Goal: Transaction & Acquisition: Purchase product/service

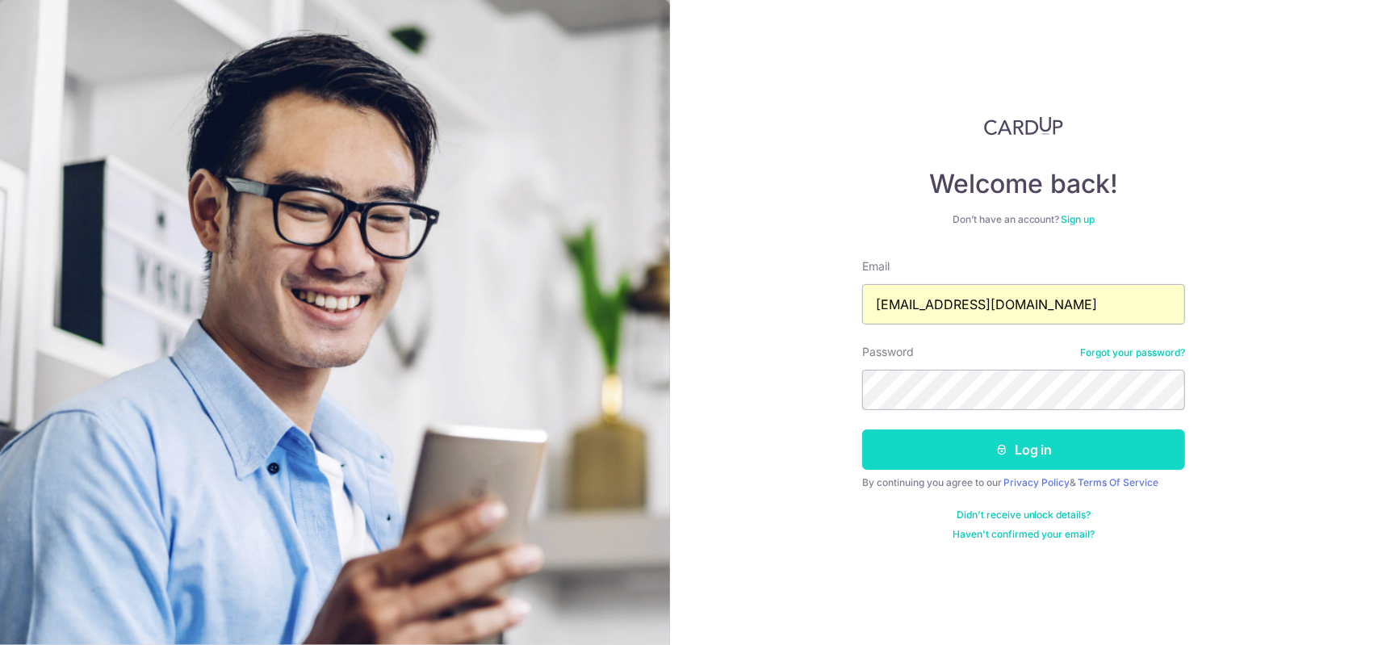
click at [993, 432] on button "Log in" at bounding box center [1023, 449] width 323 height 40
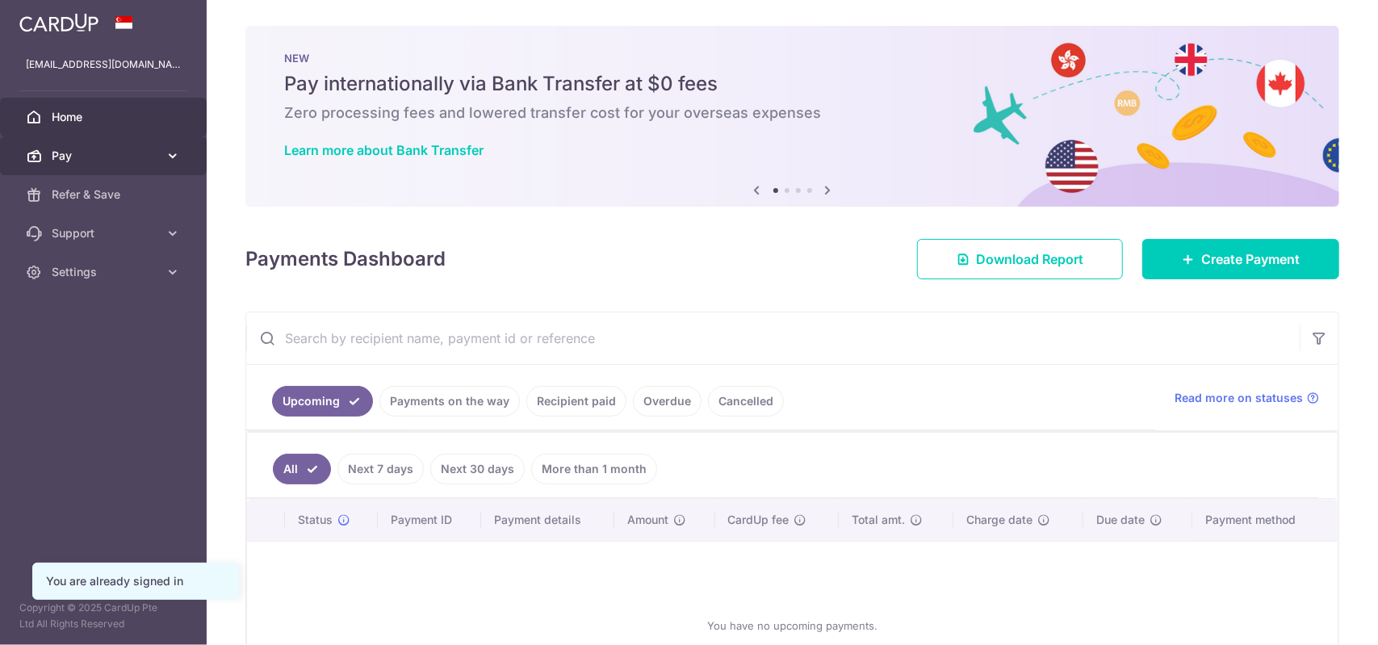
click at [181, 161] on link "Pay" at bounding box center [103, 155] width 207 height 39
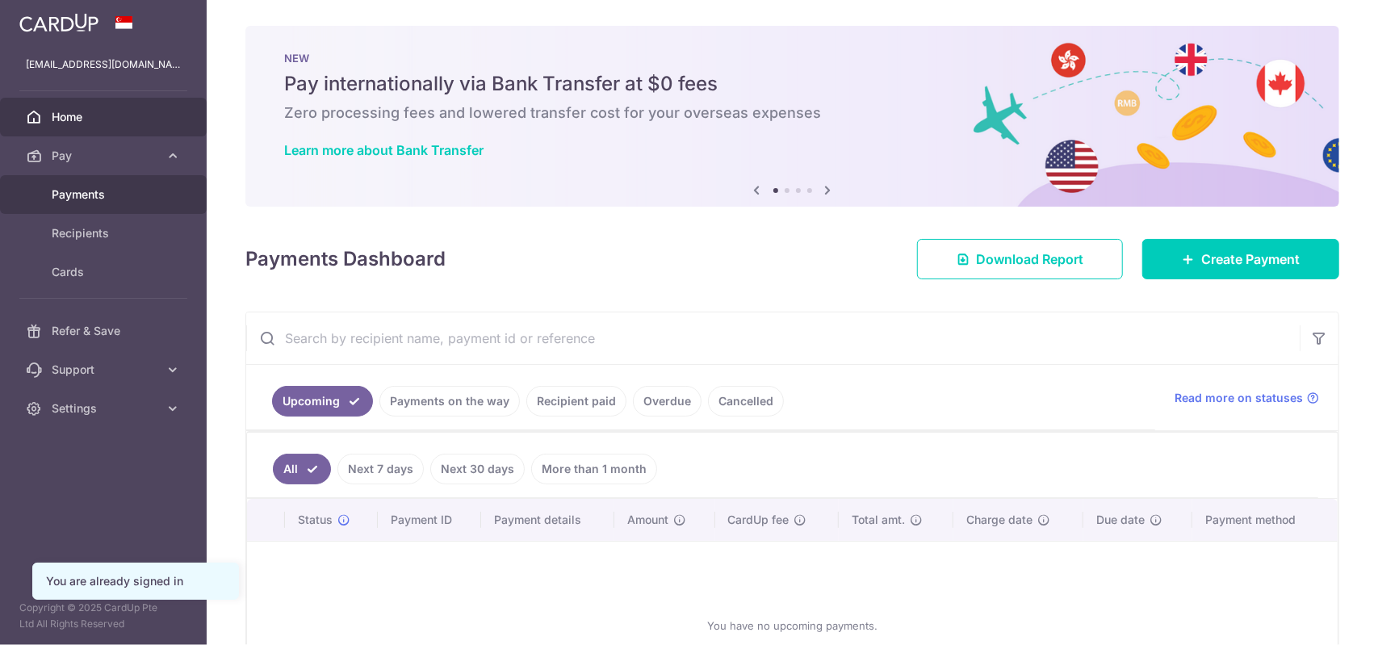
click at [128, 205] on link "Payments" at bounding box center [103, 194] width 207 height 39
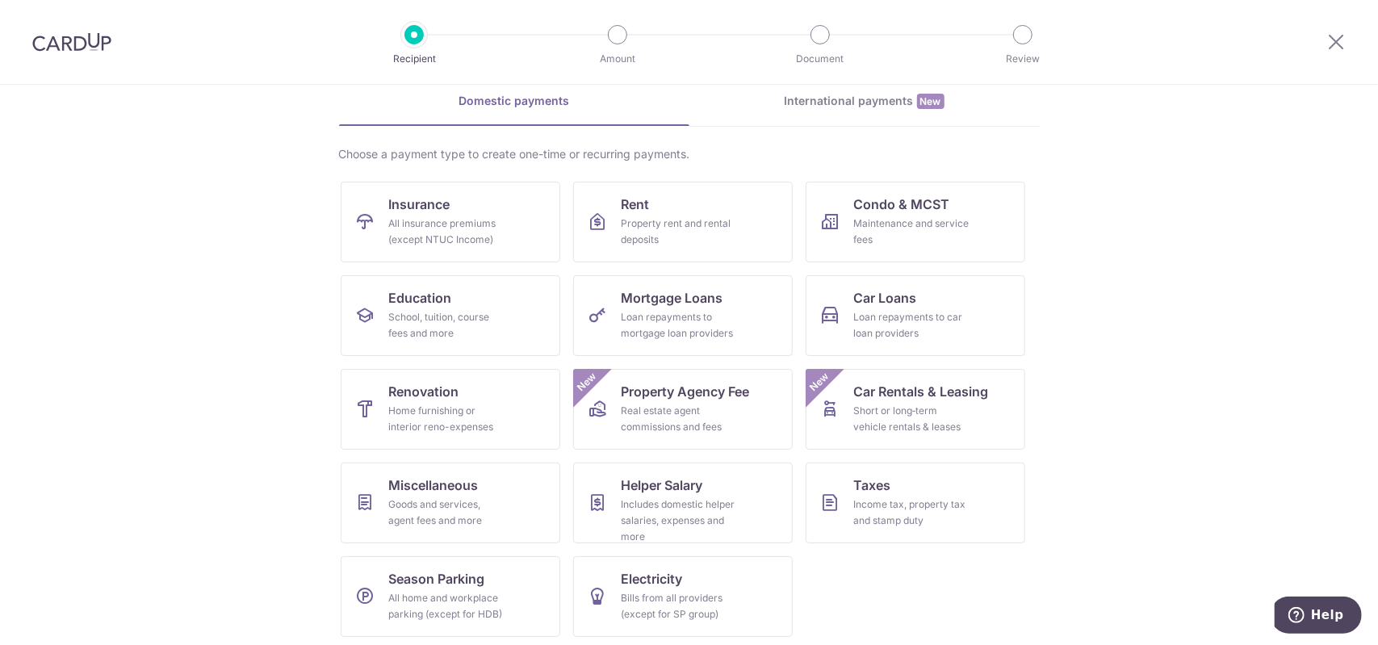
scroll to position [76, 0]
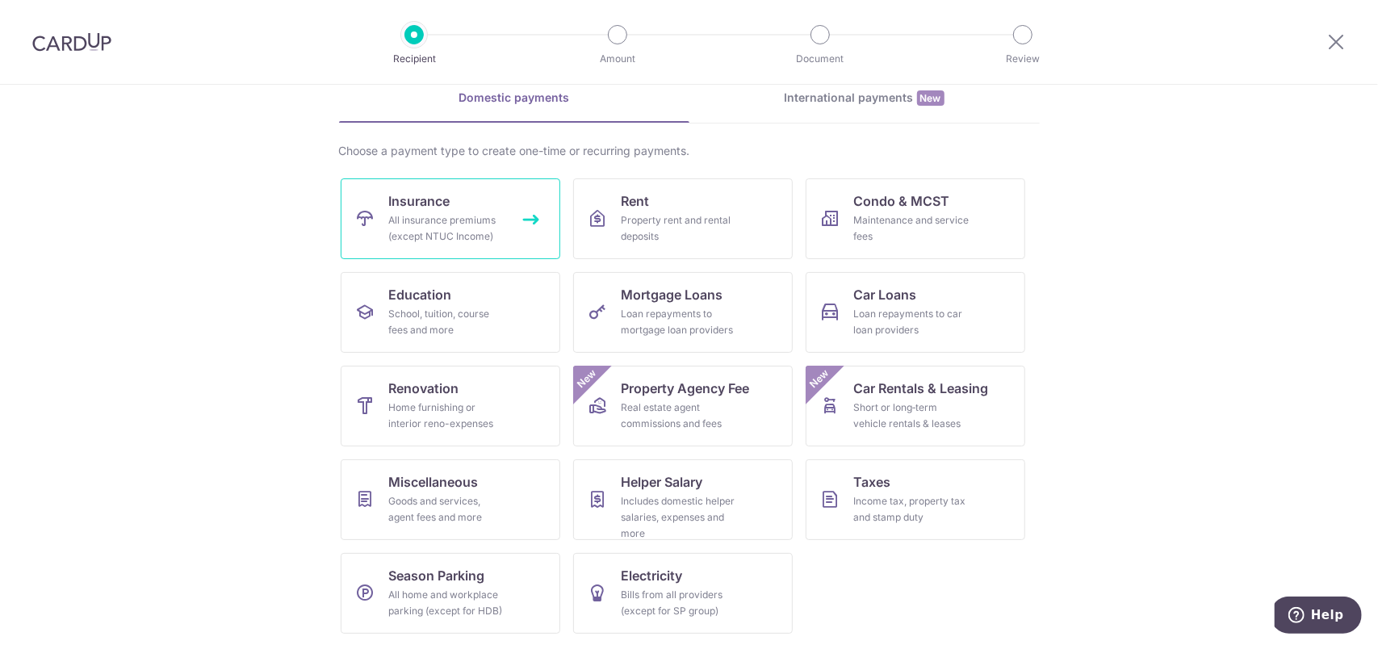
click at [457, 203] on link "Insurance All insurance premiums (except NTUC Income)" at bounding box center [451, 218] width 220 height 81
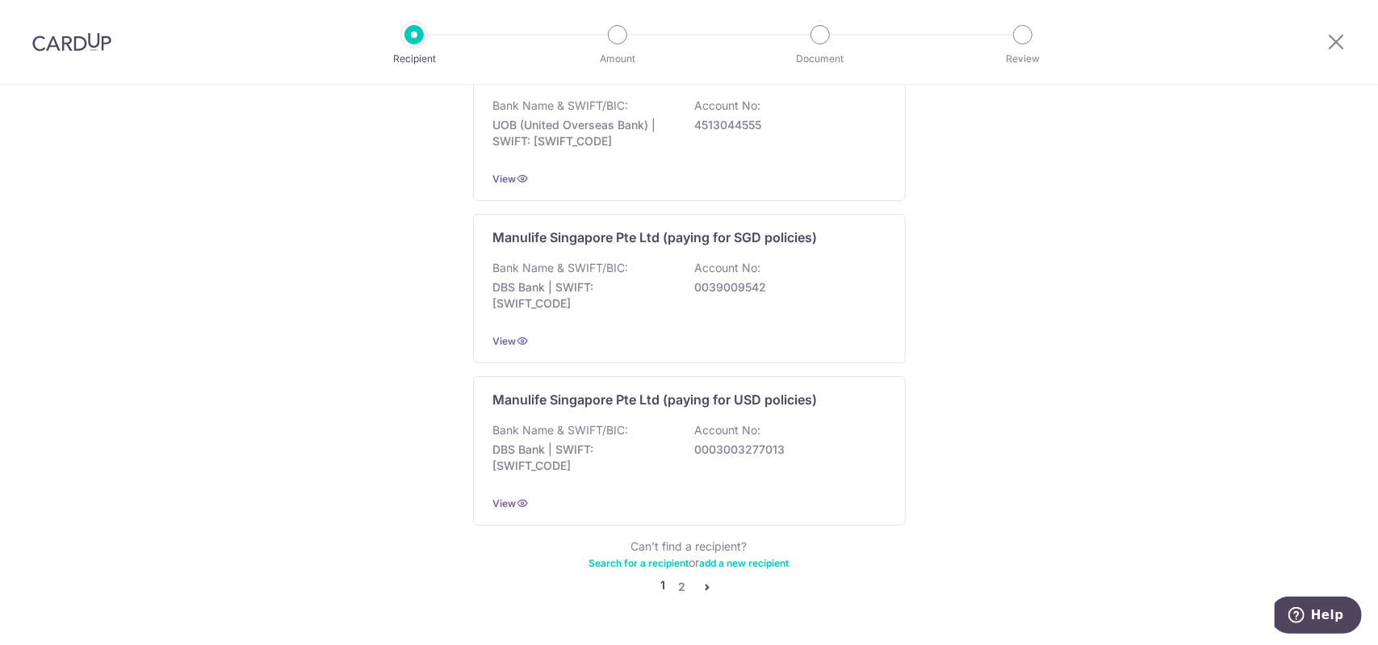
scroll to position [1533, 0]
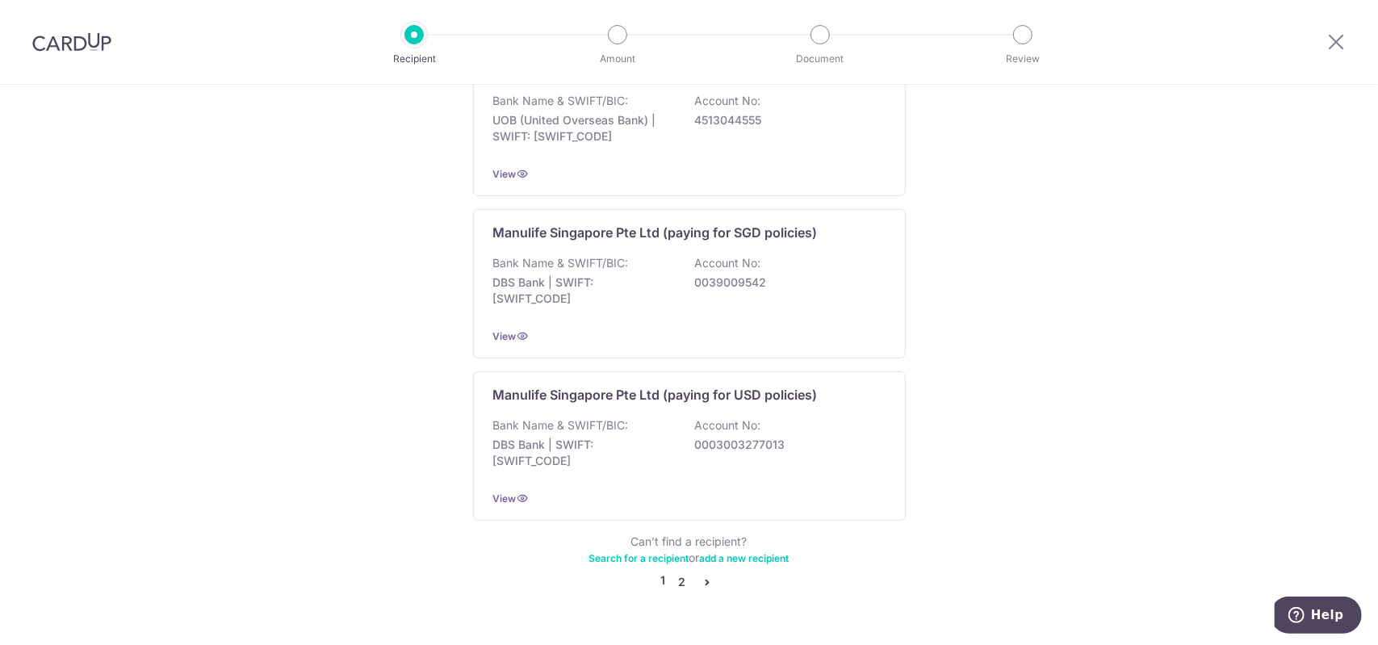
click at [674, 572] on link "2" at bounding box center [681, 581] width 19 height 19
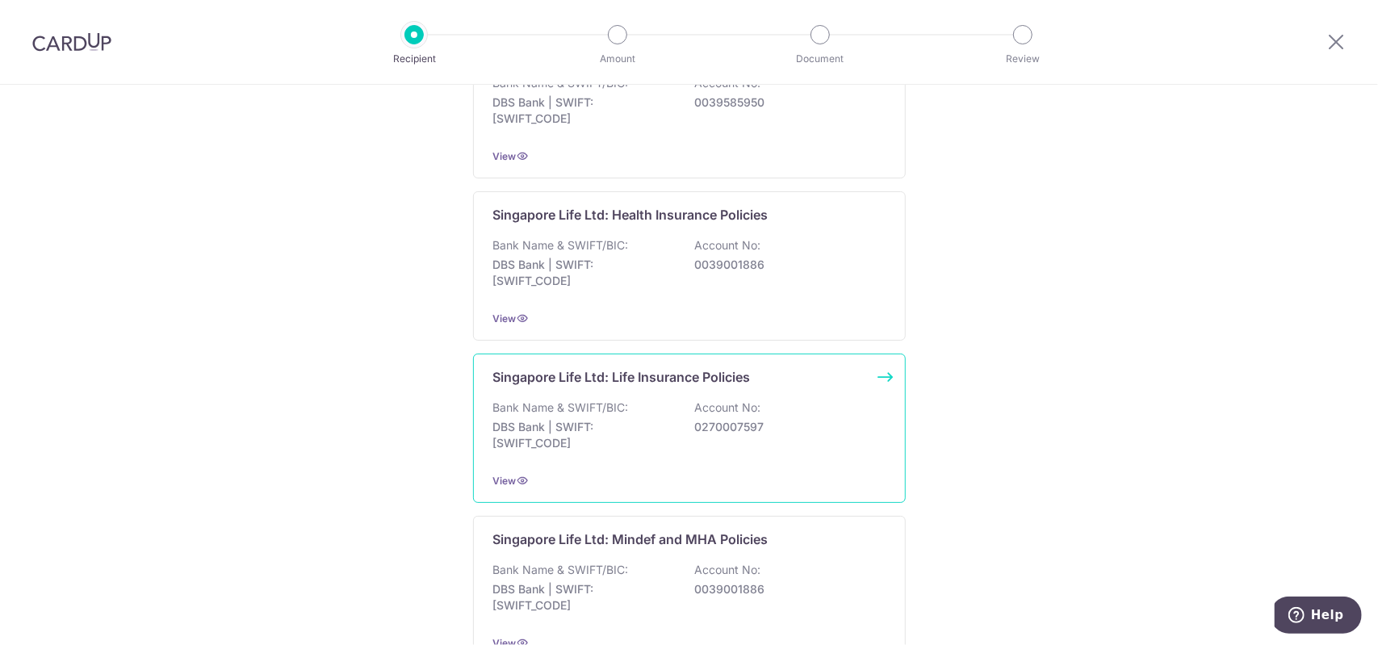
scroll to position [565, 0]
click at [511, 477] on span "View" at bounding box center [504, 477] width 23 height 12
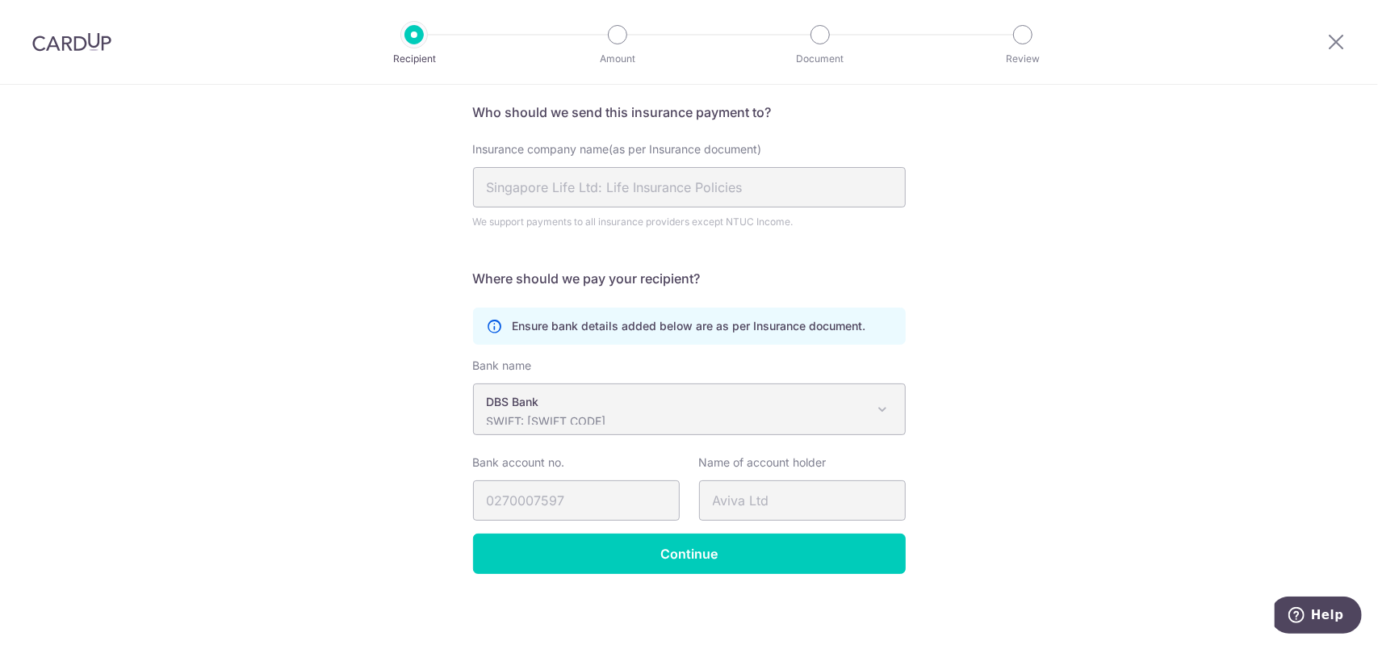
scroll to position [121, 0]
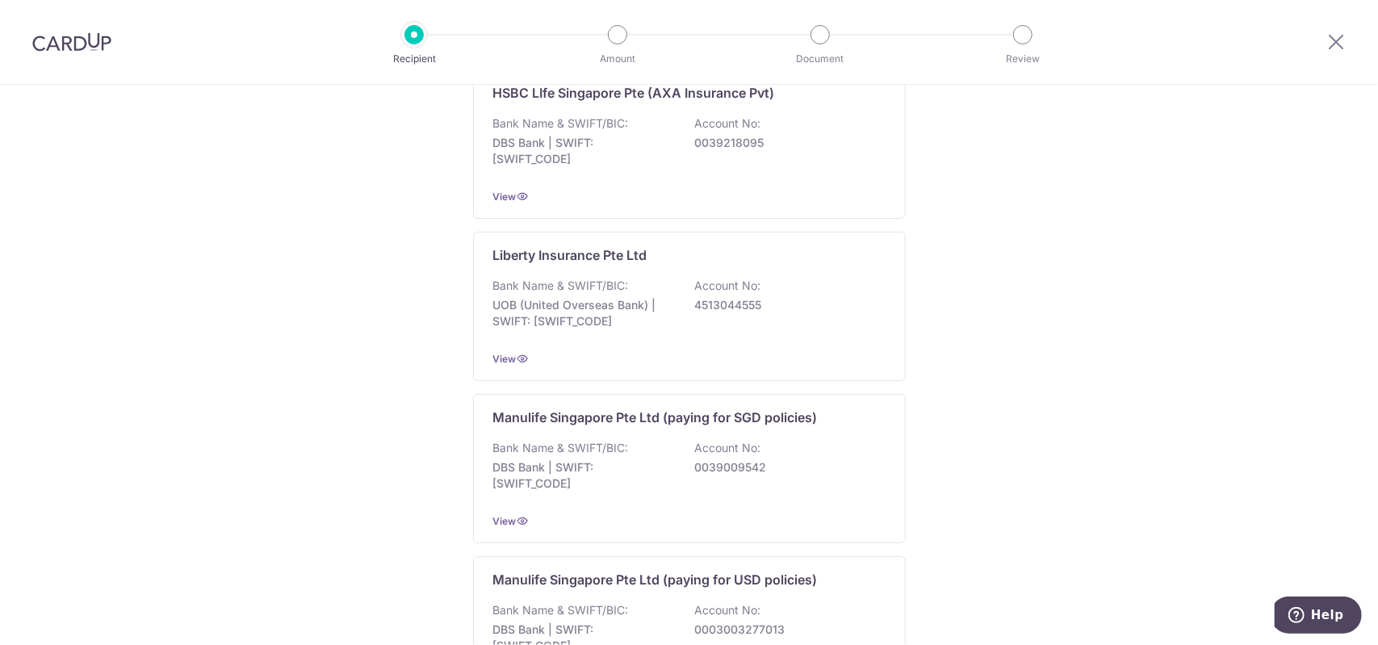
scroll to position [1550, 0]
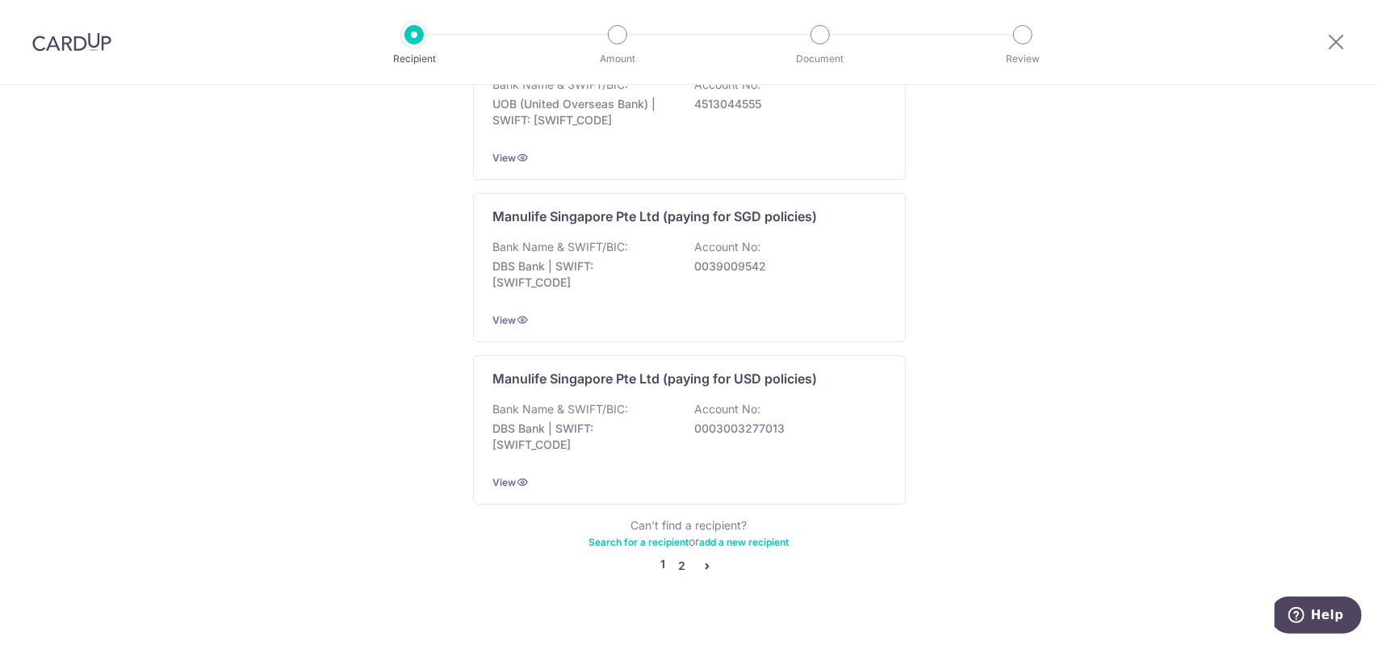
click at [678, 556] on link "2" at bounding box center [681, 565] width 19 height 19
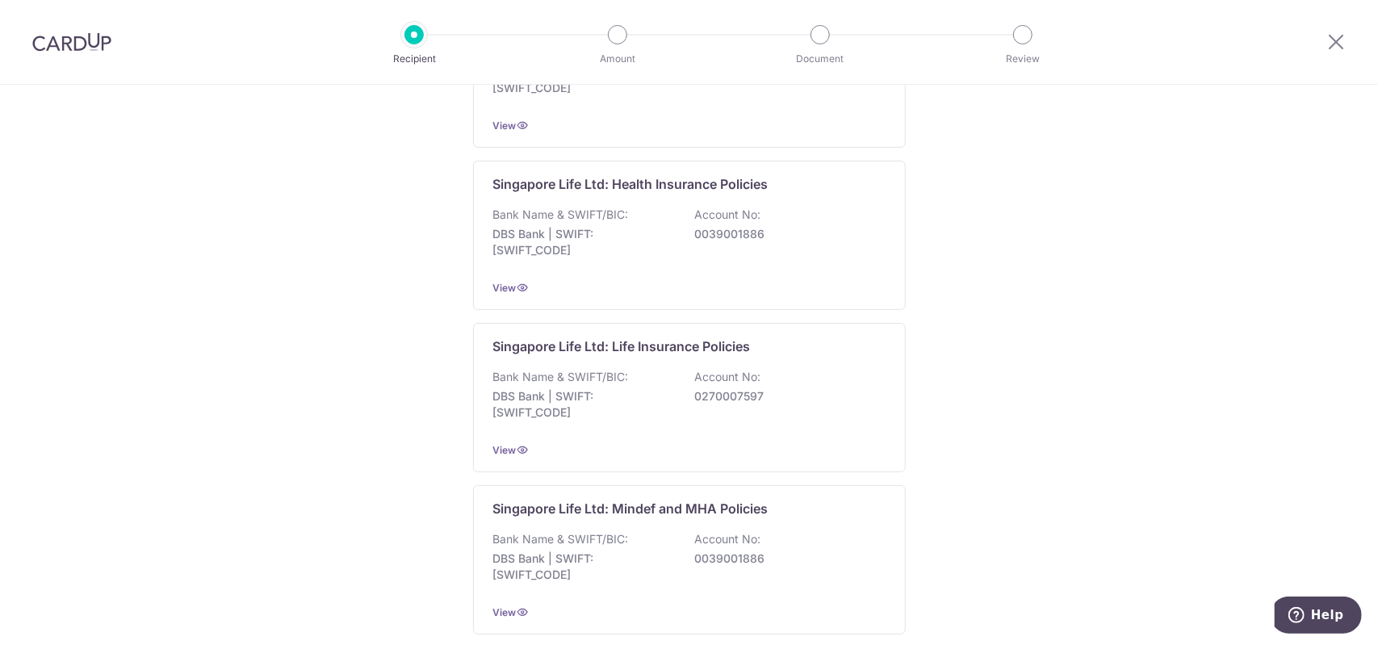
scroll to position [590, 0]
click at [718, 391] on p "0270007597" at bounding box center [785, 399] width 181 height 16
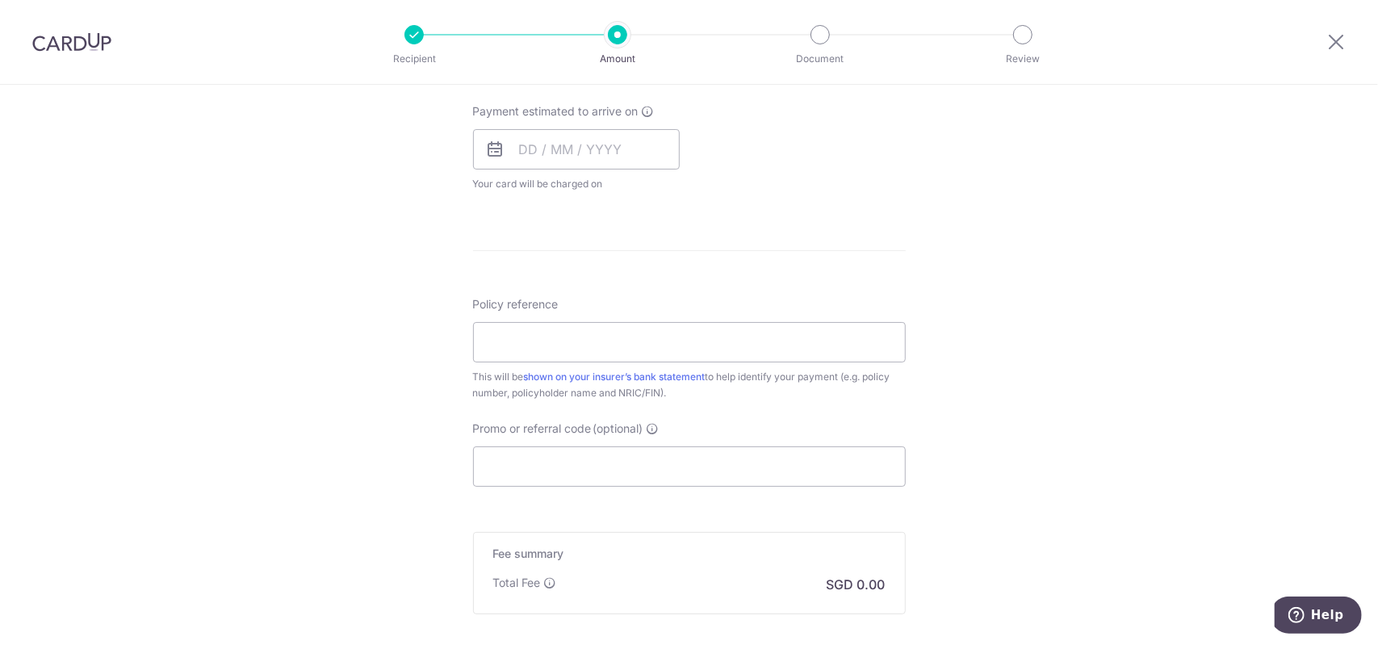
scroll to position [896, 0]
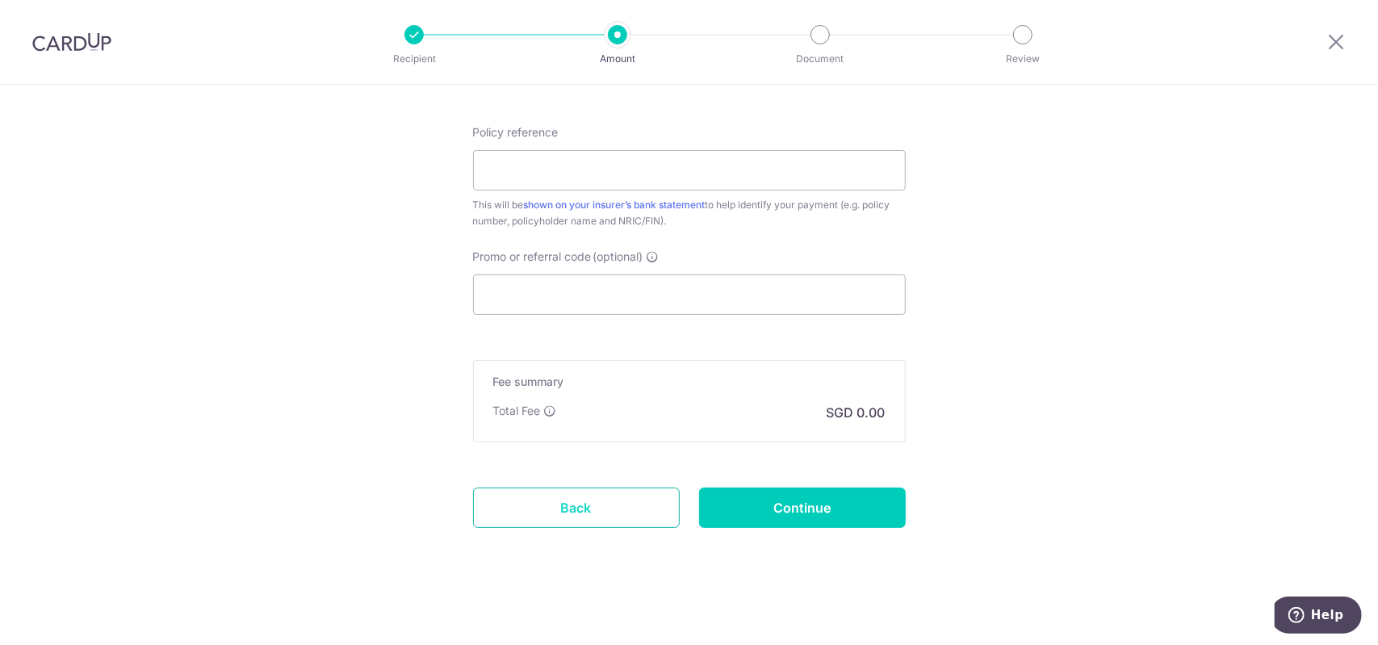
click at [617, 508] on link "Back" at bounding box center [576, 507] width 207 height 40
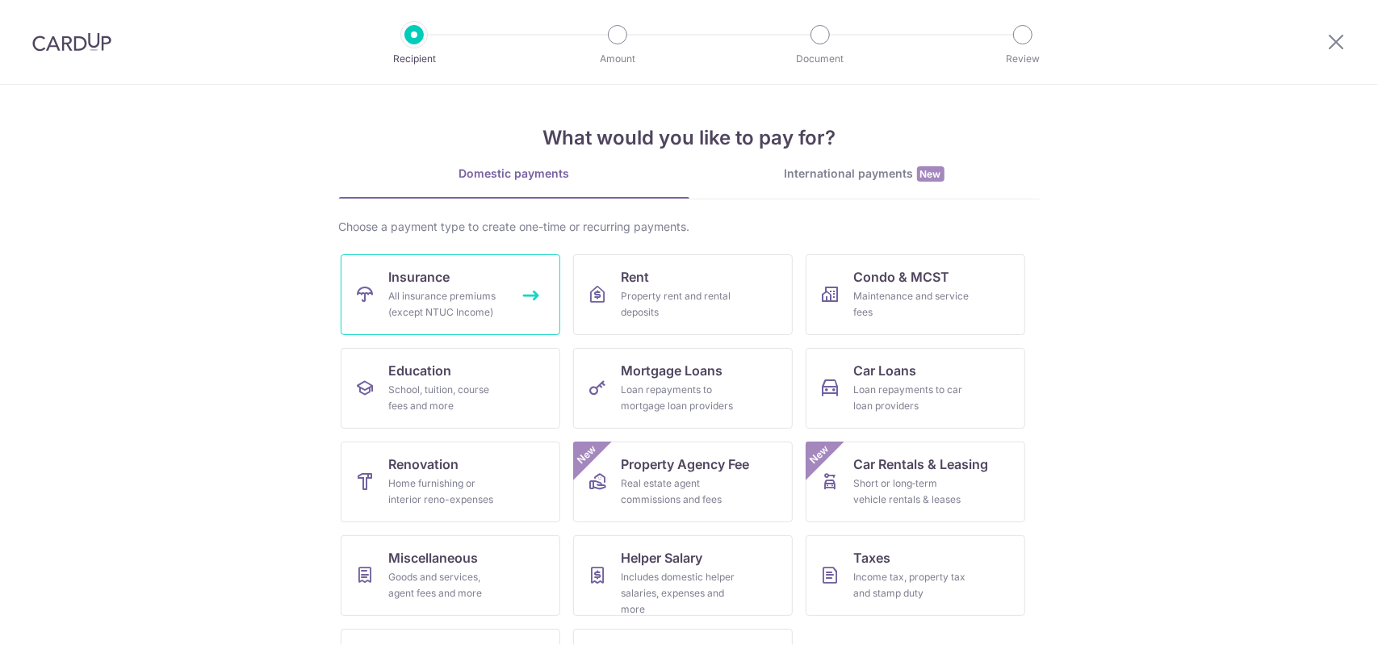
click at [465, 272] on link "Insurance All insurance premiums (except NTUC Income)" at bounding box center [451, 294] width 220 height 81
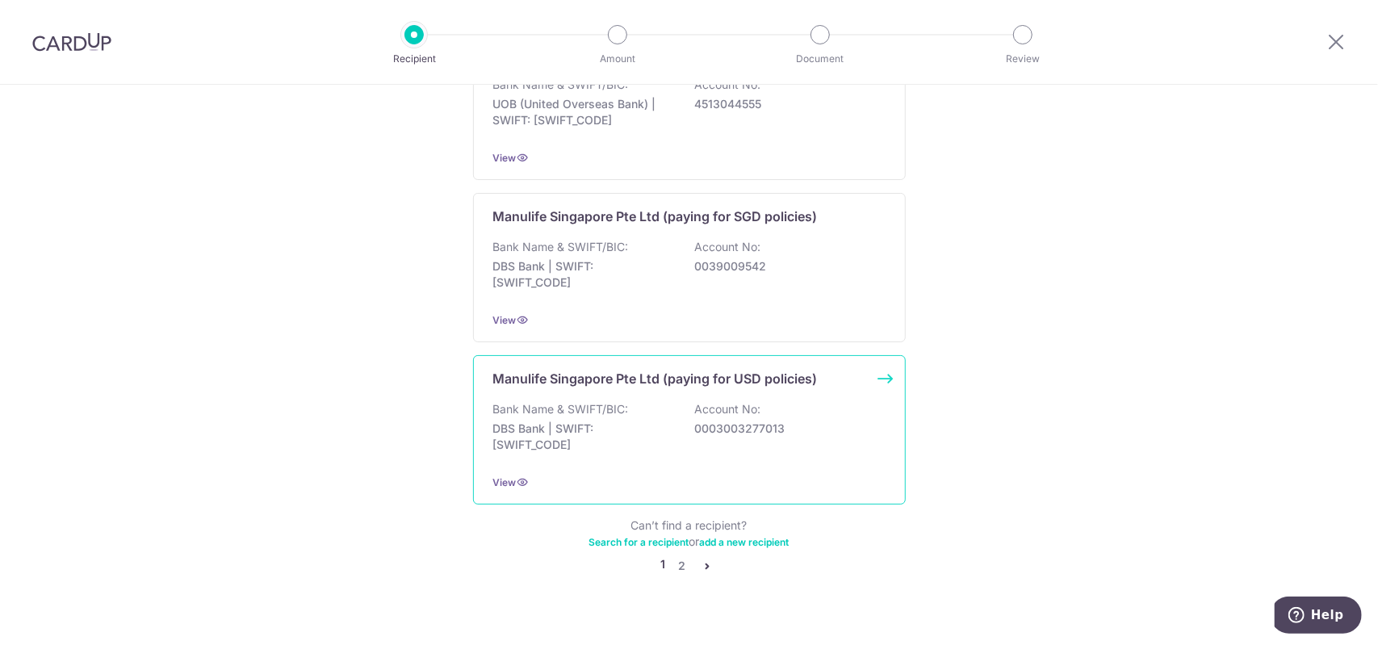
scroll to position [1550, 0]
click at [701, 559] on icon "pager" at bounding box center [707, 565] width 13 height 13
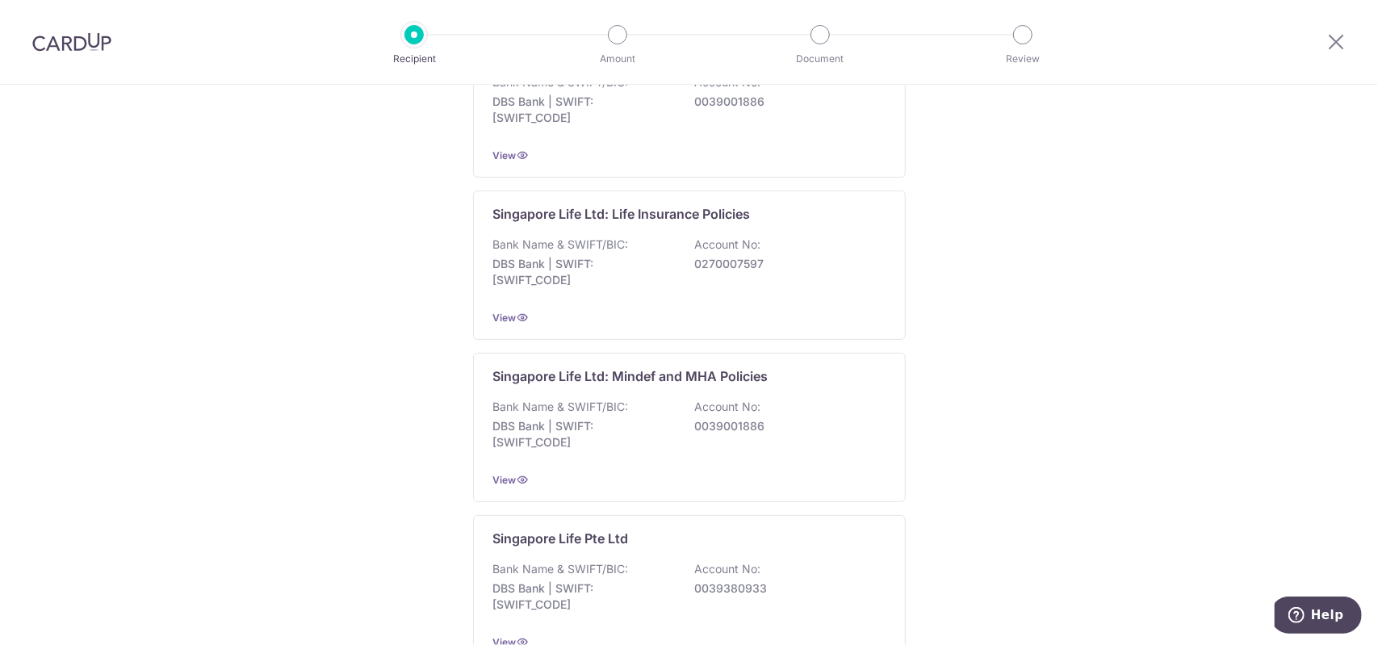
scroll to position [726, 0]
click at [498, 315] on span "View" at bounding box center [504, 316] width 23 height 12
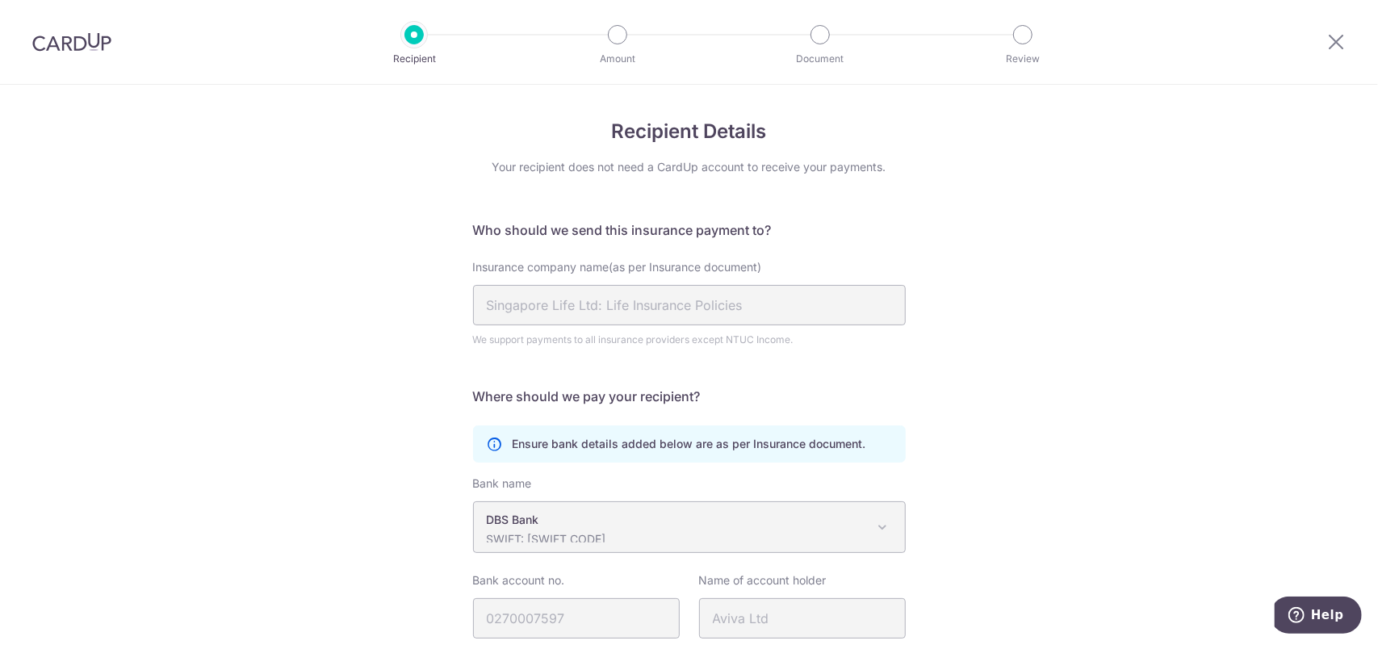
scroll to position [121, 0]
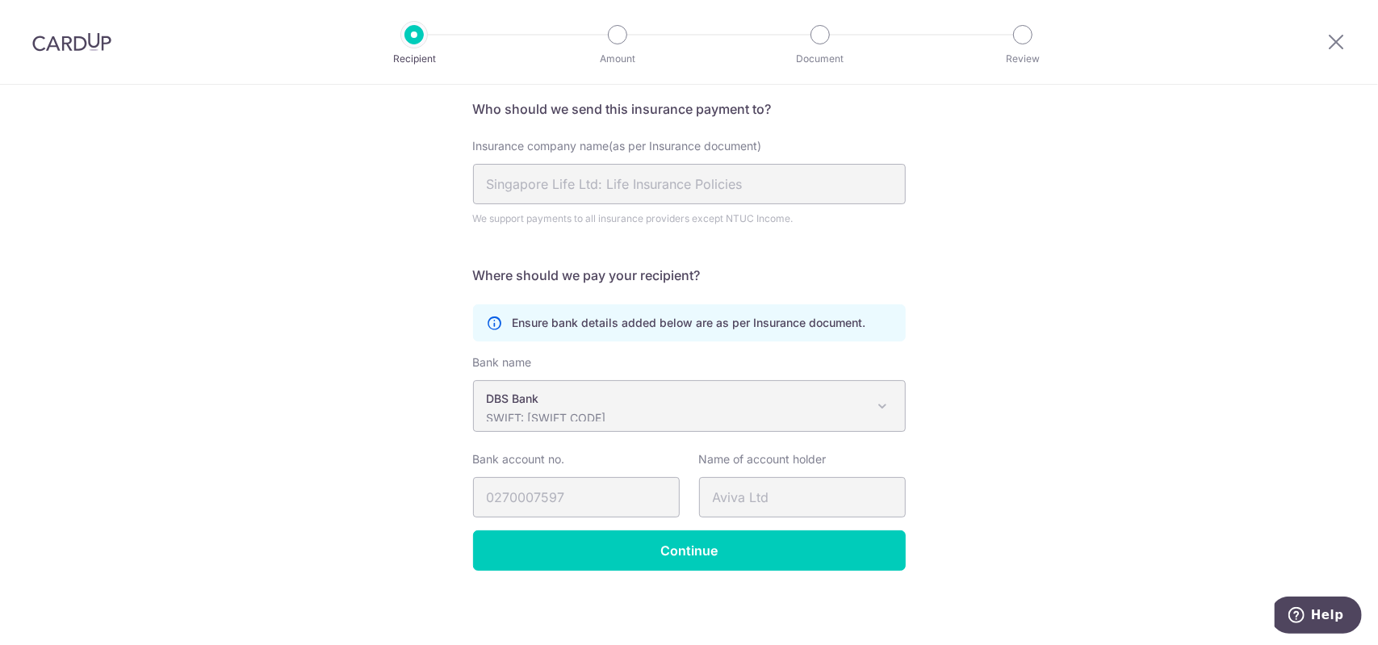
click at [103, 43] on img at bounding box center [71, 41] width 79 height 19
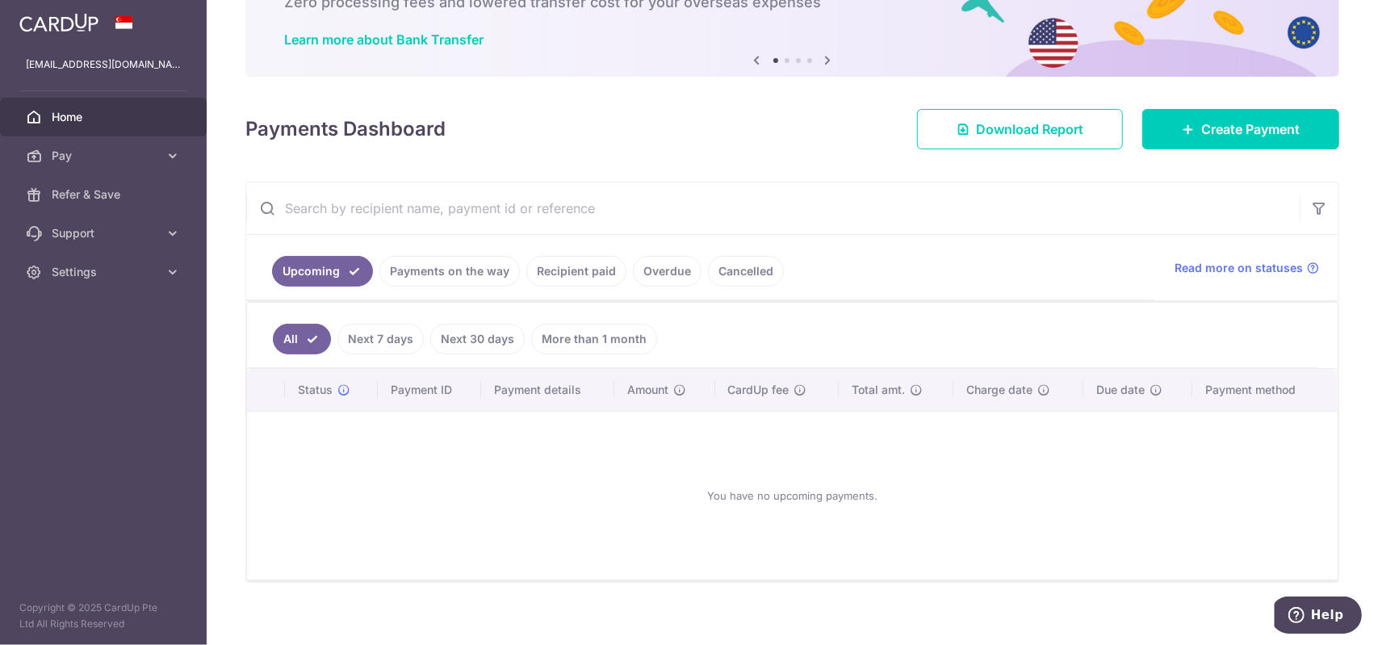
scroll to position [119, 0]
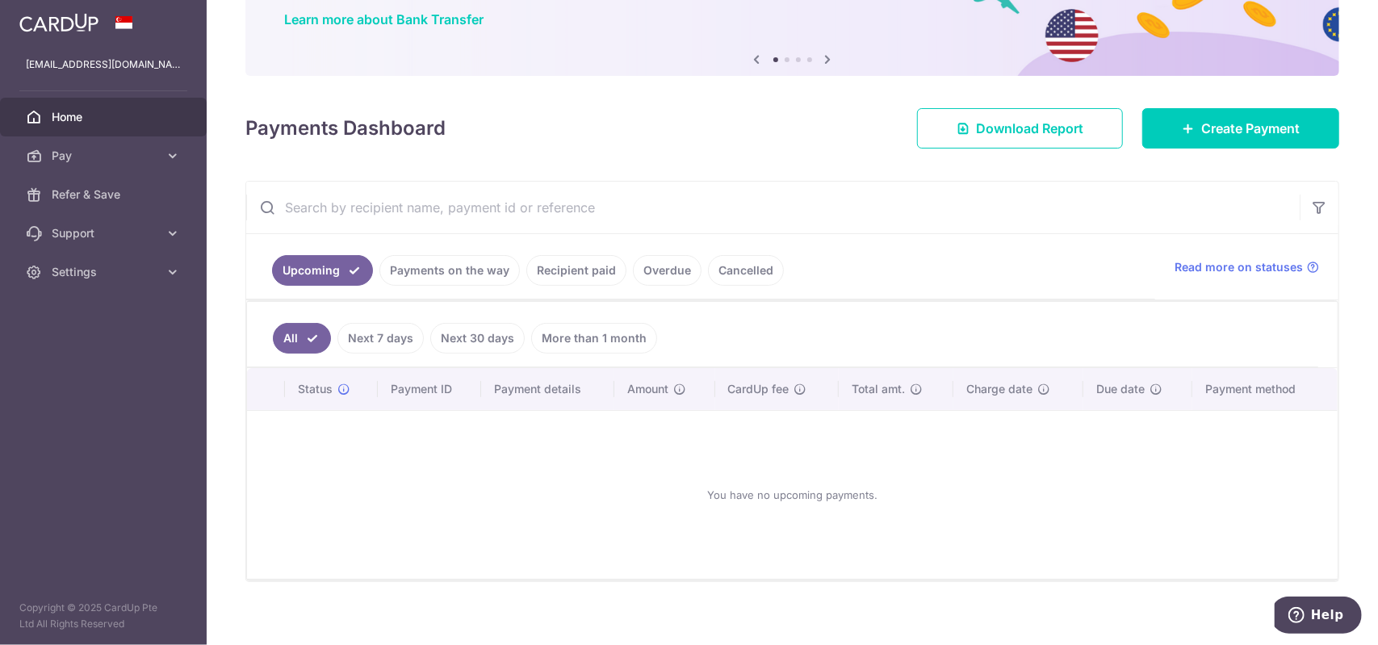
scroll to position [138, 0]
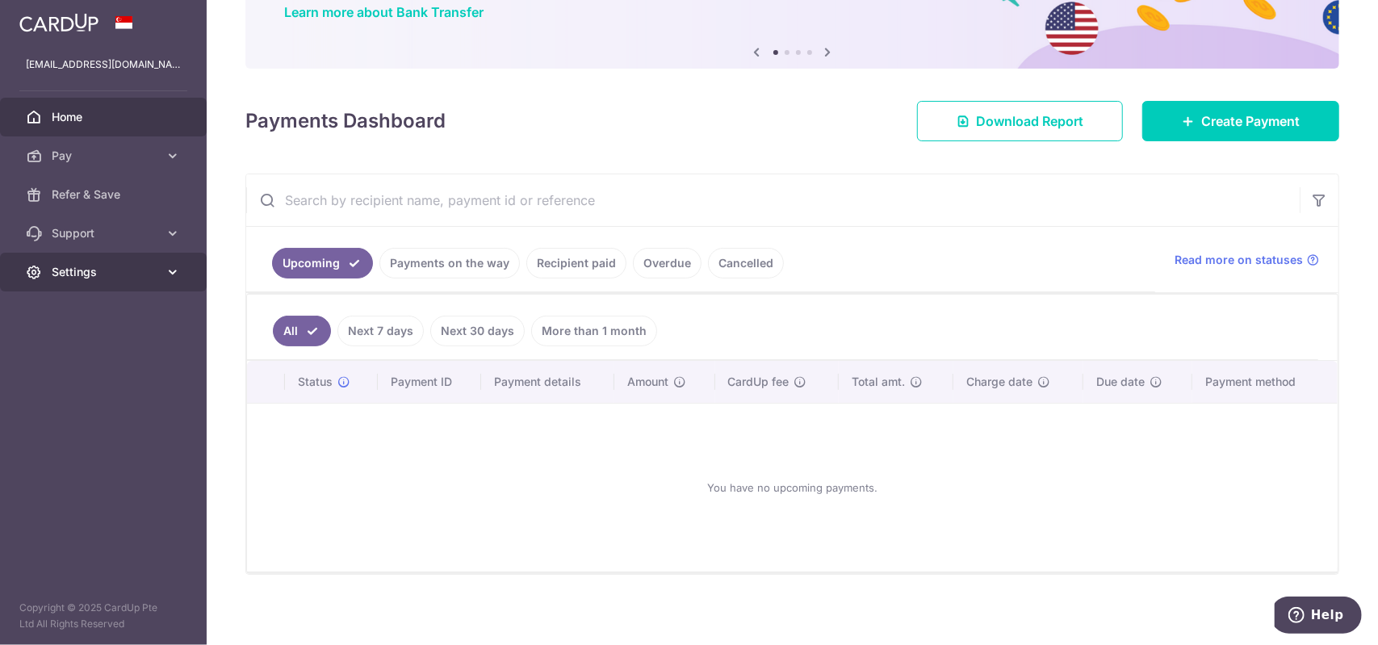
click at [69, 281] on link "Settings" at bounding box center [103, 272] width 207 height 39
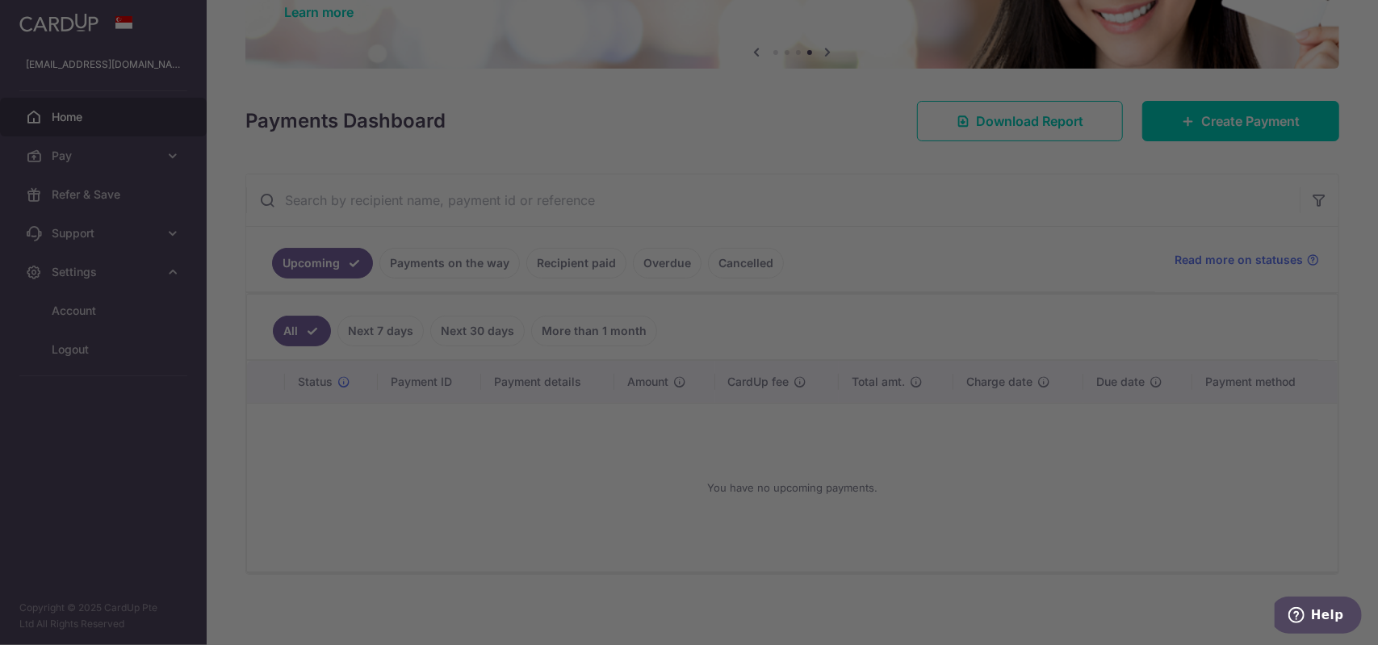
click at [956, 198] on div at bounding box center [695, 325] width 1391 height 651
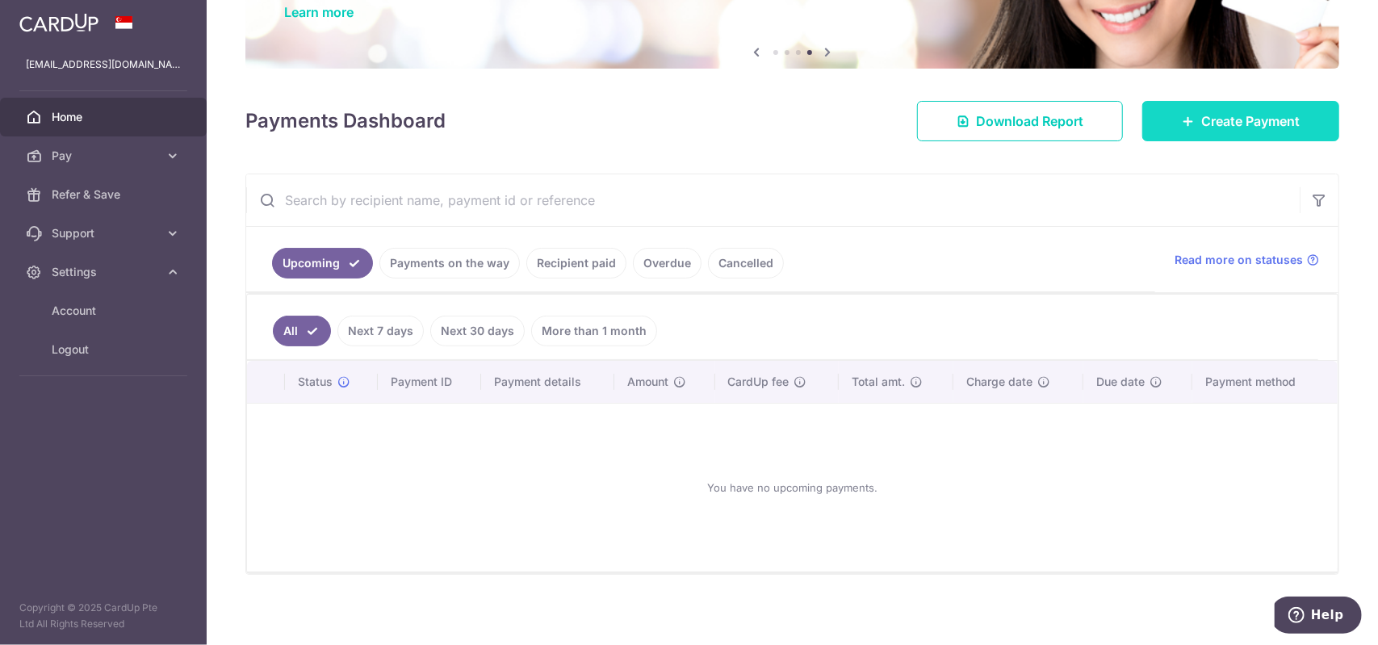
click at [1257, 120] on span "Create Payment" at bounding box center [1250, 120] width 98 height 19
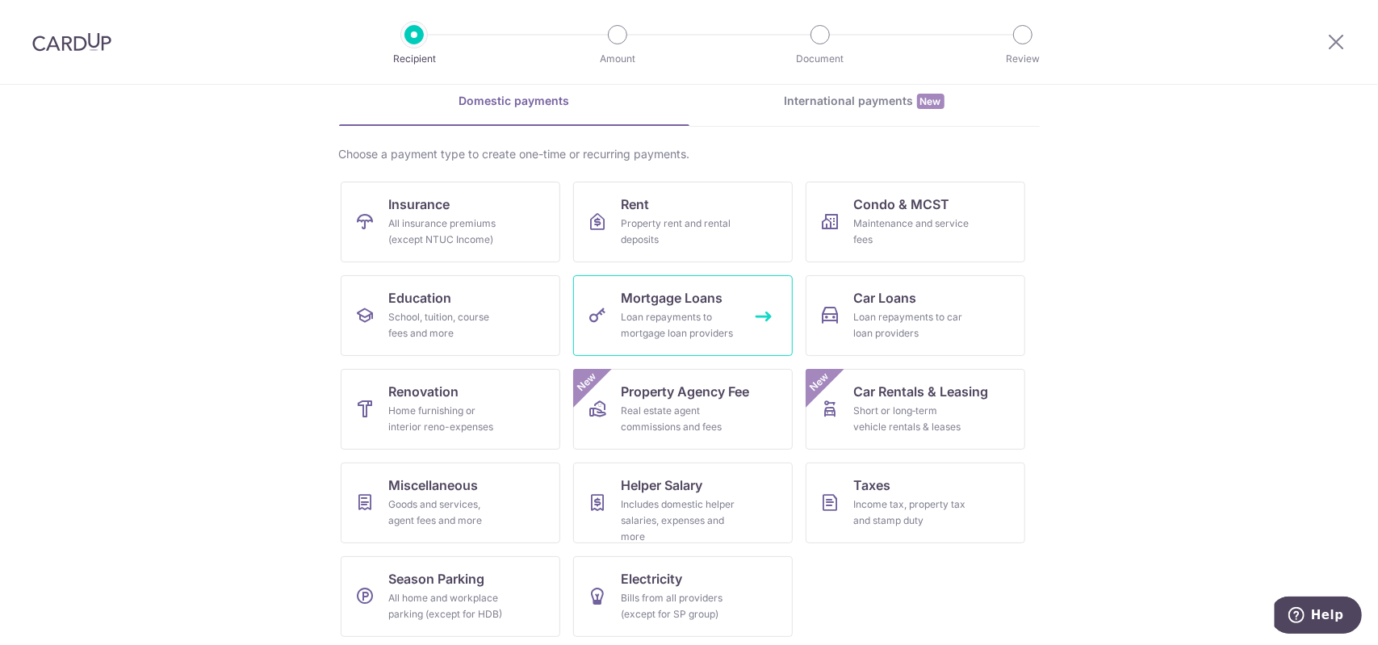
scroll to position [76, 0]
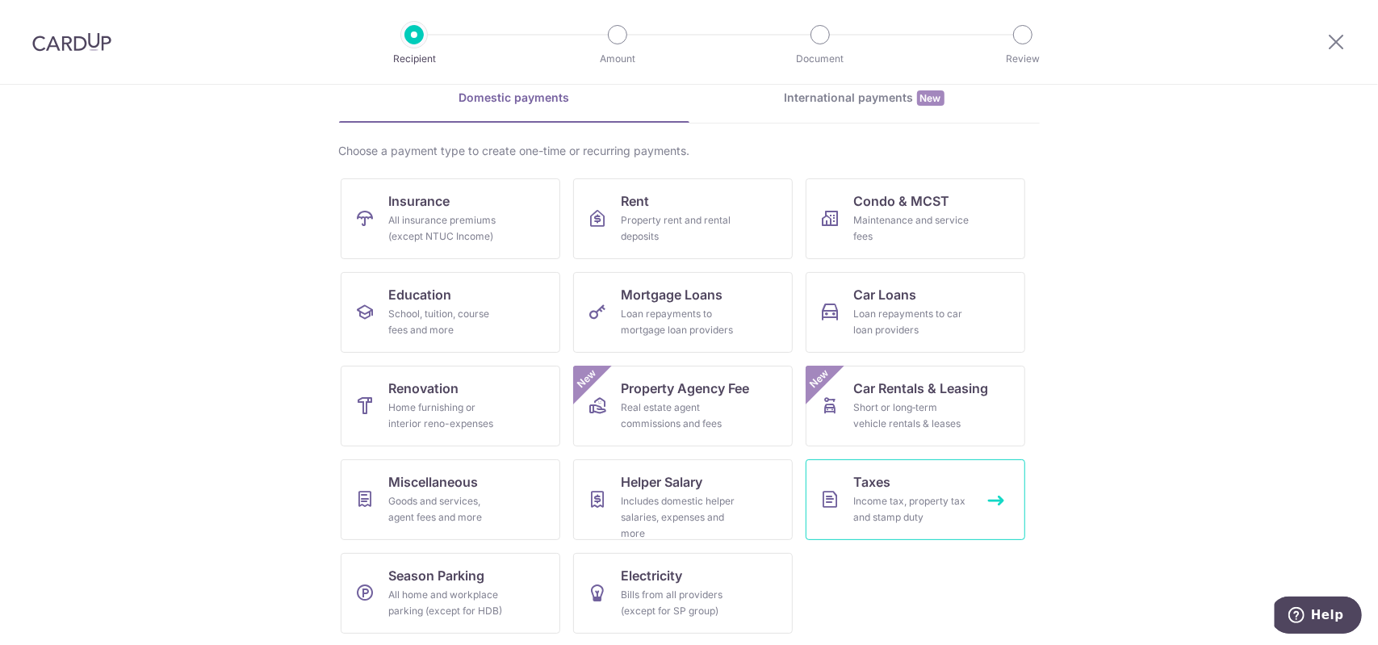
click at [859, 490] on link "Taxes Income tax, property tax and stamp duty" at bounding box center [915, 499] width 220 height 81
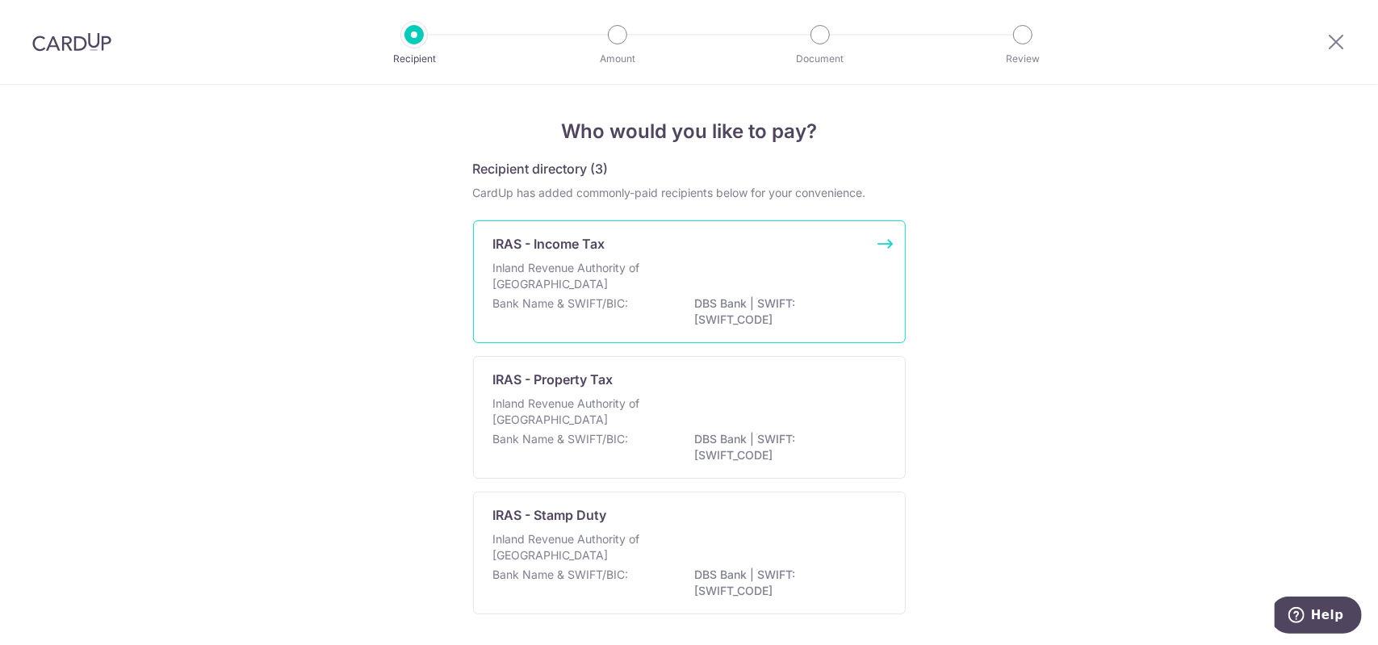
click at [788, 274] on div "Inland Revenue Authority of Singapore" at bounding box center [689, 278] width 392 height 36
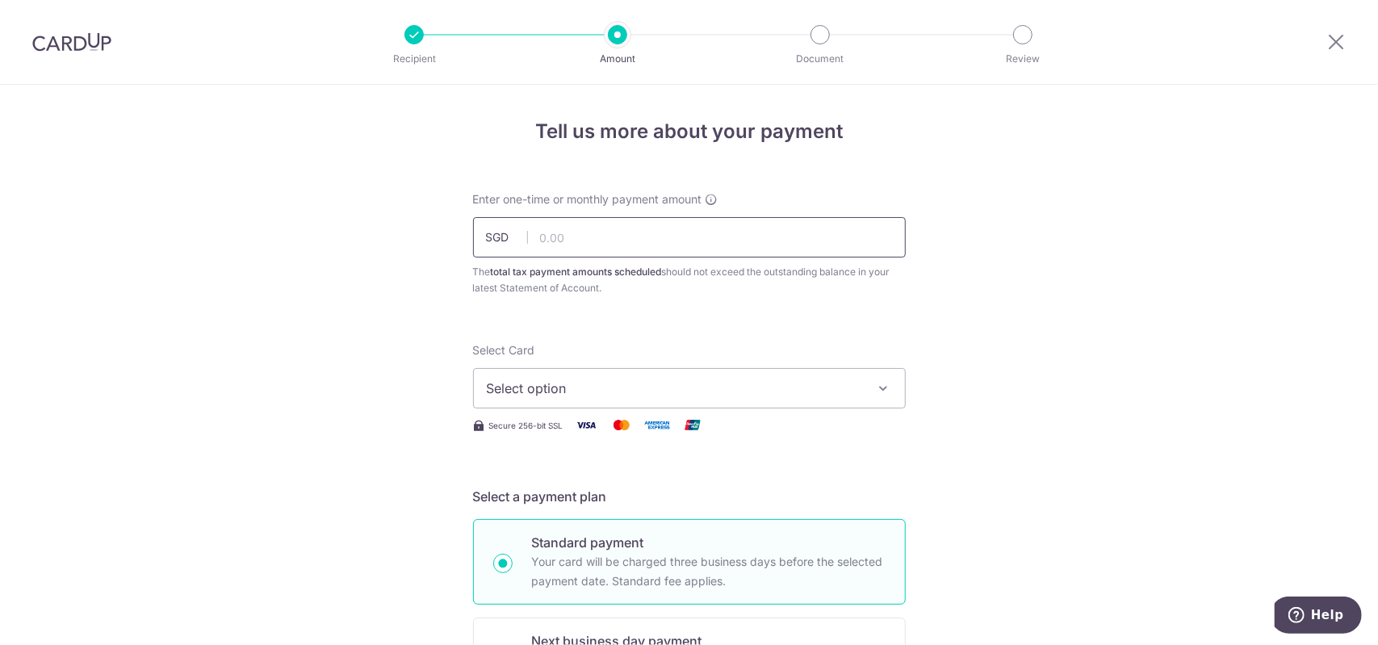
click at [704, 248] on input "text" at bounding box center [689, 237] width 433 height 40
click at [713, 379] on span "Select option" at bounding box center [675, 388] width 376 height 19
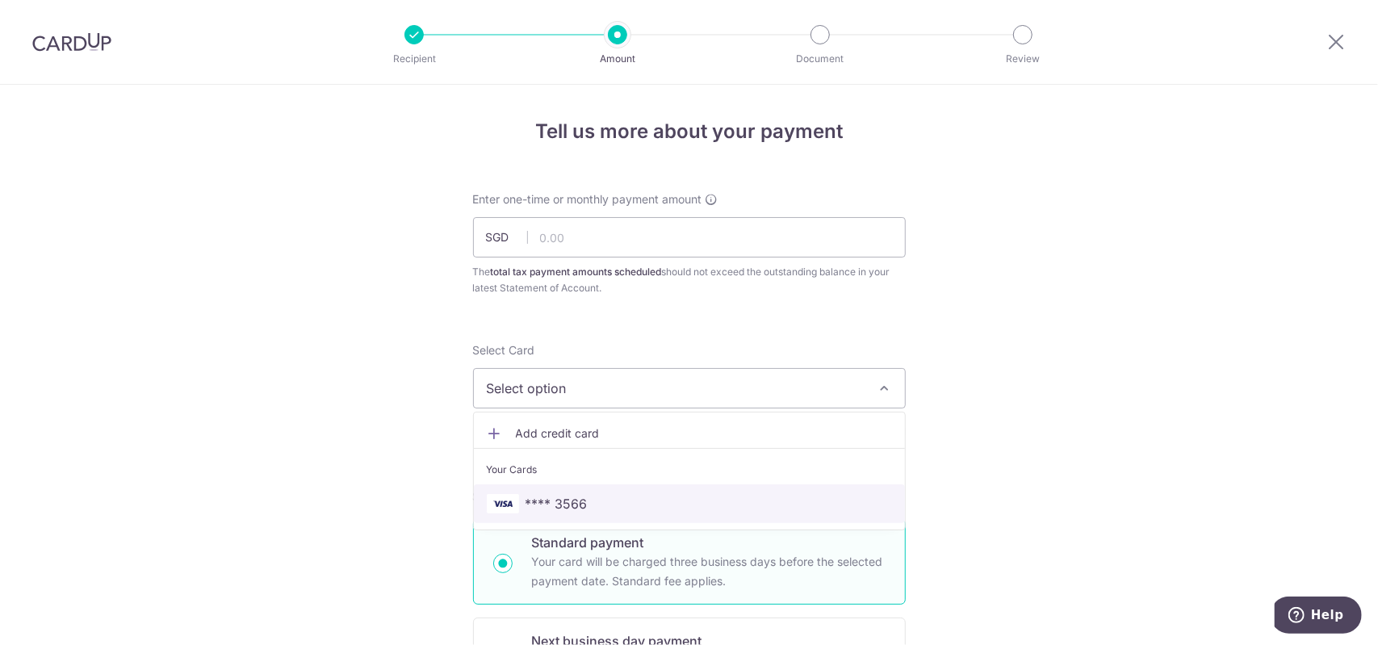
click at [668, 484] on link "**** 3566" at bounding box center [689, 503] width 431 height 39
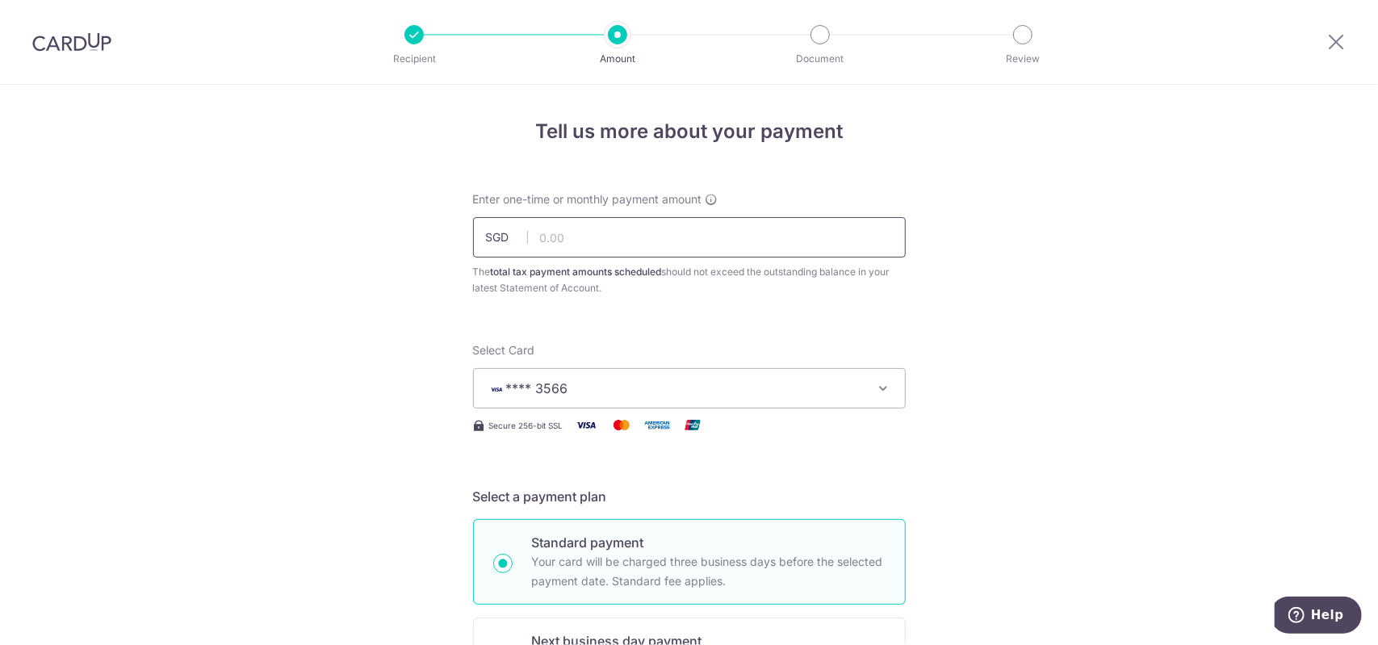
click at [576, 232] on input "text" at bounding box center [689, 237] width 433 height 40
paste input "751.43"
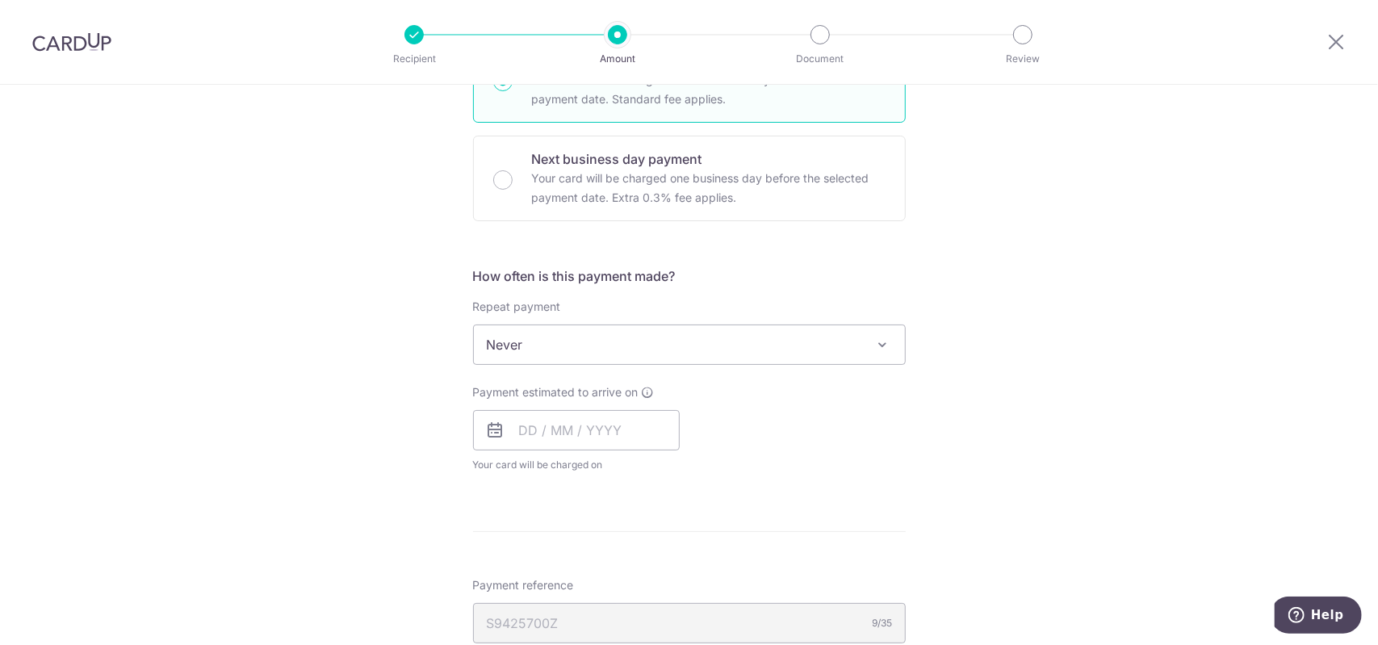
scroll to position [484, 0]
type input "751.43"
click at [642, 344] on span "Never" at bounding box center [689, 342] width 431 height 39
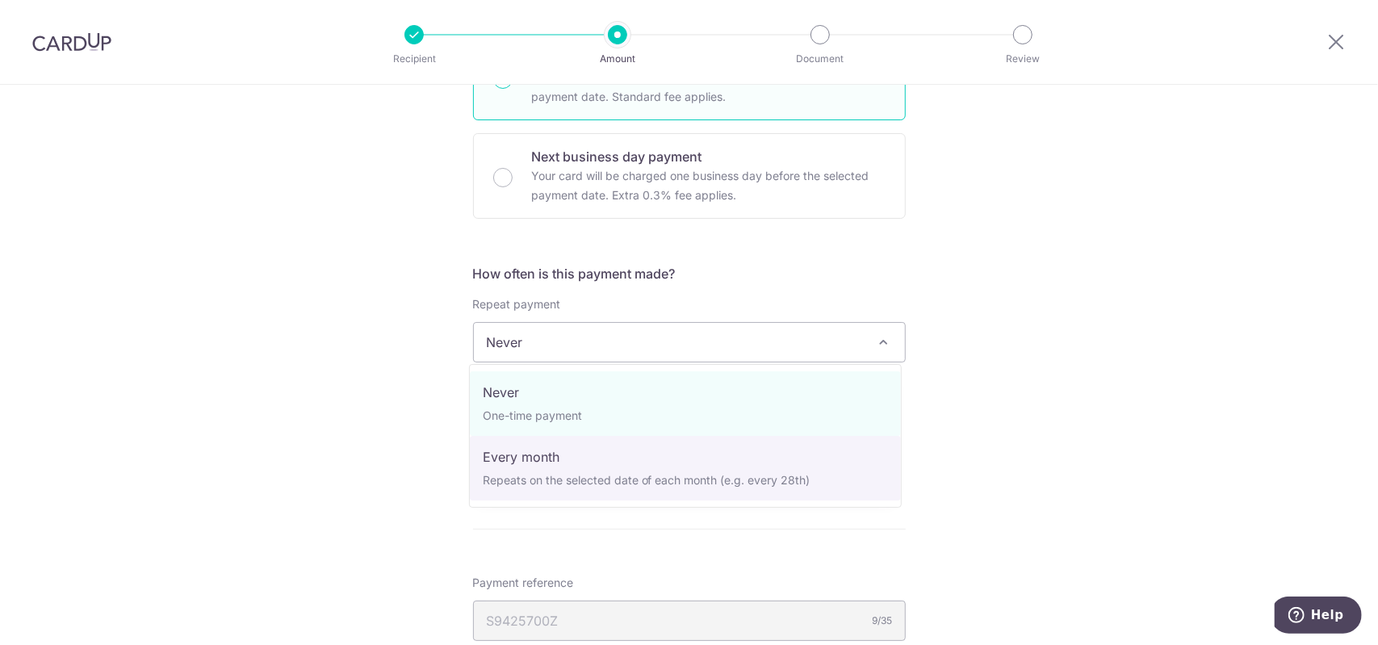
select select "3"
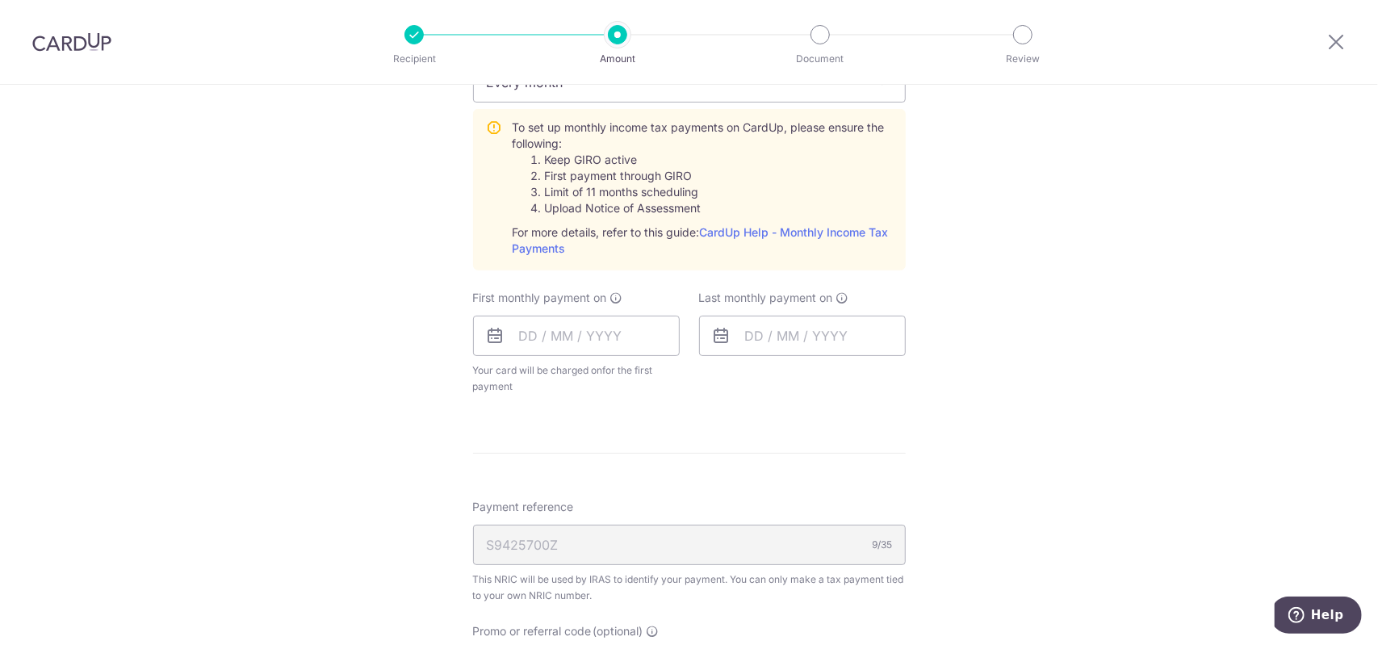
scroll to position [807, 0]
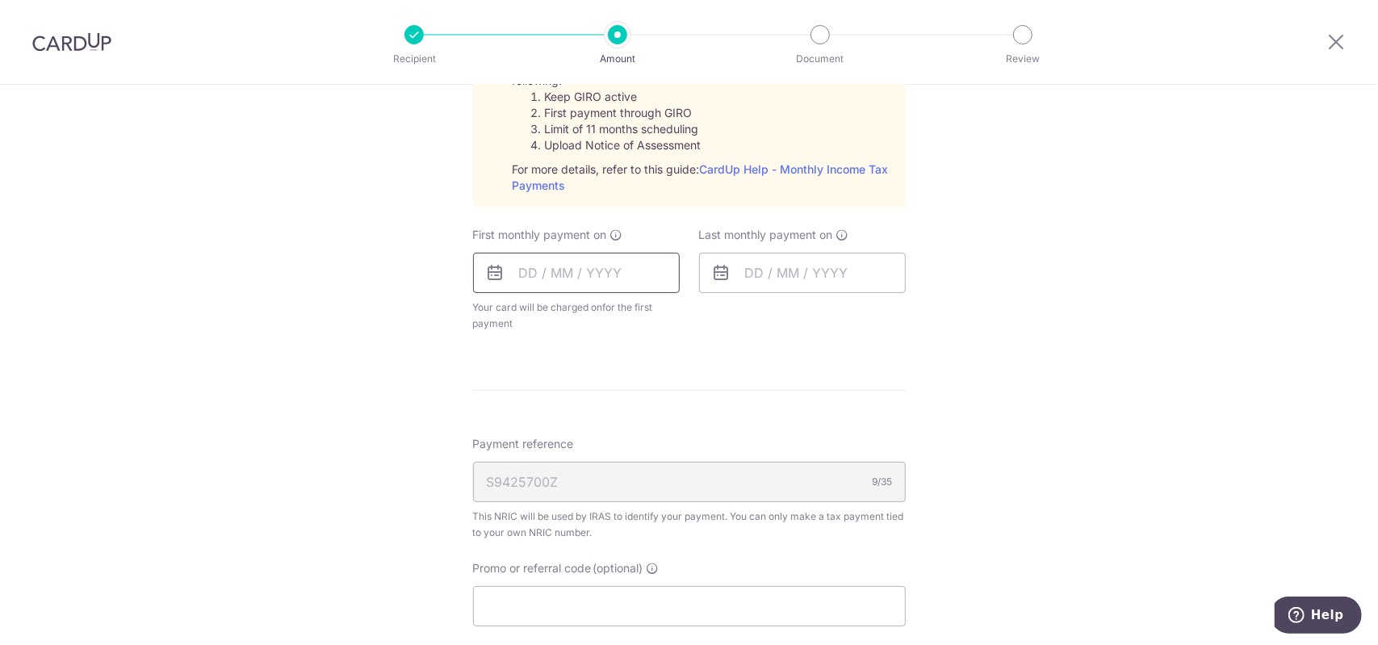
click at [611, 250] on div "First monthly payment on Your card will be charged on for the first payment * I…" at bounding box center [576, 279] width 207 height 105
click at [625, 276] on input "text" at bounding box center [576, 273] width 207 height 40
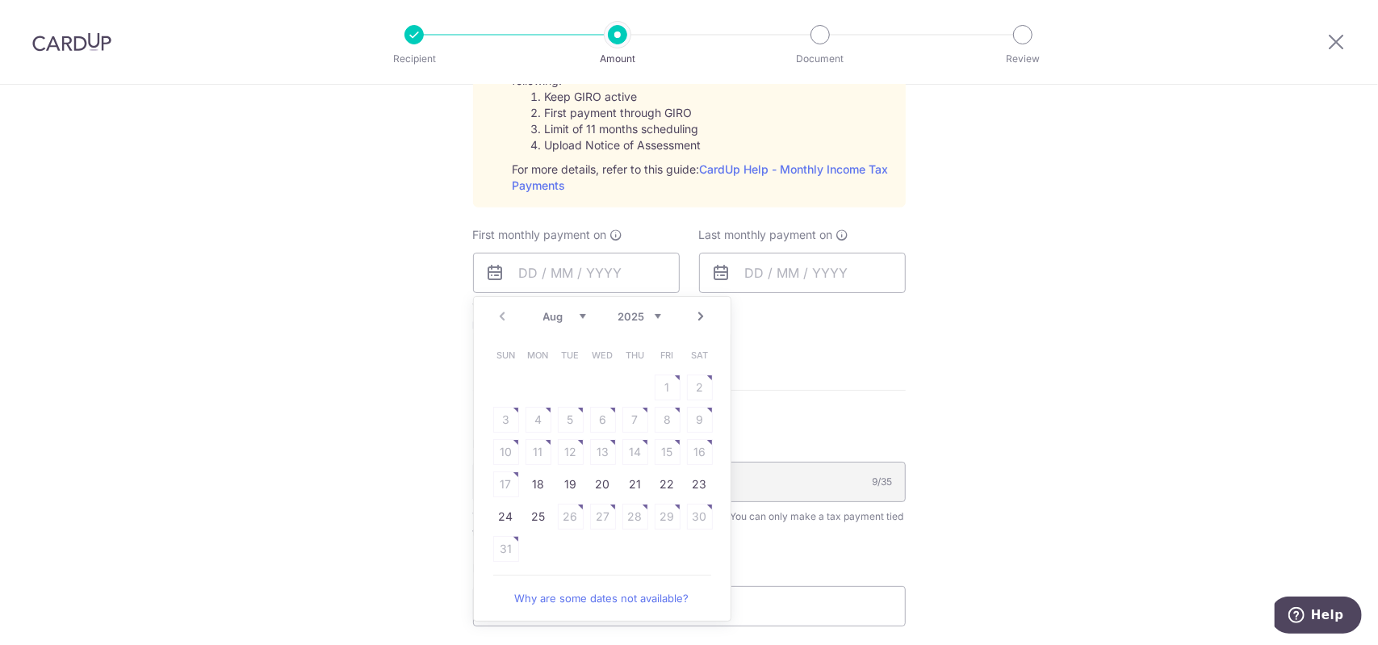
click at [692, 312] on link "Next" at bounding box center [701, 316] width 19 height 19
click at [498, 321] on link "Prev" at bounding box center [502, 316] width 19 height 19
click at [538, 478] on link "18" at bounding box center [538, 484] width 26 height 26
type input "18/08/2025"
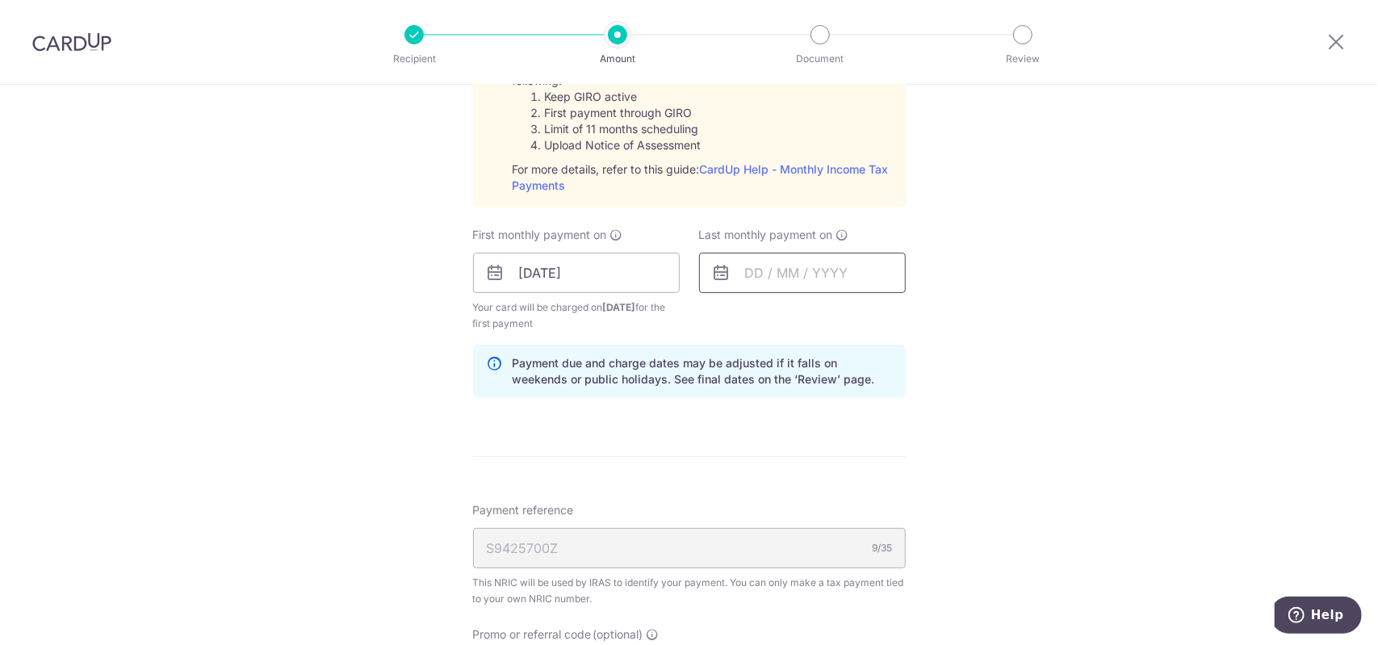
click at [779, 266] on input "text" at bounding box center [802, 273] width 207 height 40
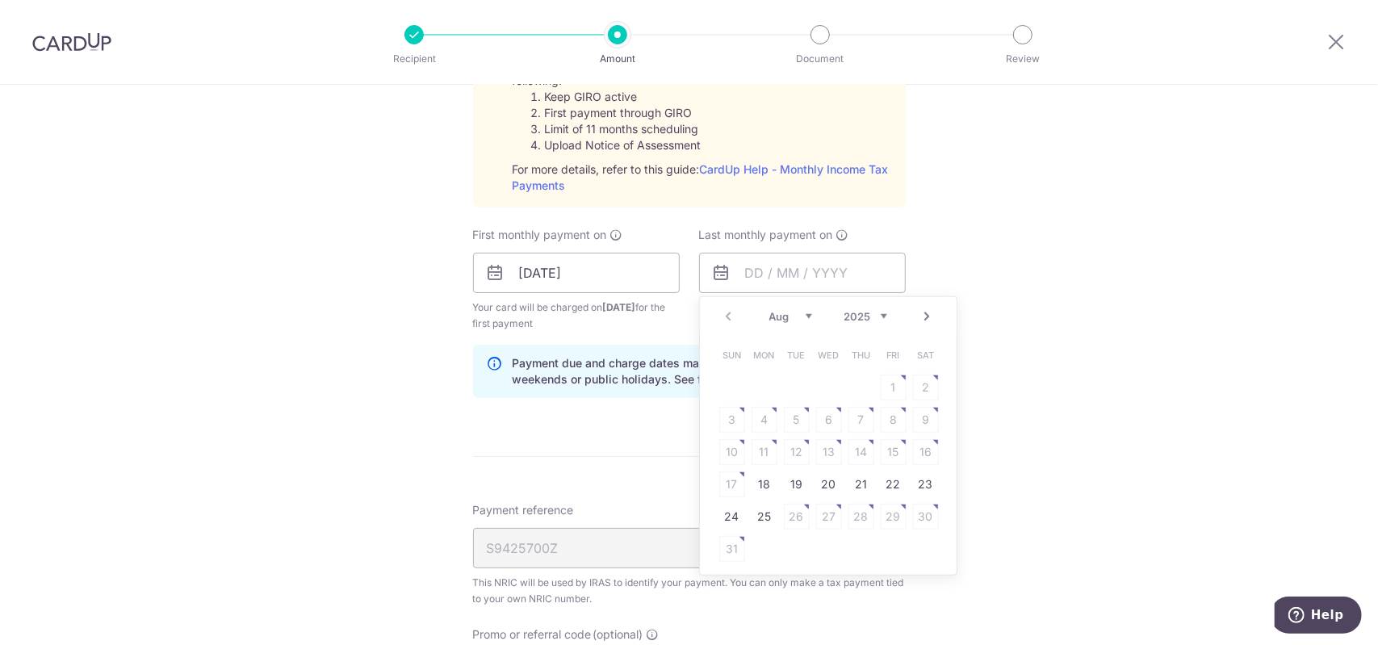
click at [804, 316] on select "Aug Sep Oct Nov Dec" at bounding box center [790, 316] width 43 height 13
click at [918, 324] on div "Prev Next Aug Sep Oct Nov Dec 2025 2026" at bounding box center [828, 316] width 257 height 39
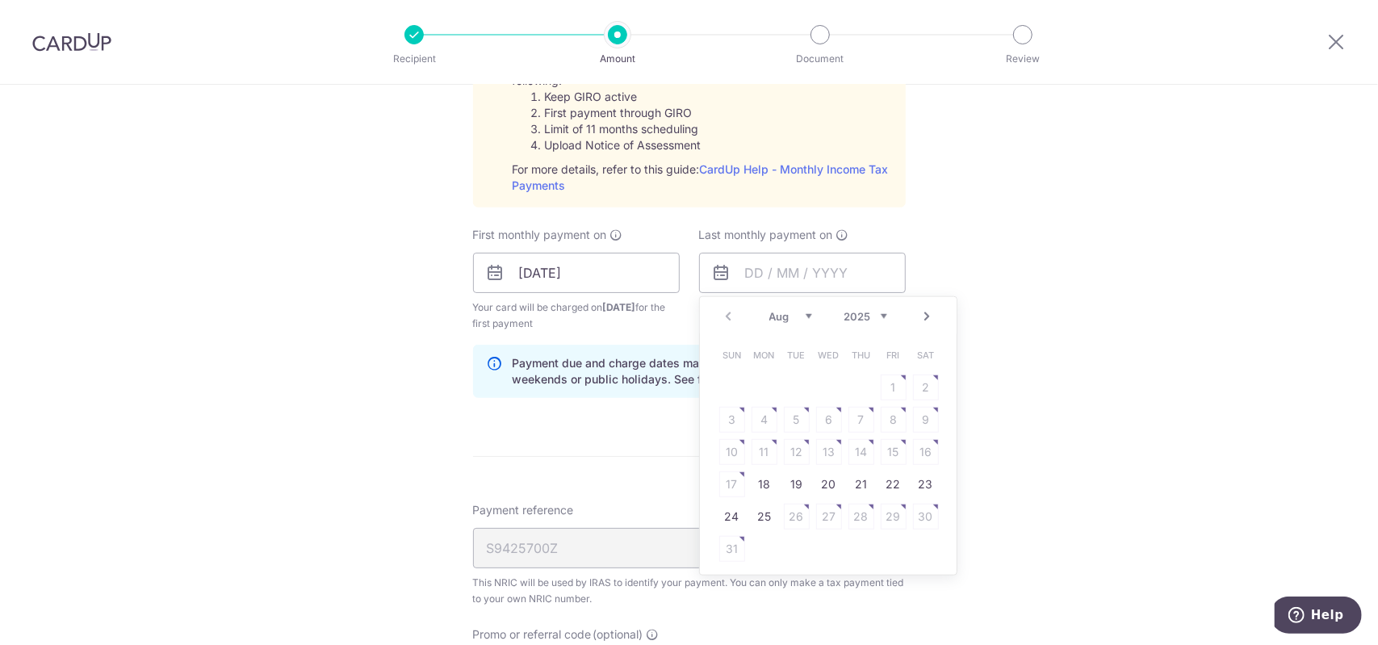
click at [927, 320] on link "Next" at bounding box center [927, 316] width 19 height 19
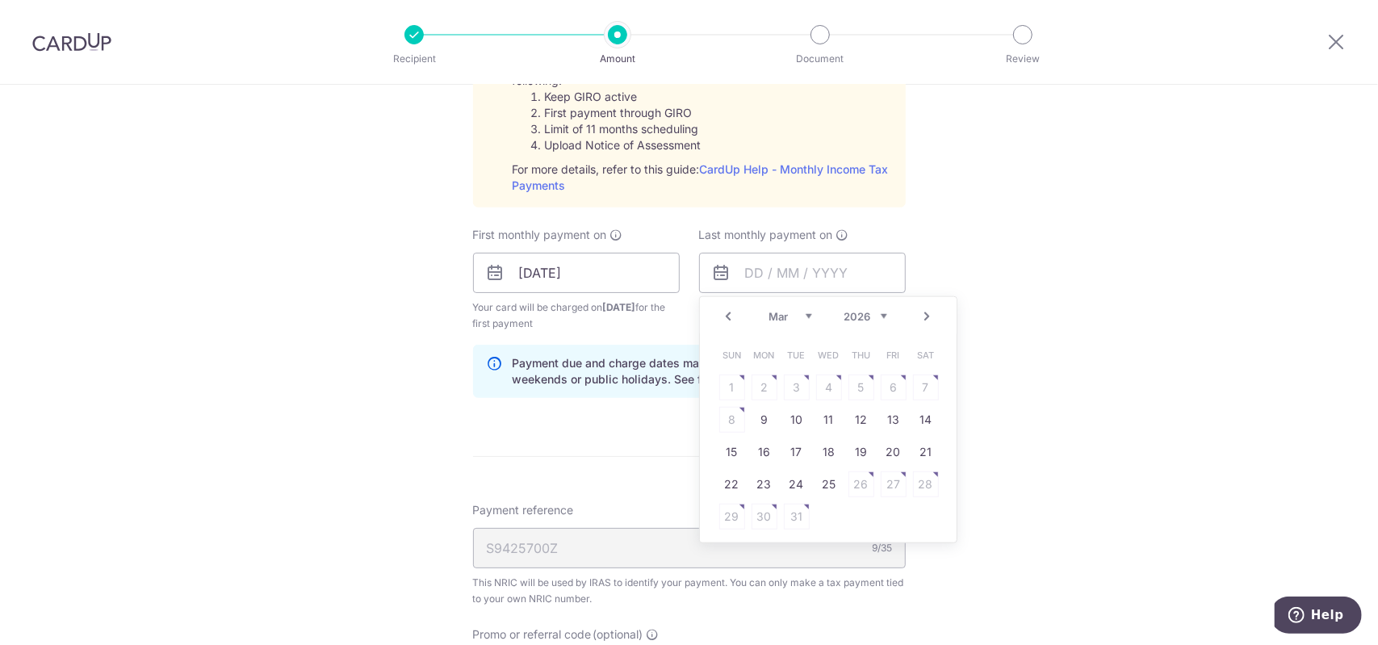
click at [927, 320] on link "Next" at bounding box center [927, 316] width 19 height 19
click at [727, 312] on link "Prev" at bounding box center [728, 316] width 19 height 19
click at [824, 458] on link "18" at bounding box center [829, 452] width 26 height 26
type input "18/03/2026"
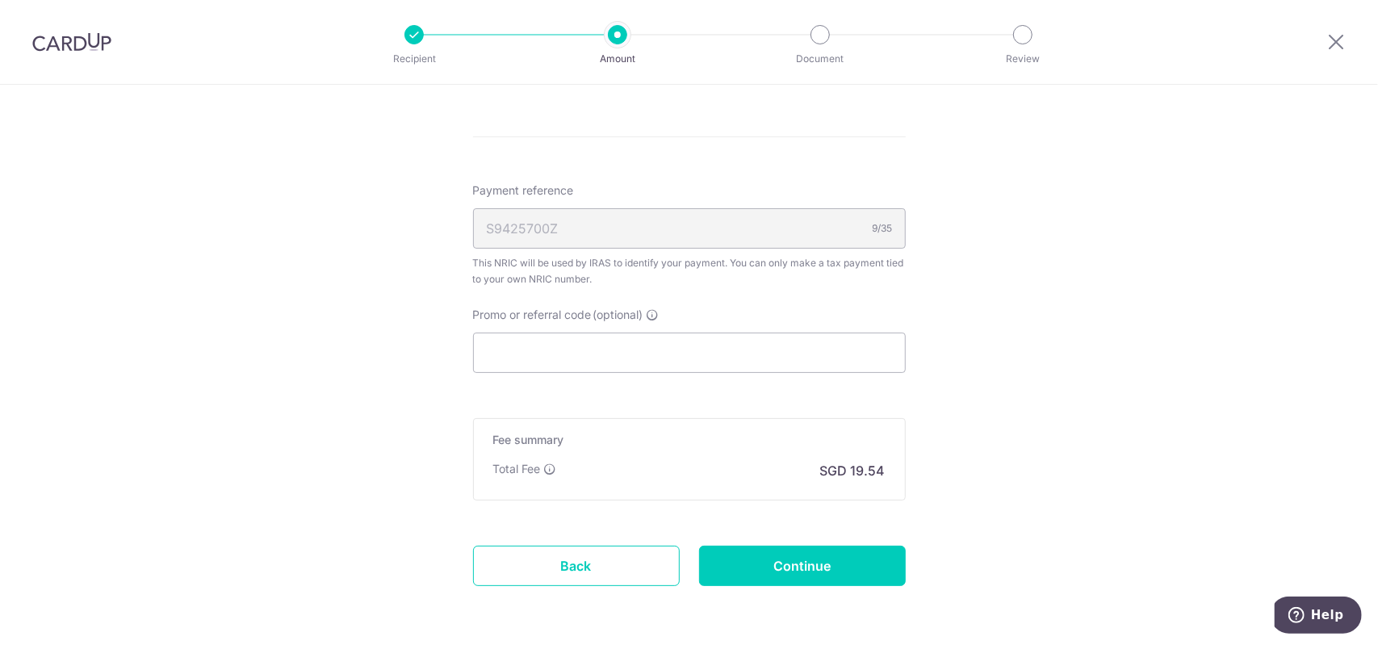
scroll to position [1130, 0]
click at [784, 358] on input "Promo or referral code (optional)" at bounding box center [689, 349] width 433 height 40
paste input "751.43"
type input "751.43"
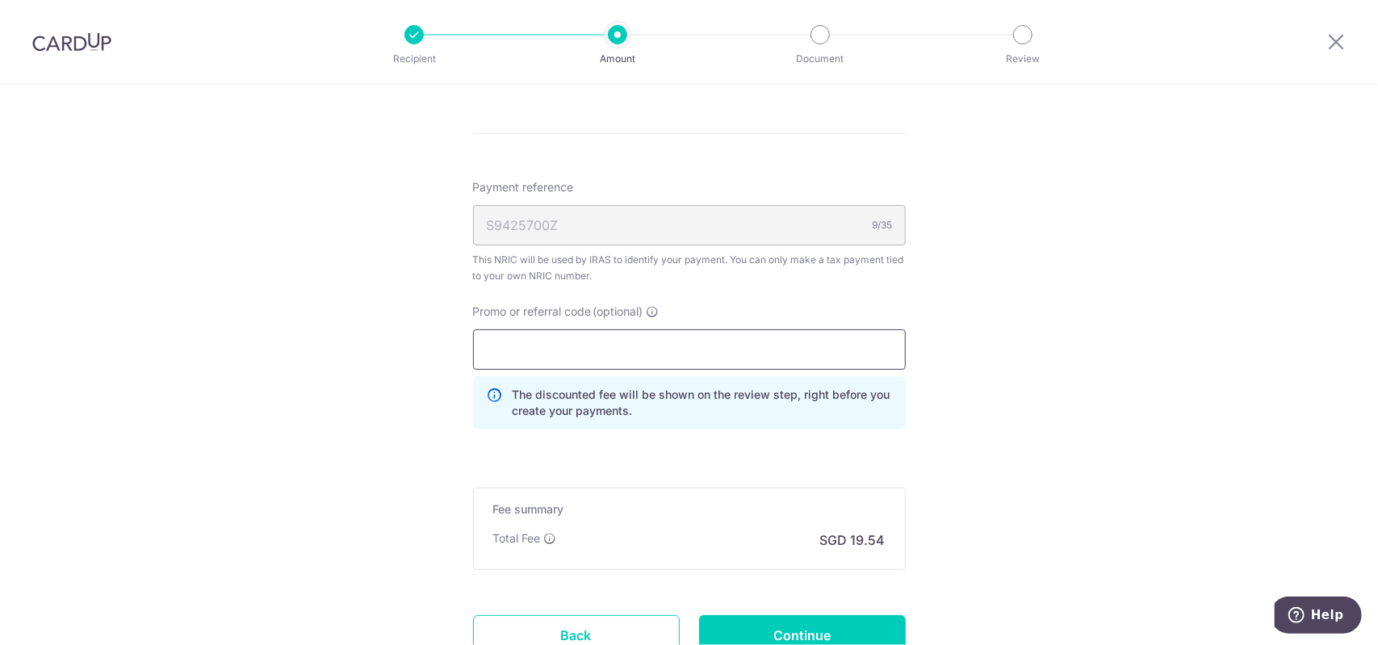
click at [500, 348] on input "Promo or referral code (optional)" at bounding box center [689, 349] width 433 height 40
paste input "VTAX25R"
type input "VTAX25R"
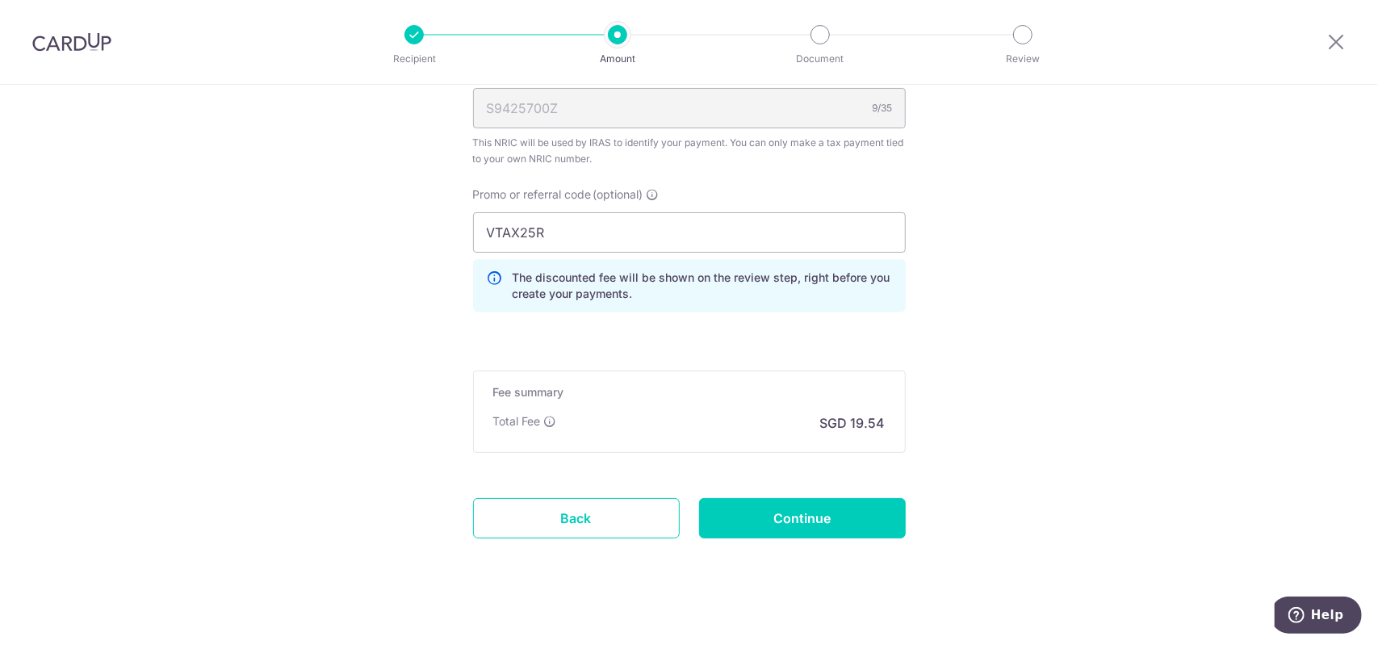
scroll to position [1256, 0]
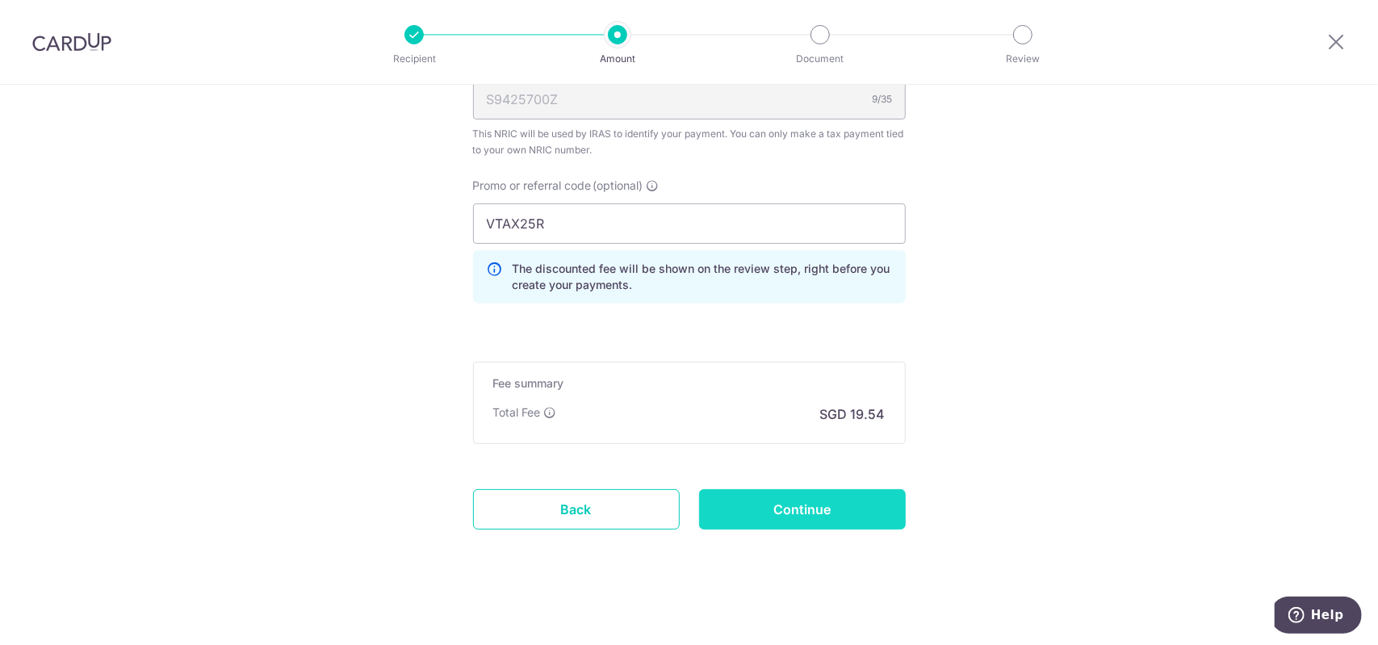
click at [809, 515] on input "Continue" at bounding box center [802, 509] width 207 height 40
type input "Create Schedule"
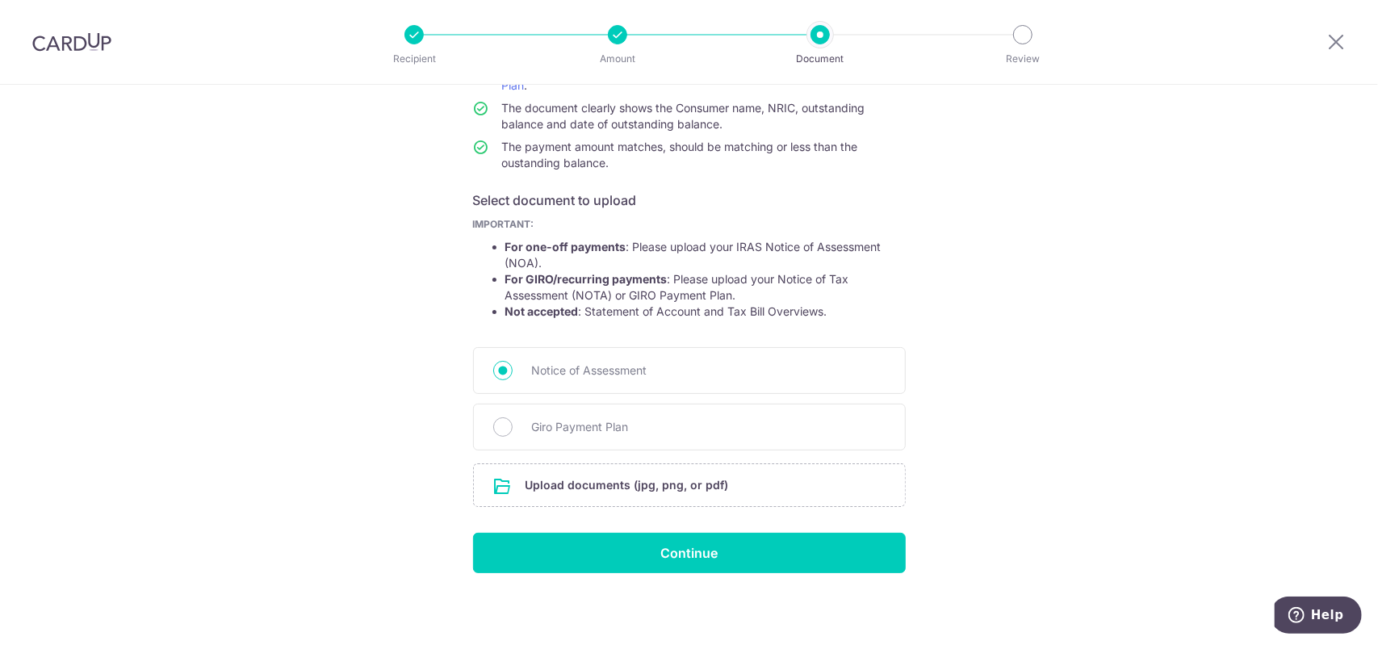
scroll to position [176, 0]
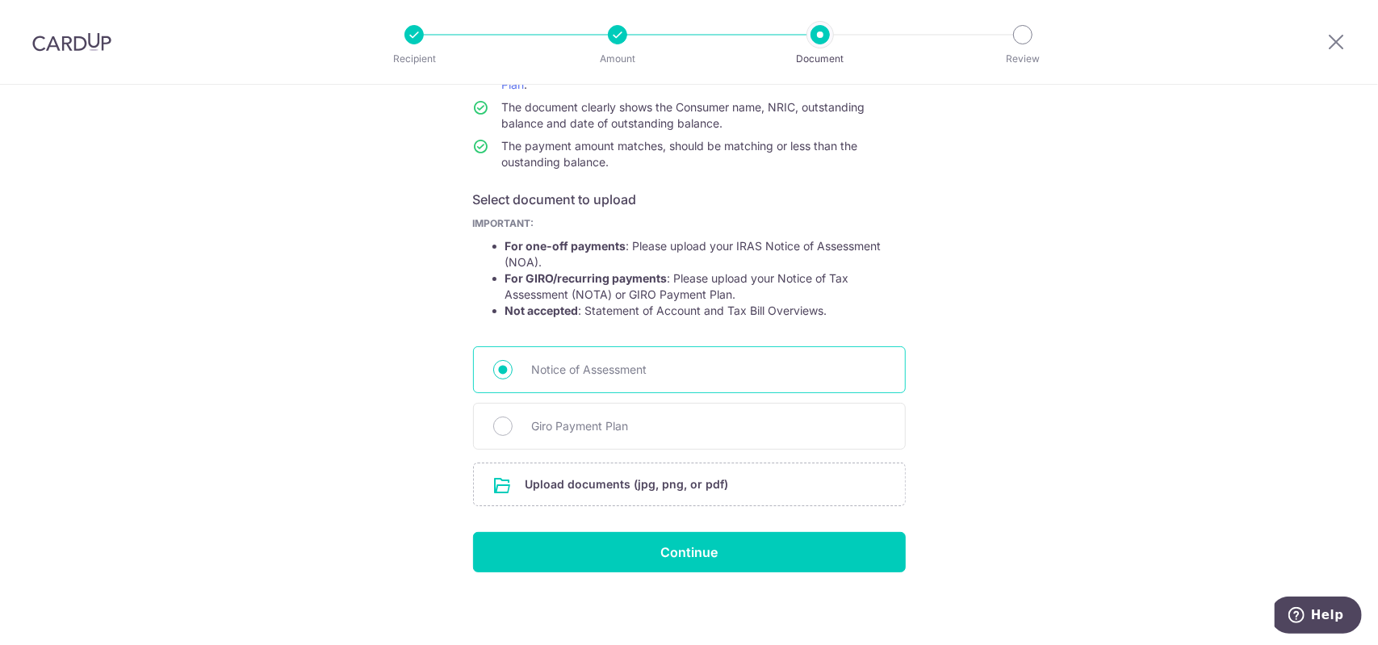
click at [559, 373] on span "Notice of Assessment" at bounding box center [709, 369] width 354 height 19
click at [512, 373] on input "Notice of Assessment" at bounding box center [502, 369] width 19 height 19
click at [623, 492] on input "file" at bounding box center [689, 484] width 431 height 42
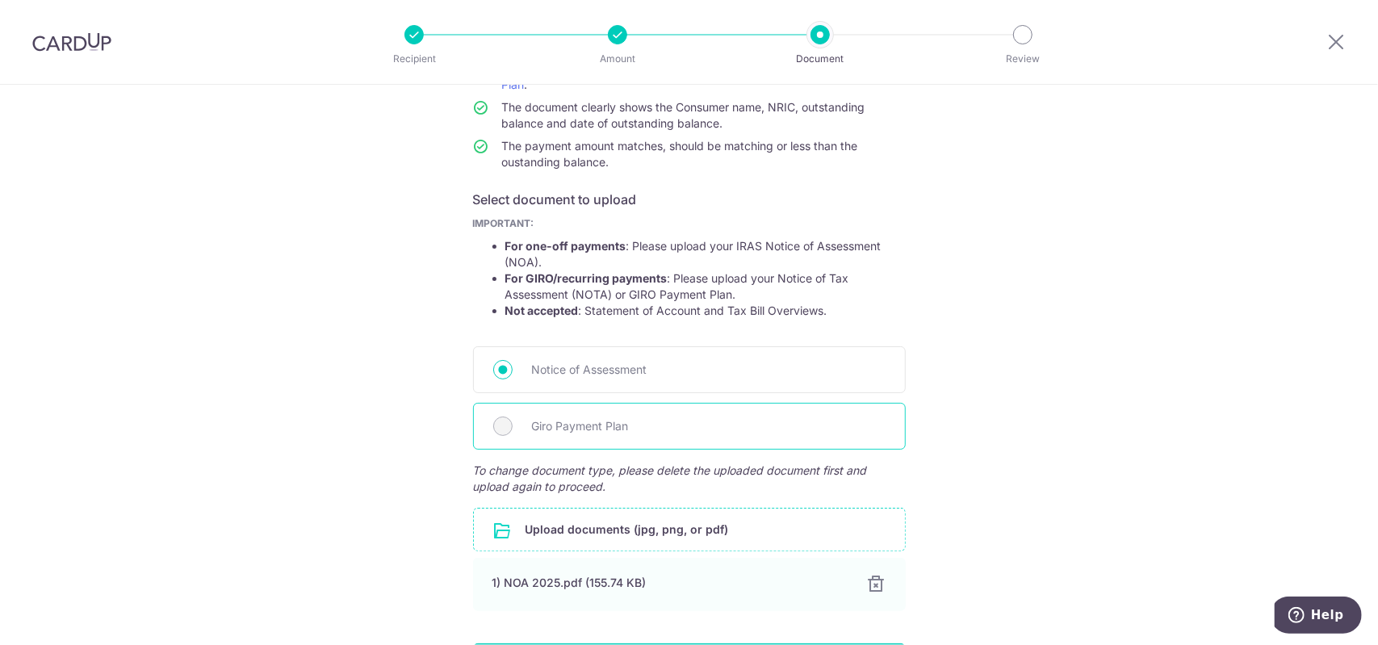
click at [615, 431] on span "Giro Payment Plan" at bounding box center [709, 425] width 354 height 19
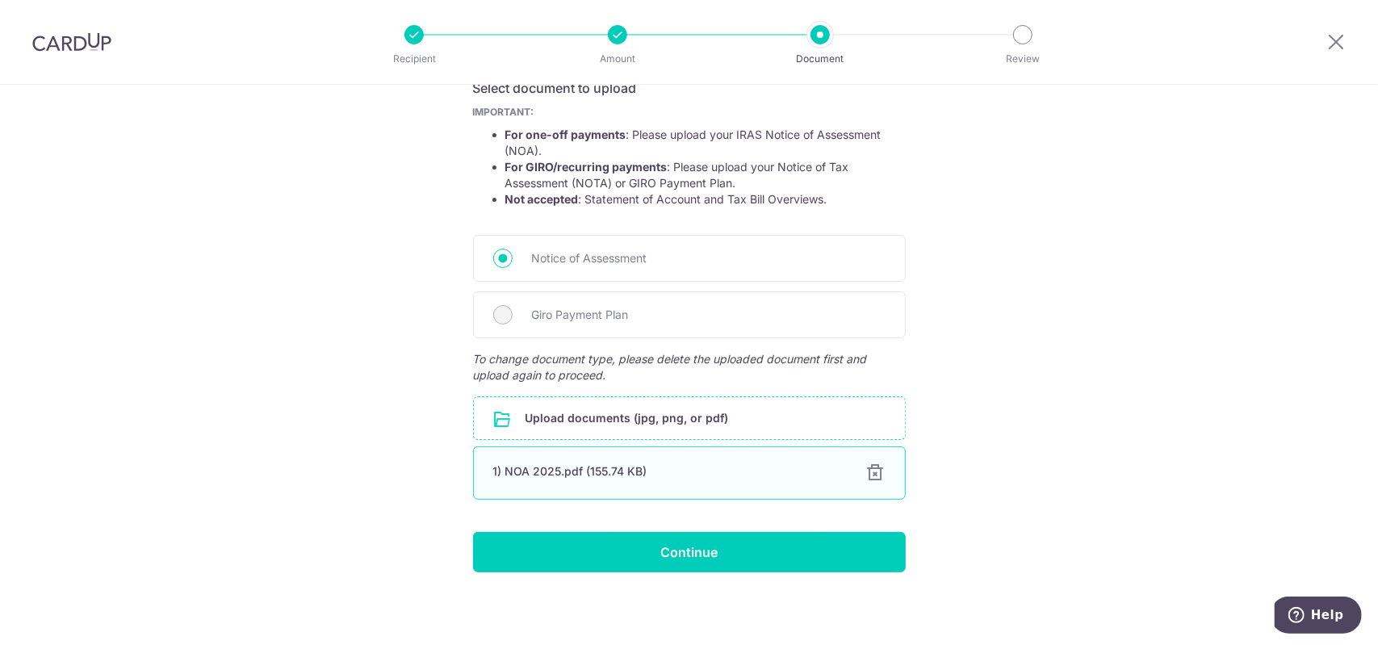
click at [866, 471] on div at bounding box center [875, 472] width 19 height 19
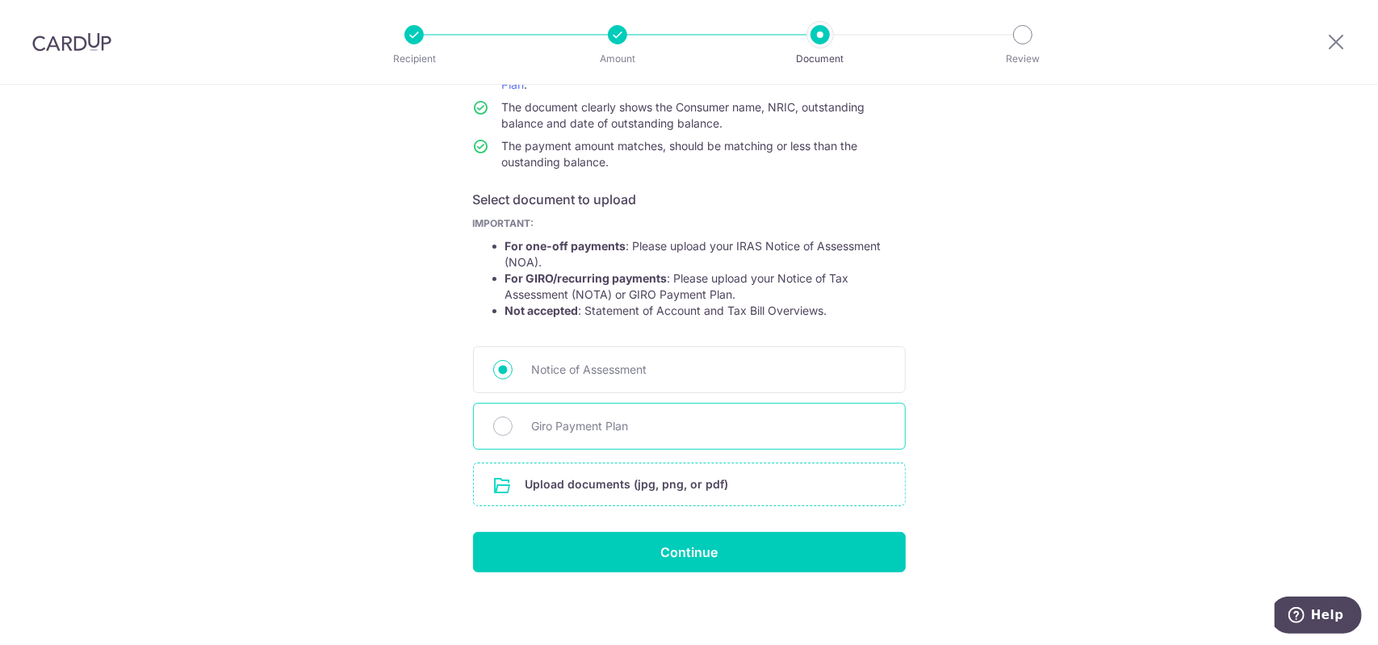
click at [625, 416] on span "Giro Payment Plan" at bounding box center [709, 425] width 354 height 19
click at [512, 416] on input "Giro Payment Plan" at bounding box center [502, 425] width 19 height 19
radio input "true"
click at [621, 474] on input "file" at bounding box center [689, 484] width 431 height 42
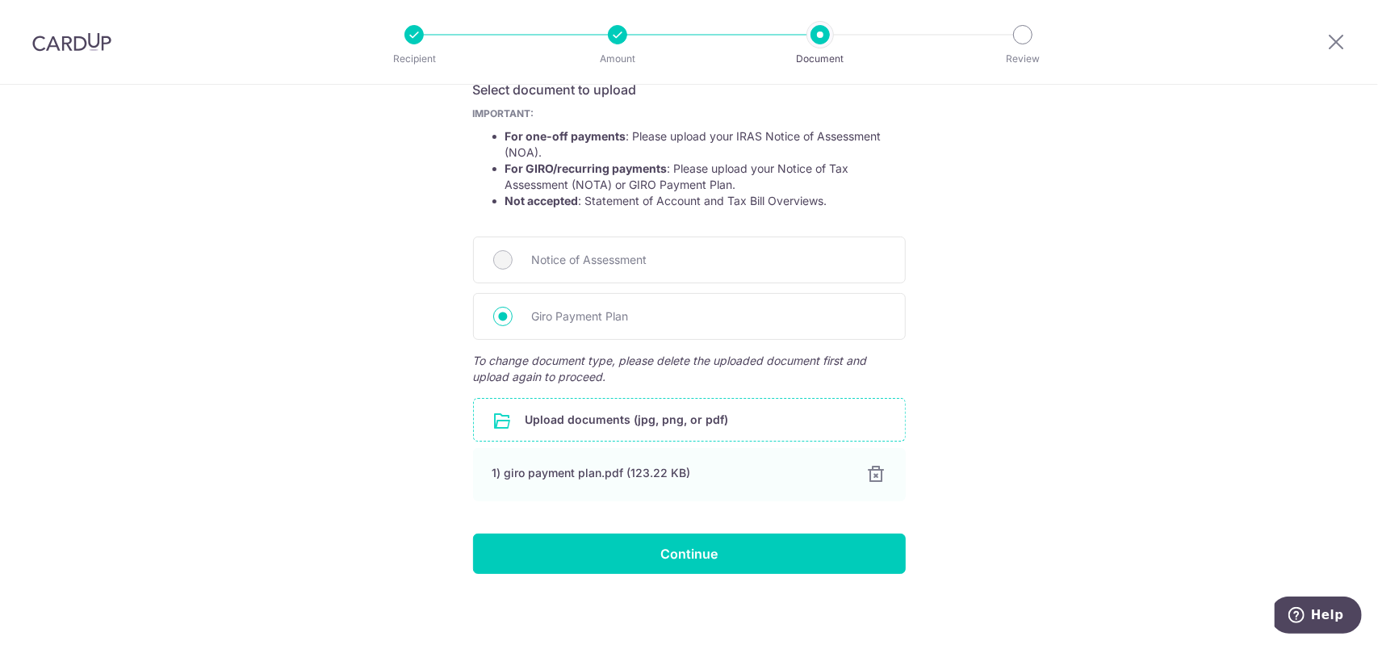
scroll to position [287, 0]
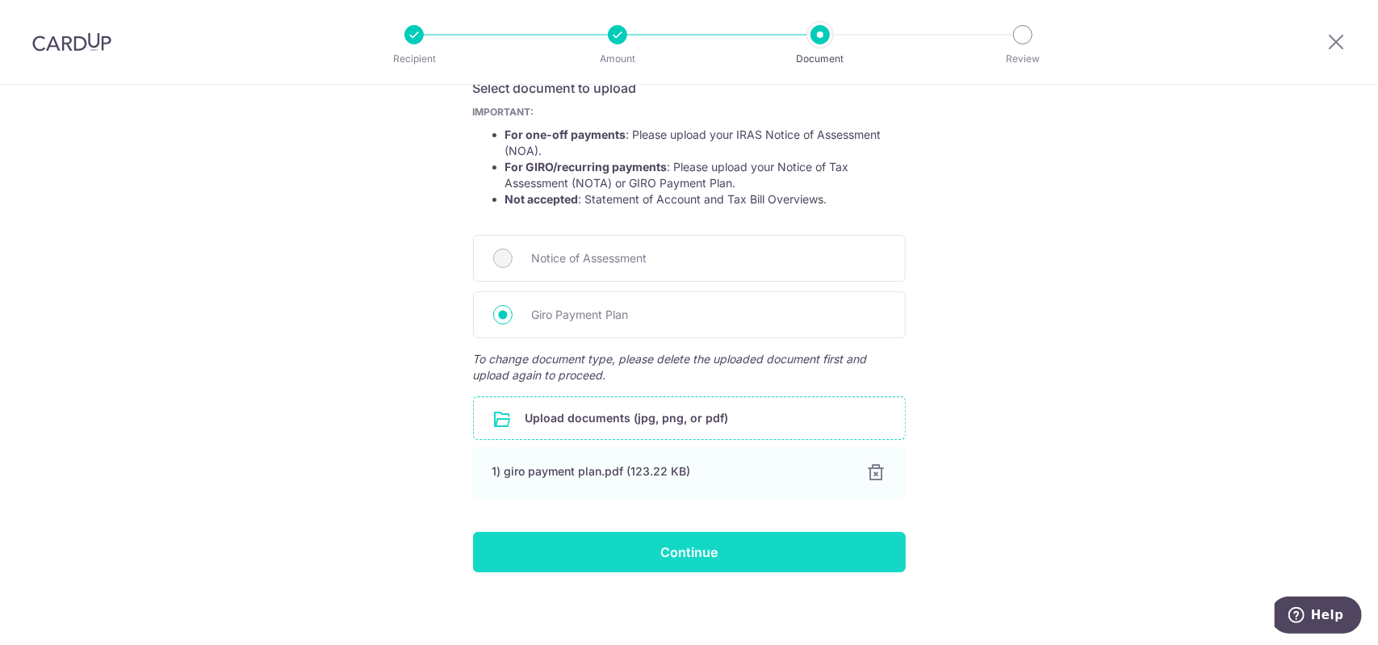
click at [570, 533] on input "Continue" at bounding box center [689, 552] width 433 height 40
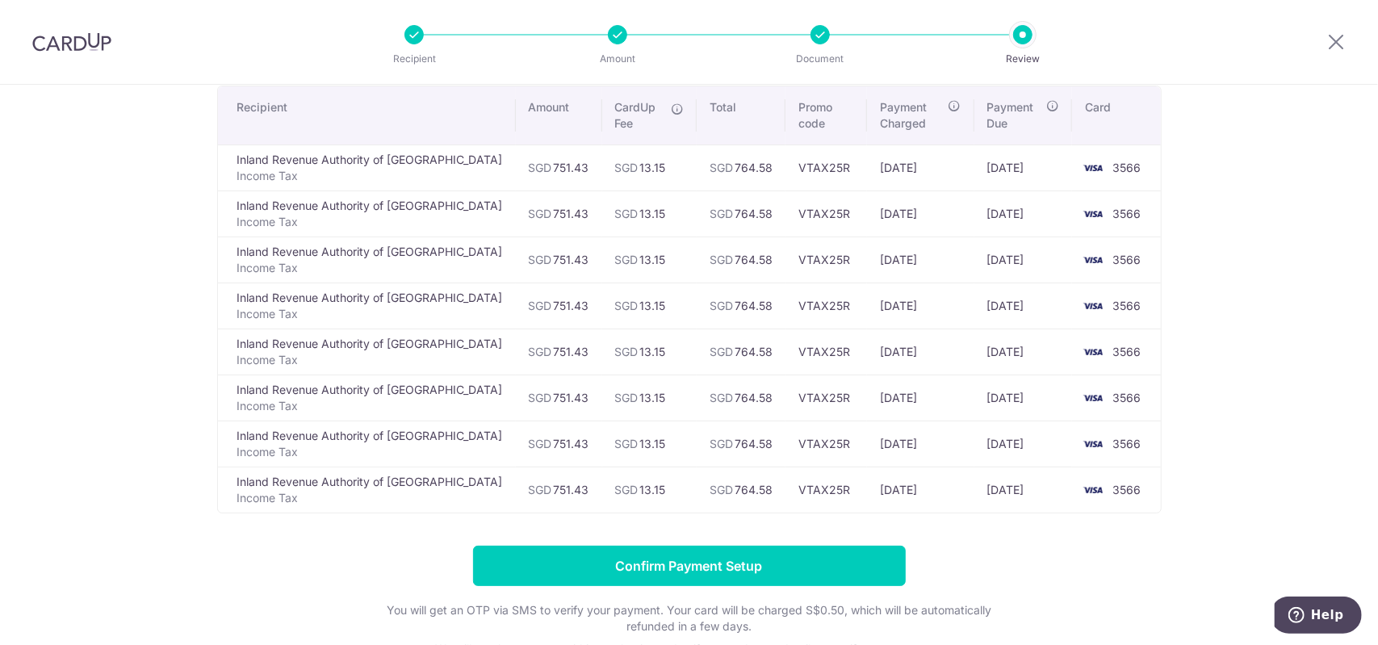
scroll to position [280, 0]
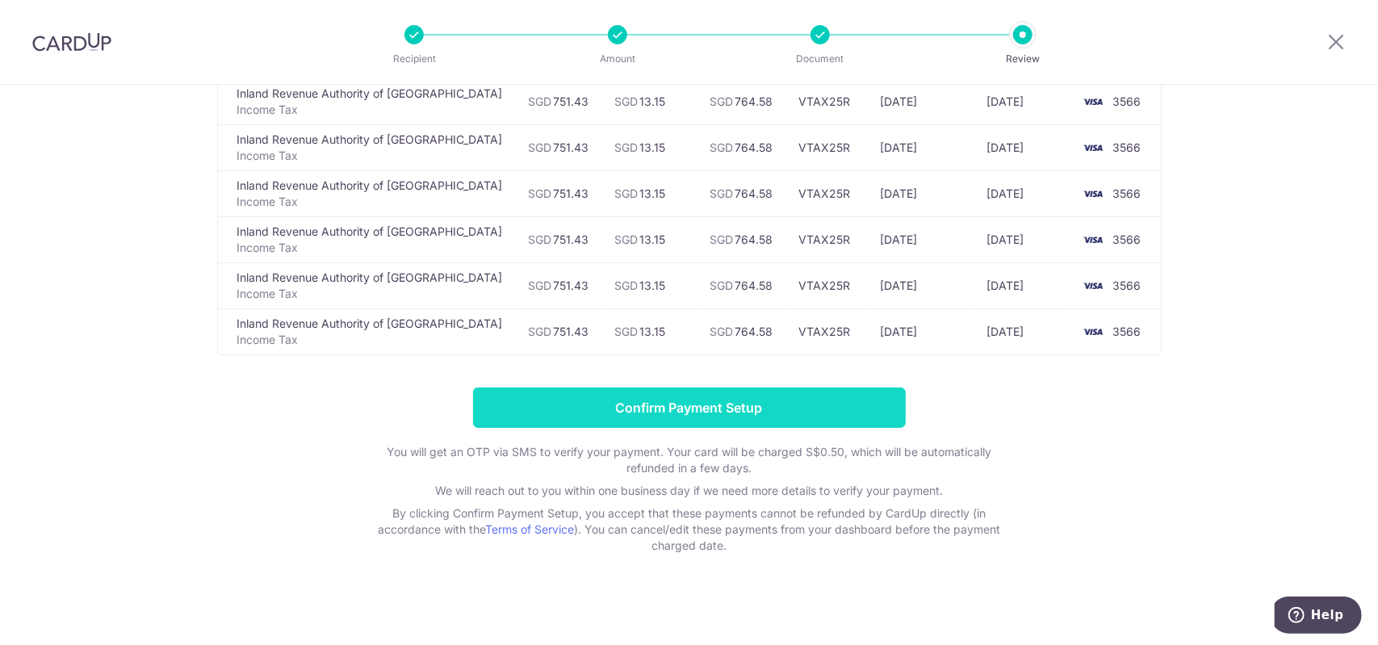
click at [621, 400] on input "Confirm Payment Setup" at bounding box center [689, 407] width 433 height 40
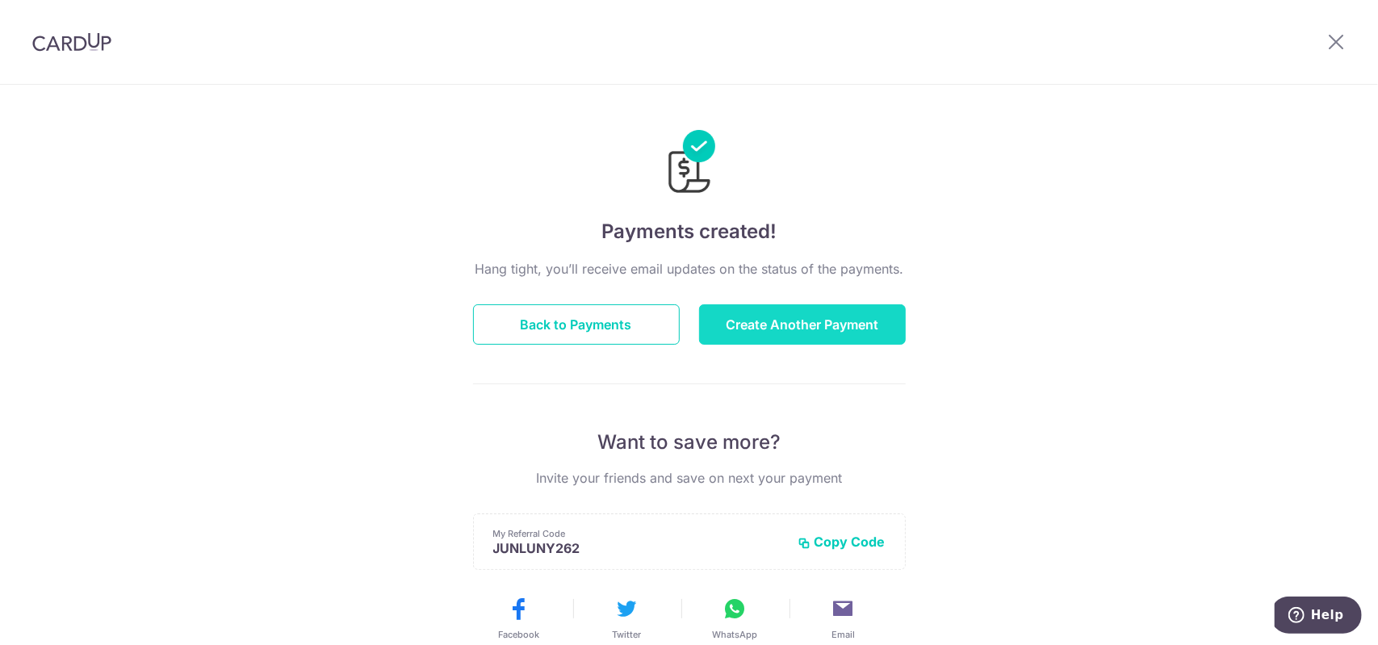
click at [818, 333] on button "Create Another Payment" at bounding box center [802, 324] width 207 height 40
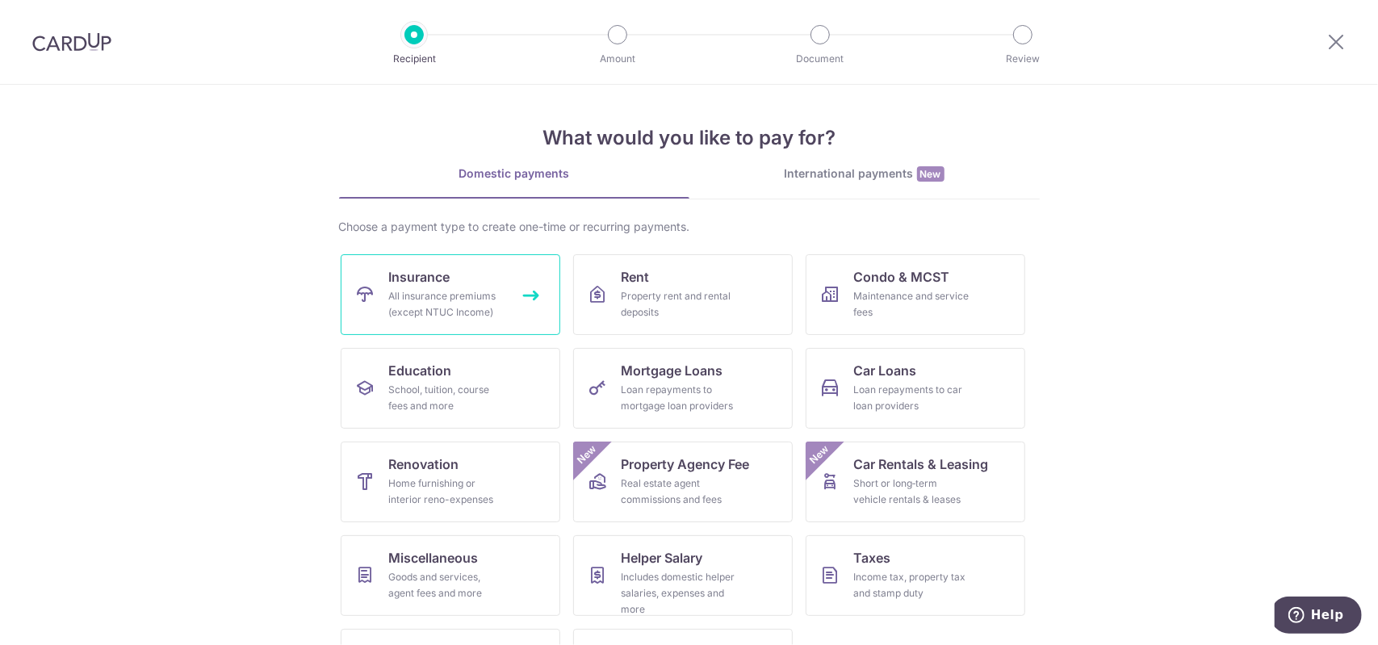
click at [481, 311] on div "All insurance premiums (except NTUC Income)" at bounding box center [447, 304] width 116 height 32
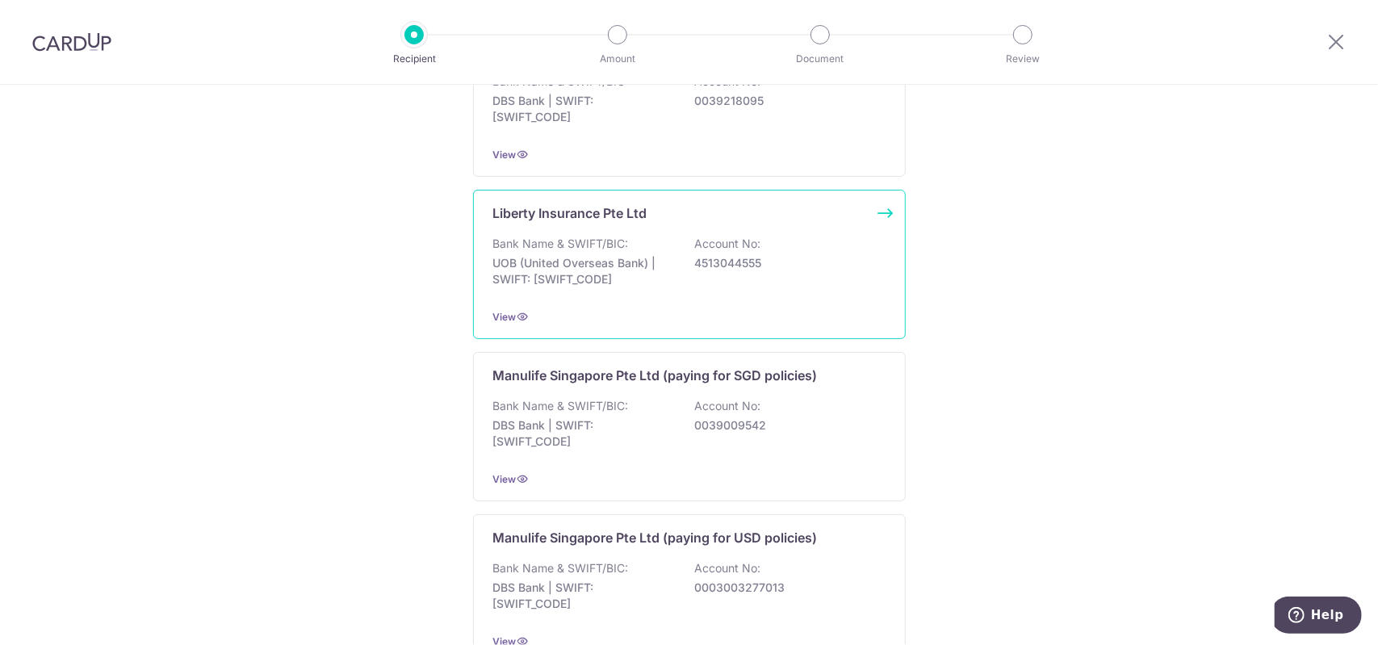
scroll to position [1550, 0]
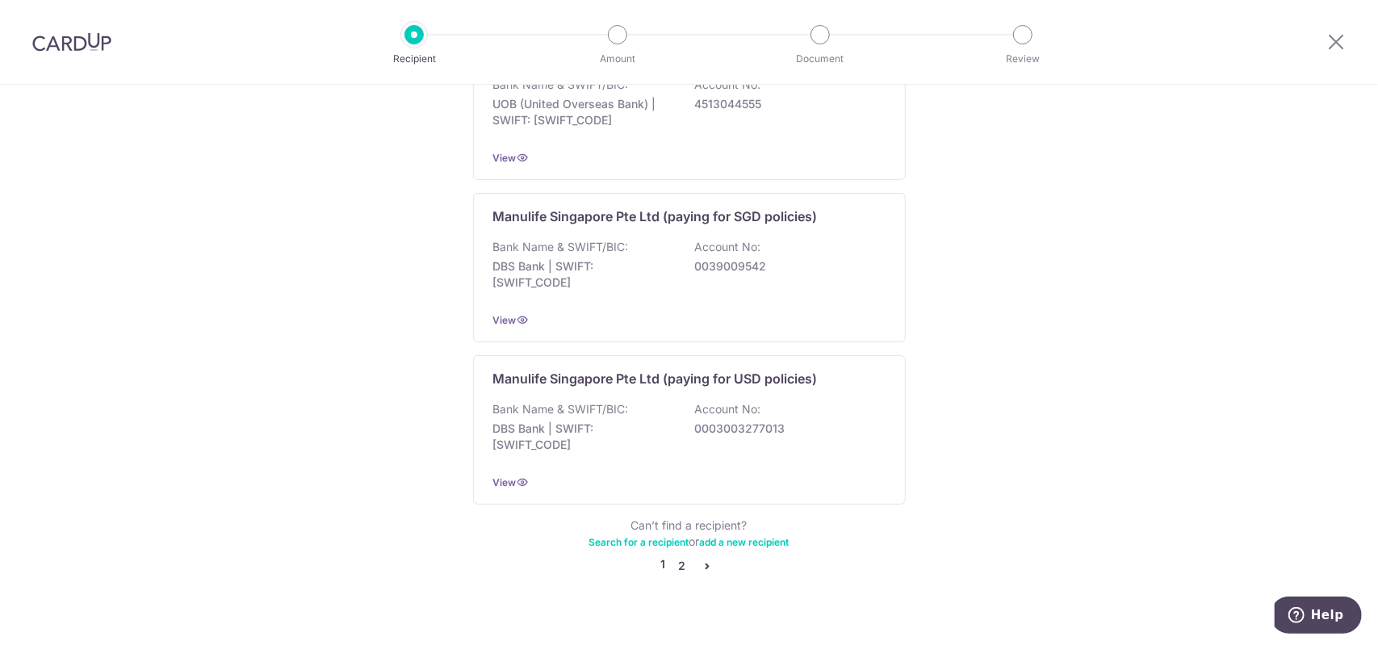
click at [679, 556] on link "2" at bounding box center [681, 565] width 19 height 19
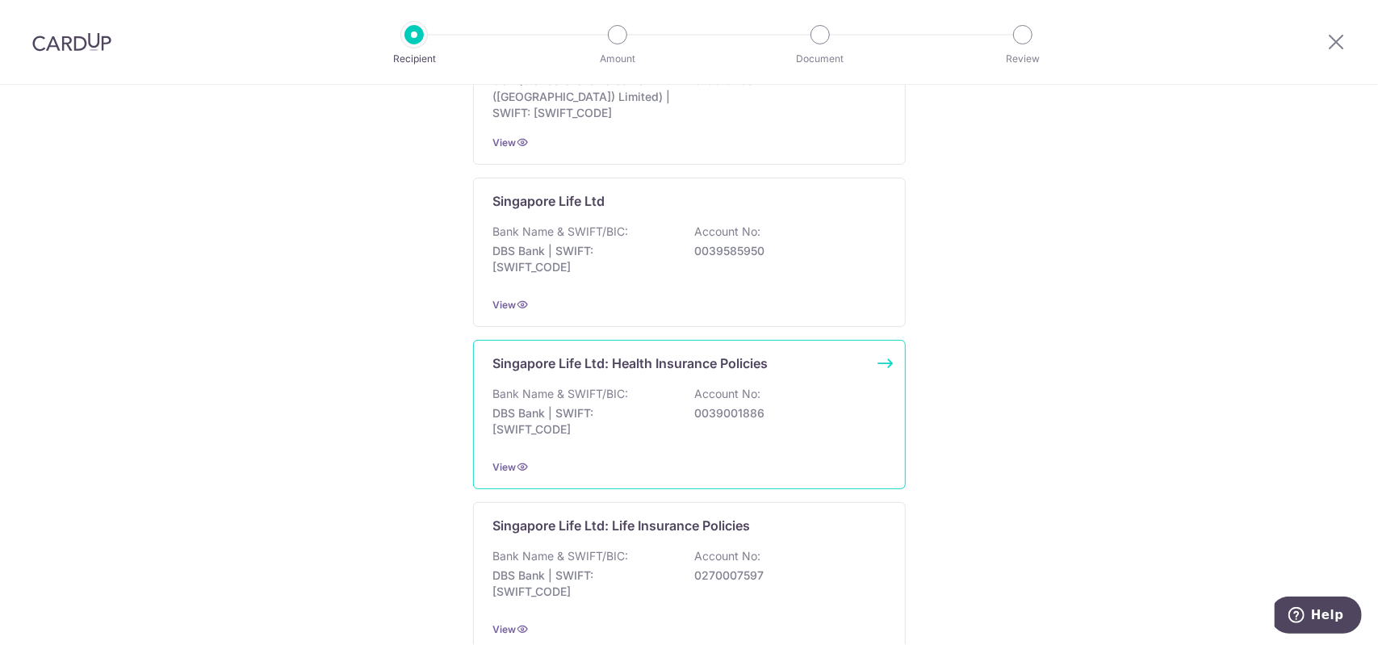
scroll to position [404, 0]
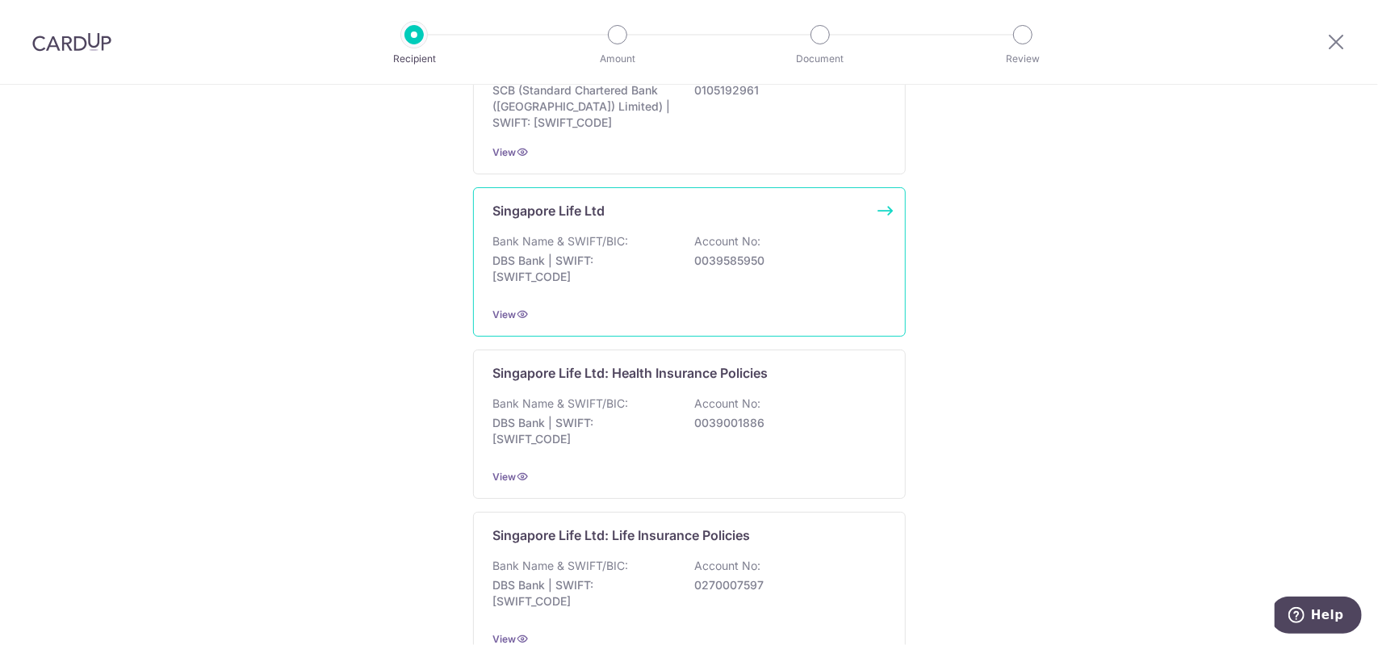
click at [675, 309] on div "View" at bounding box center [689, 314] width 392 height 17
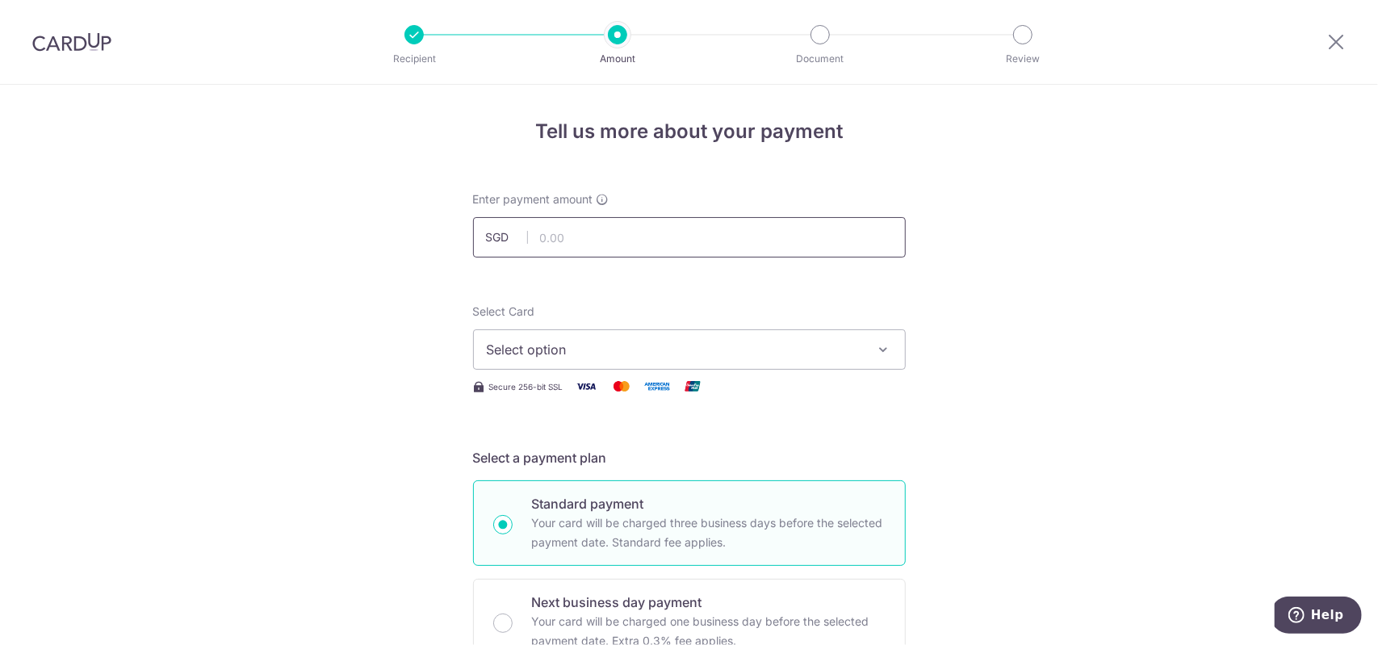
click at [568, 242] on input "text" at bounding box center [689, 237] width 433 height 40
paste input "2,480.60"
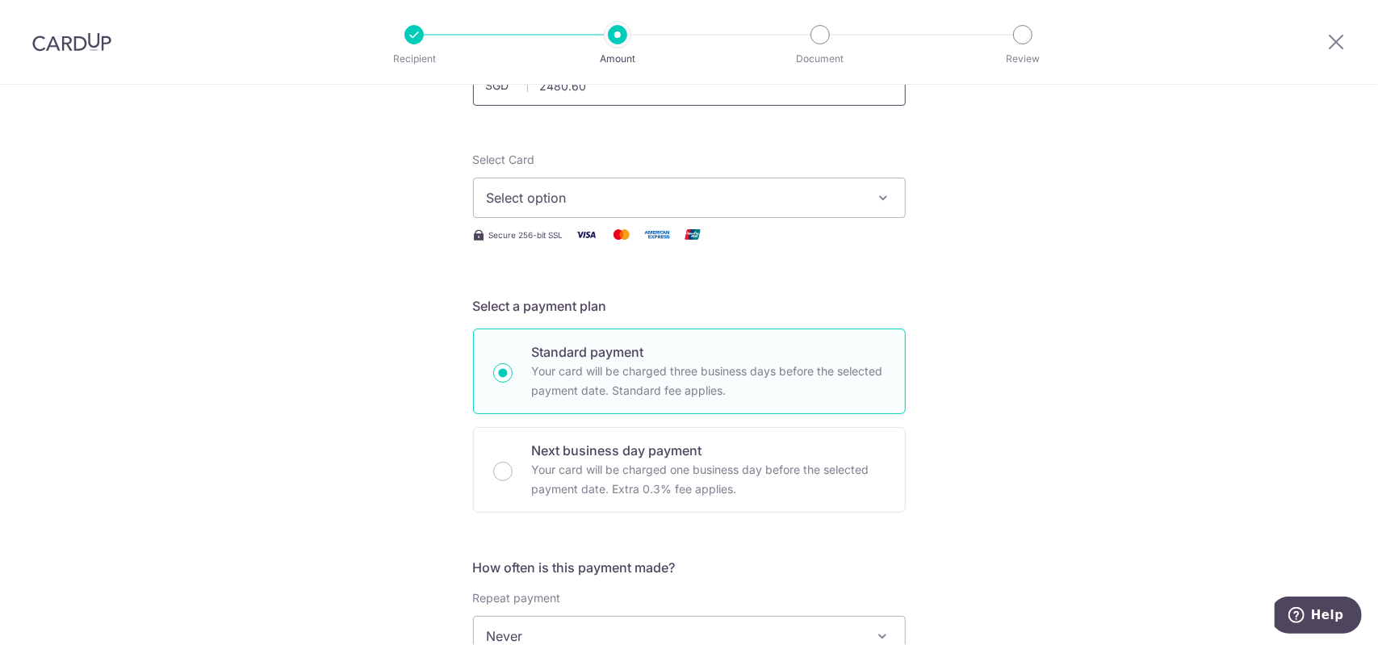
scroll to position [161, 0]
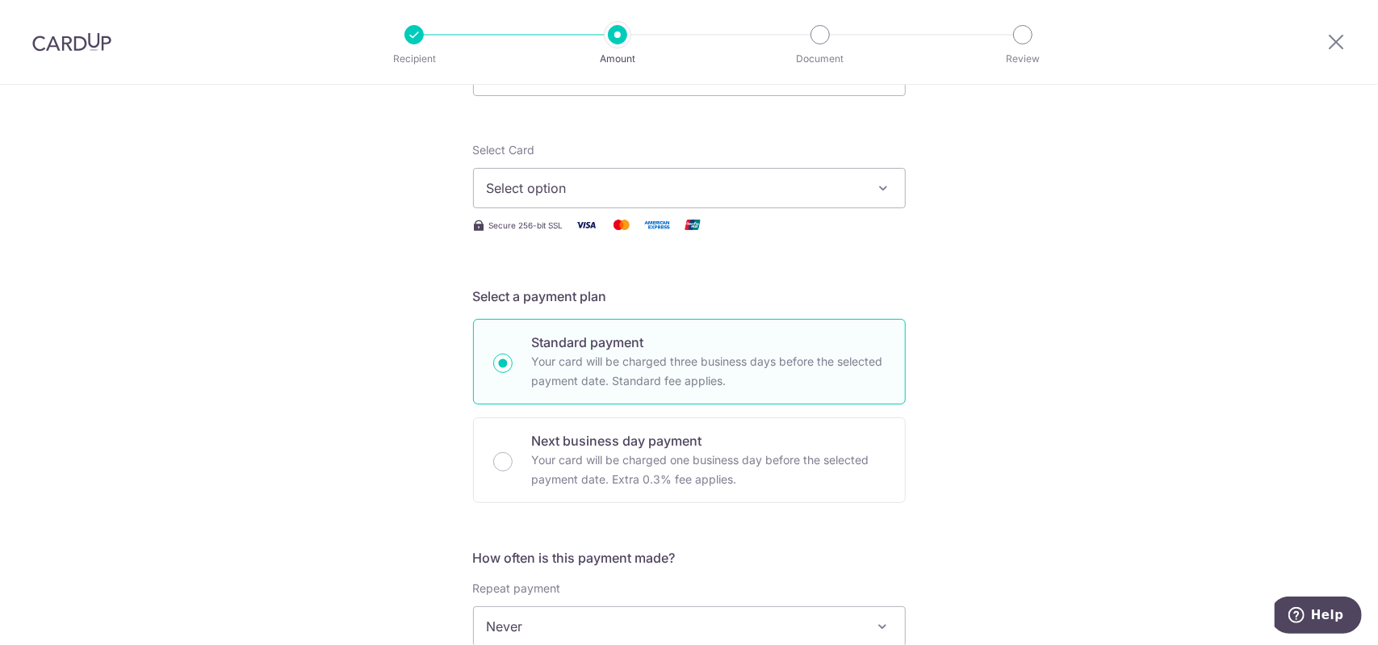
type input "2,480.60"
click at [492, 179] on span "Select option" at bounding box center [675, 187] width 376 height 19
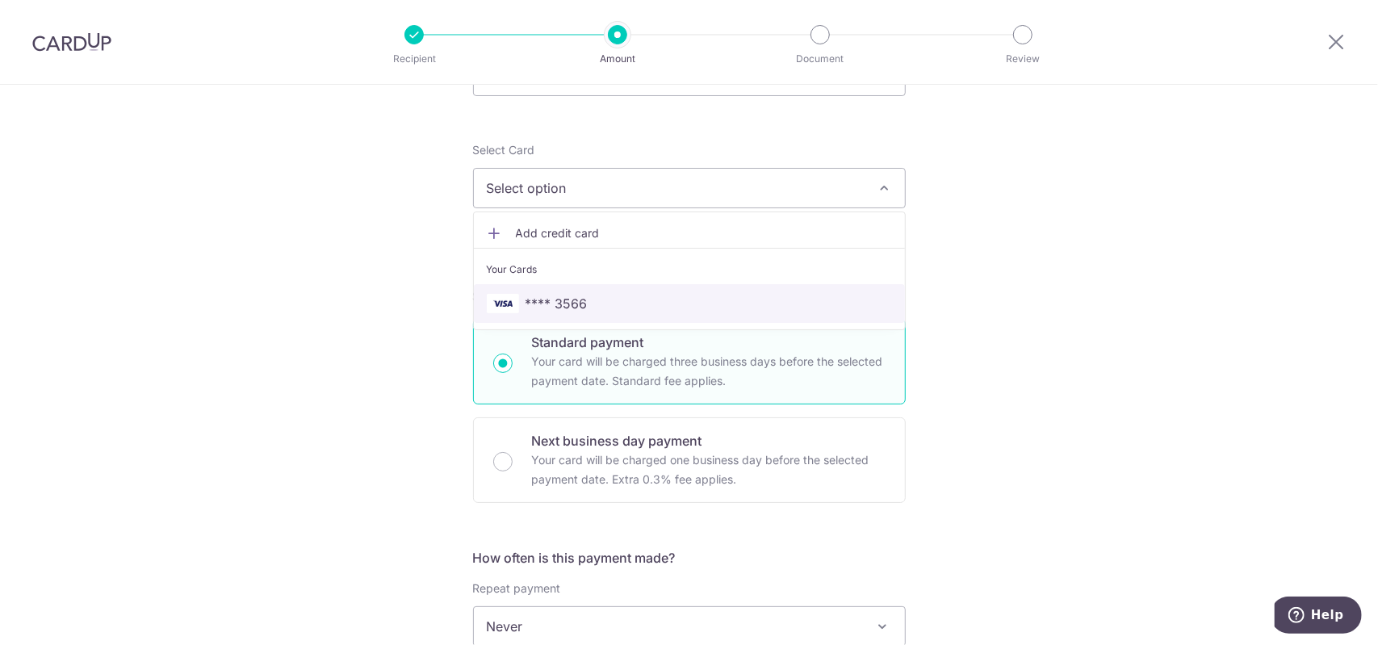
click at [610, 312] on link "**** 3566" at bounding box center [689, 303] width 431 height 39
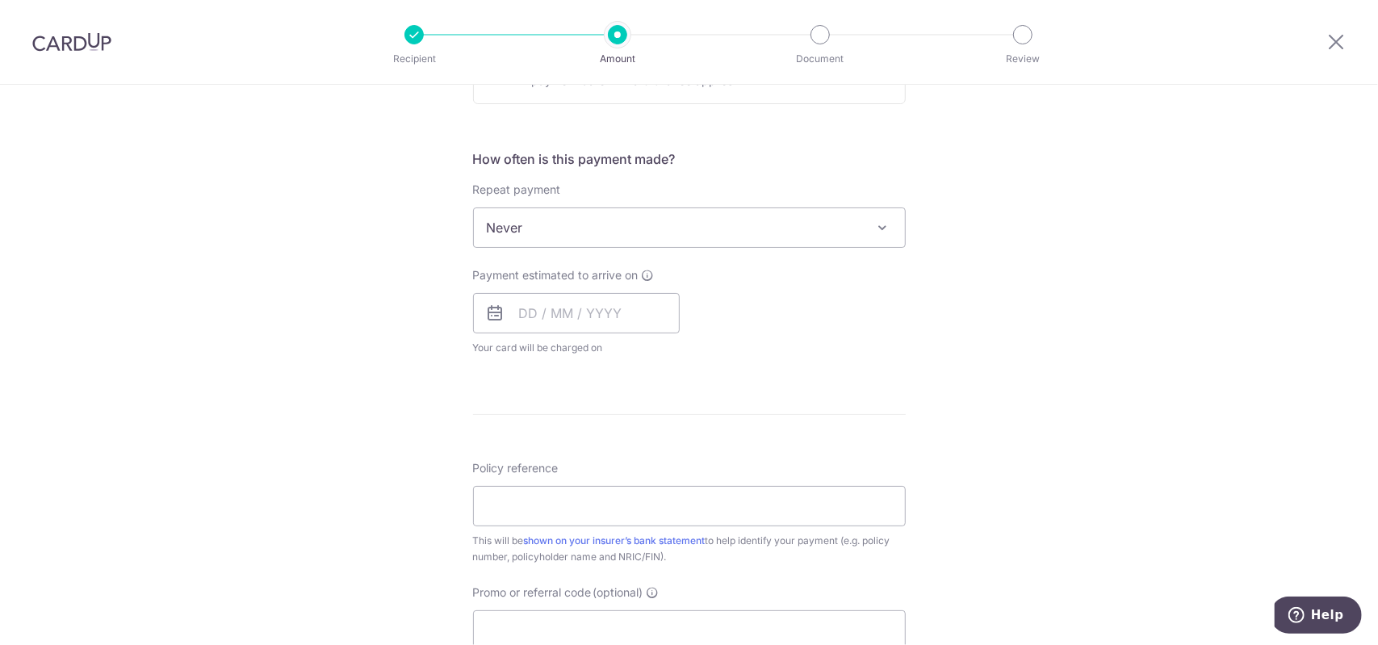
scroll to position [565, 0]
click at [609, 207] on span "Never" at bounding box center [689, 222] width 431 height 39
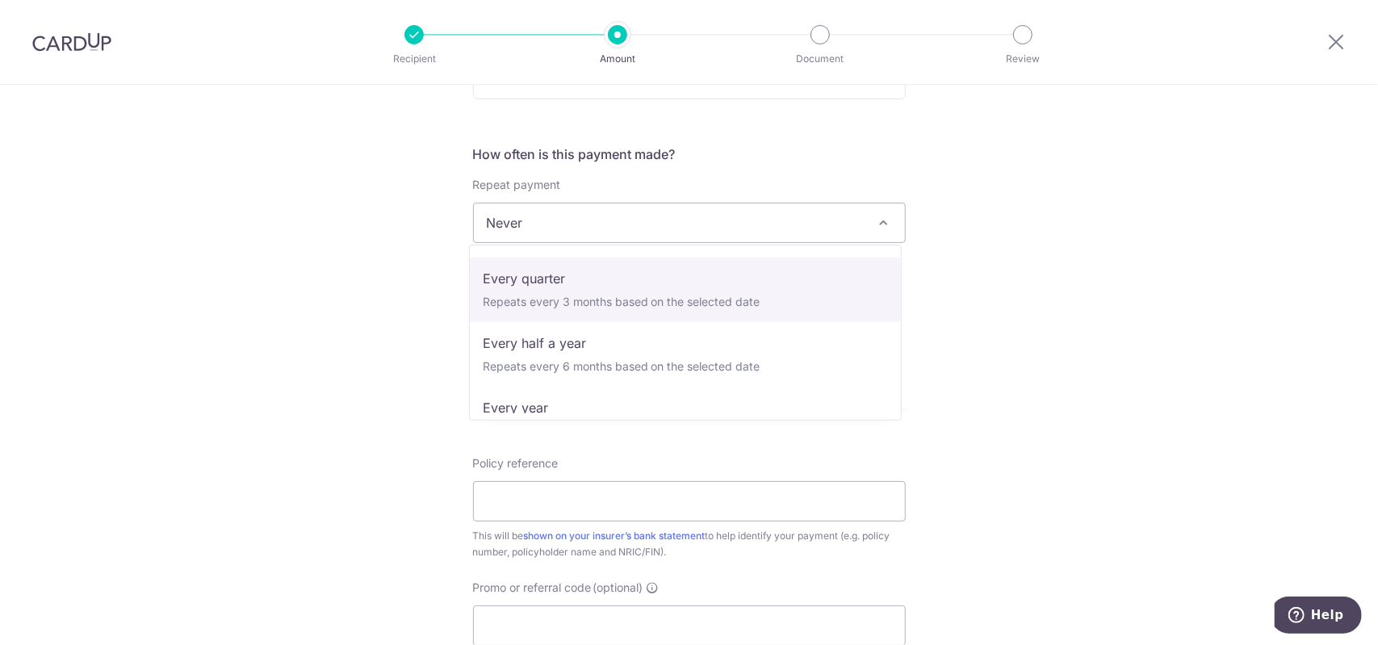
scroll to position [226, 0]
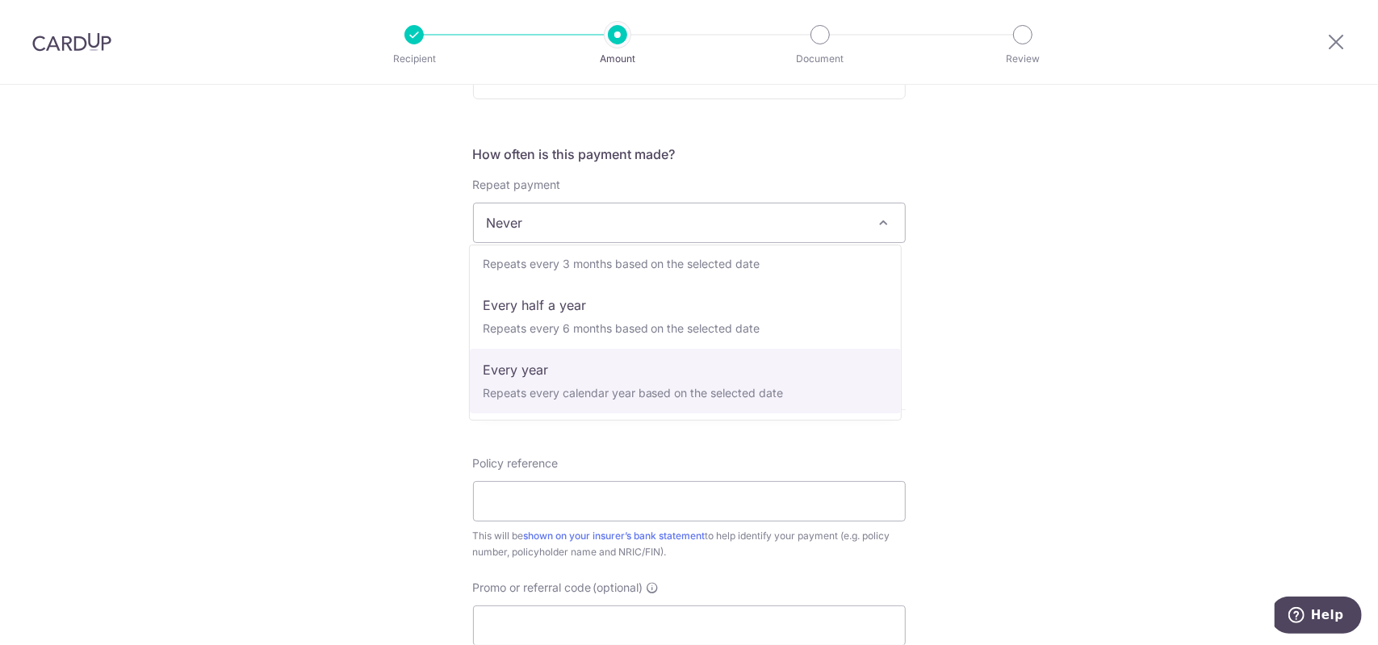
select select "6"
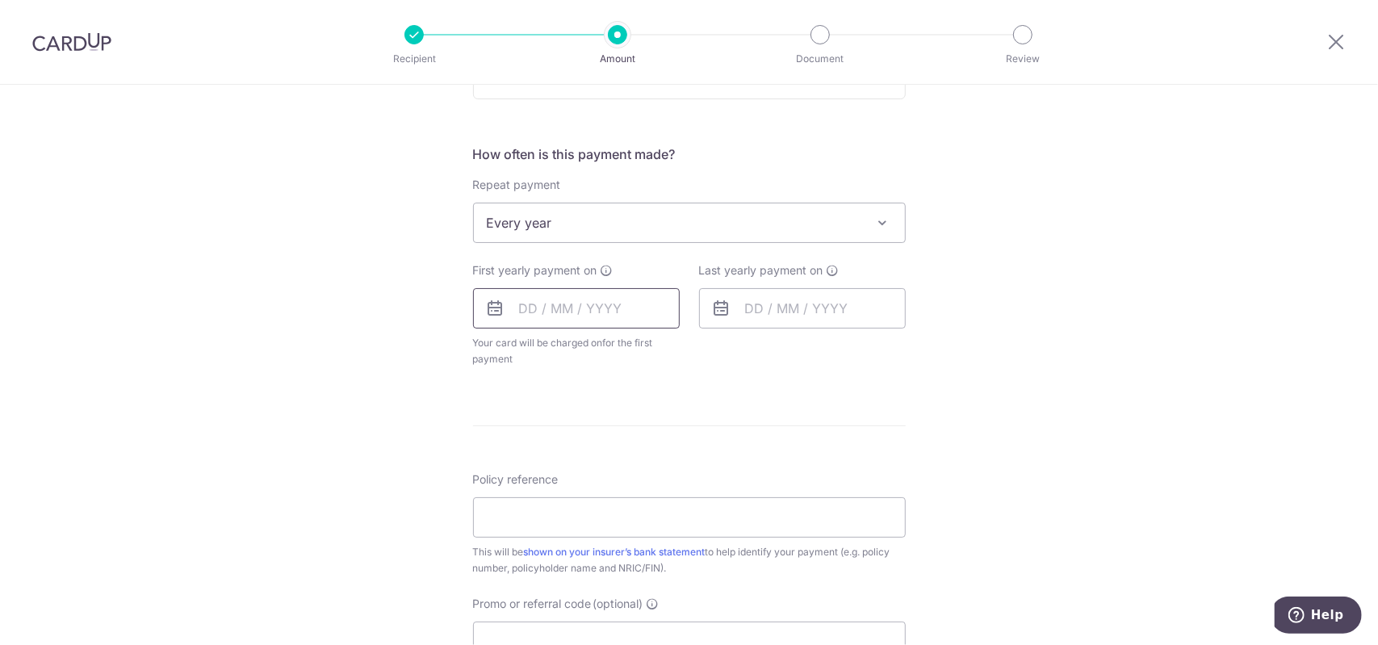
click at [622, 303] on input "text" at bounding box center [576, 308] width 207 height 40
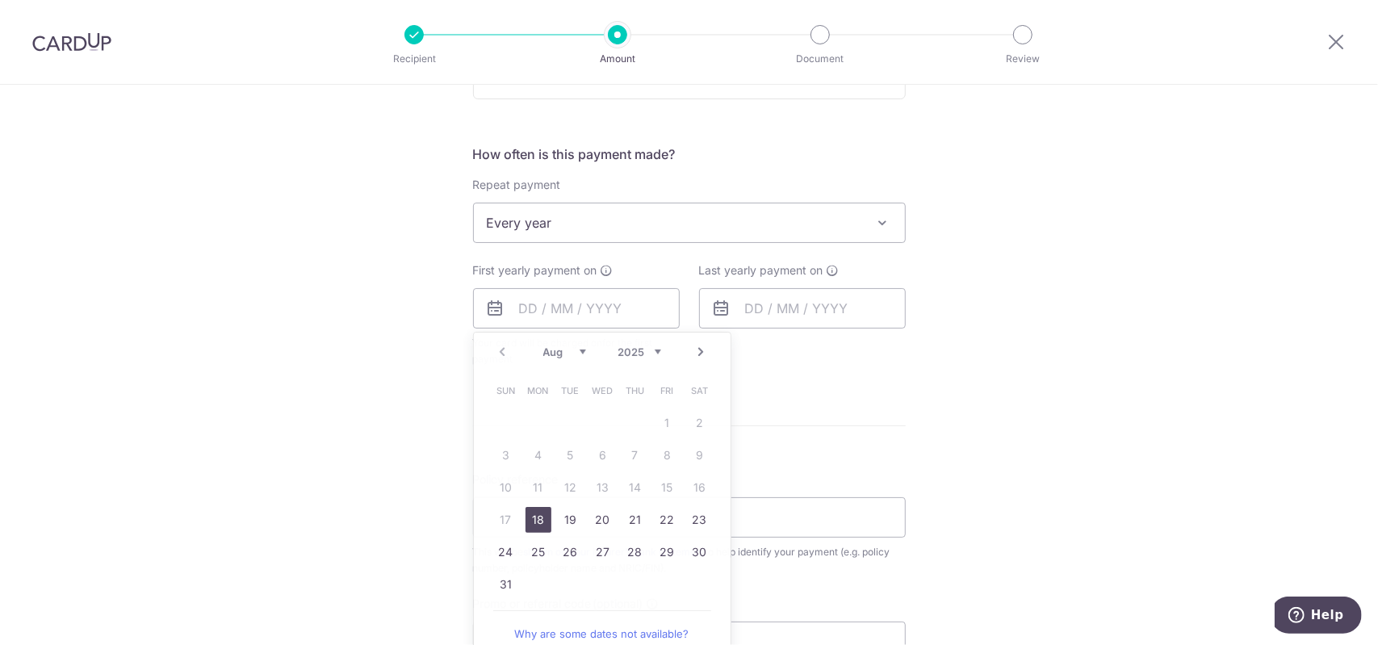
click at [809, 370] on div "How often is this payment made? Repeat payment Never Every week Every month Eve…" at bounding box center [689, 262] width 433 height 236
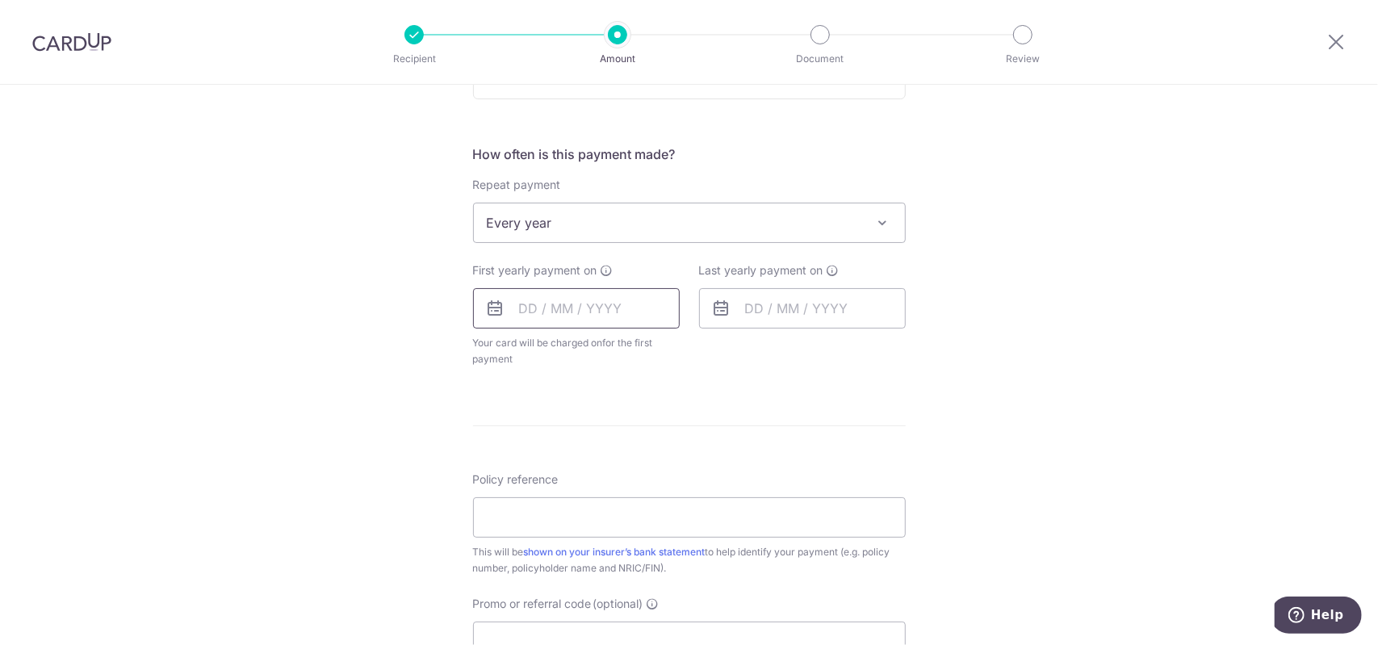
click at [491, 316] on input "text" at bounding box center [576, 308] width 207 height 40
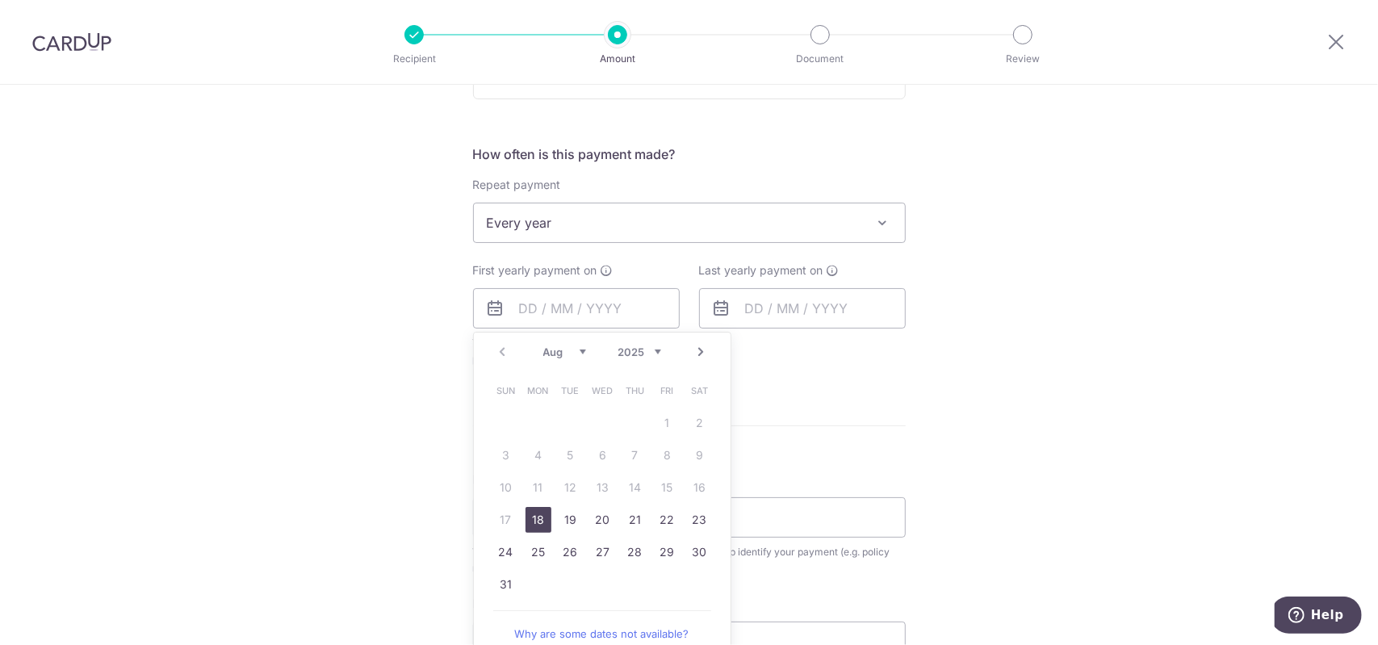
click at [526, 510] on link "18" at bounding box center [538, 520] width 26 height 26
type input "[DATE]"
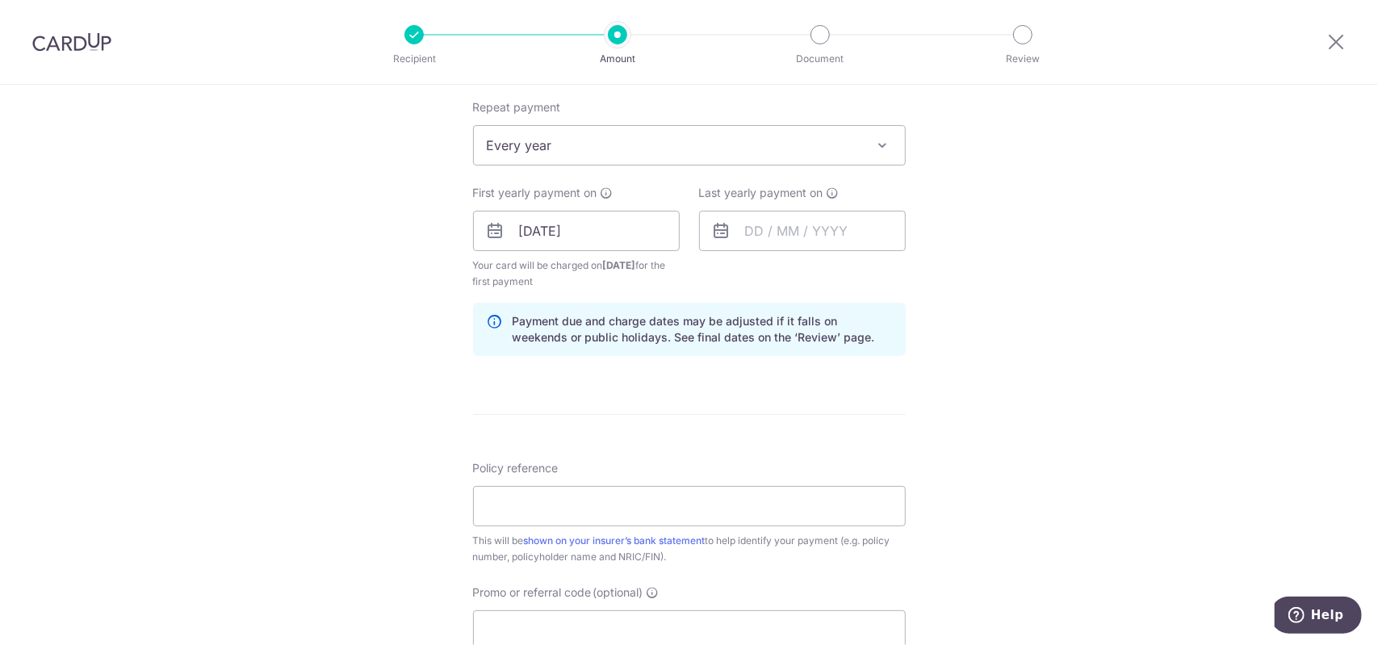
scroll to position [646, 0]
click at [772, 213] on input "text" at bounding box center [802, 227] width 207 height 40
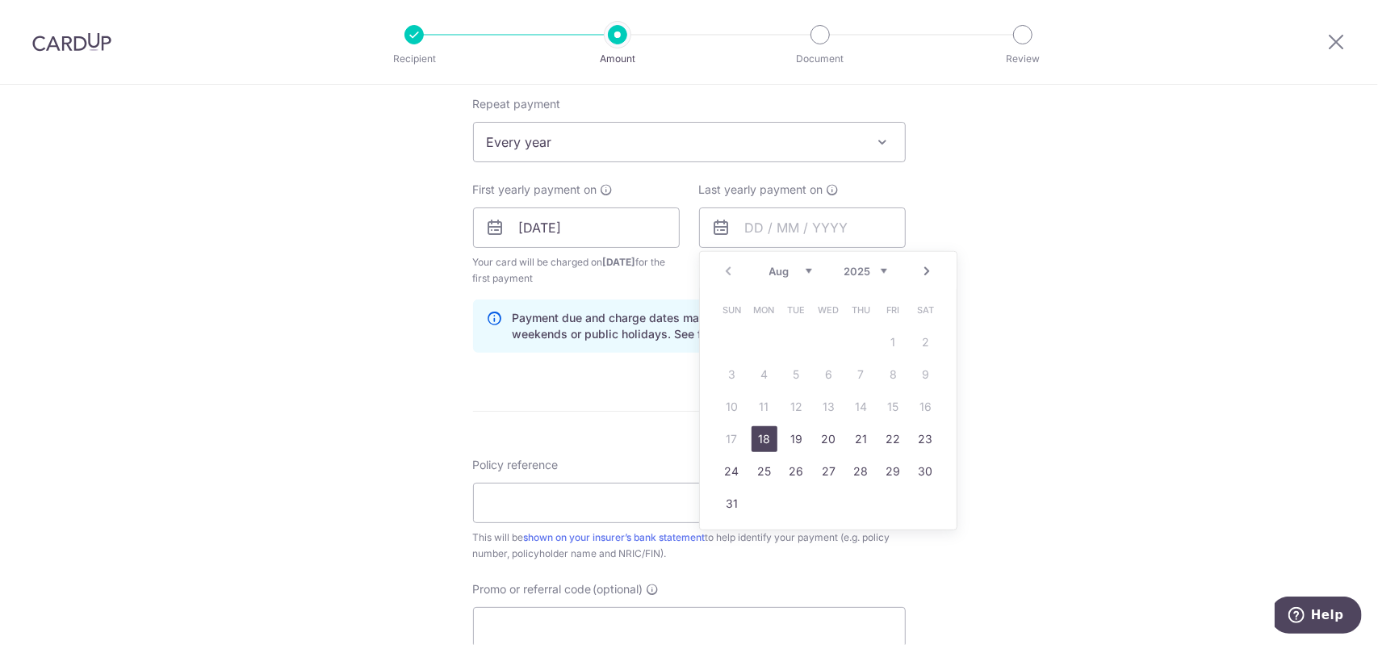
click at [977, 275] on div "Tell us more about your payment Enter payment amount SGD 2,480.60 2480.60 Selec…" at bounding box center [689, 210] width 1378 height 1542
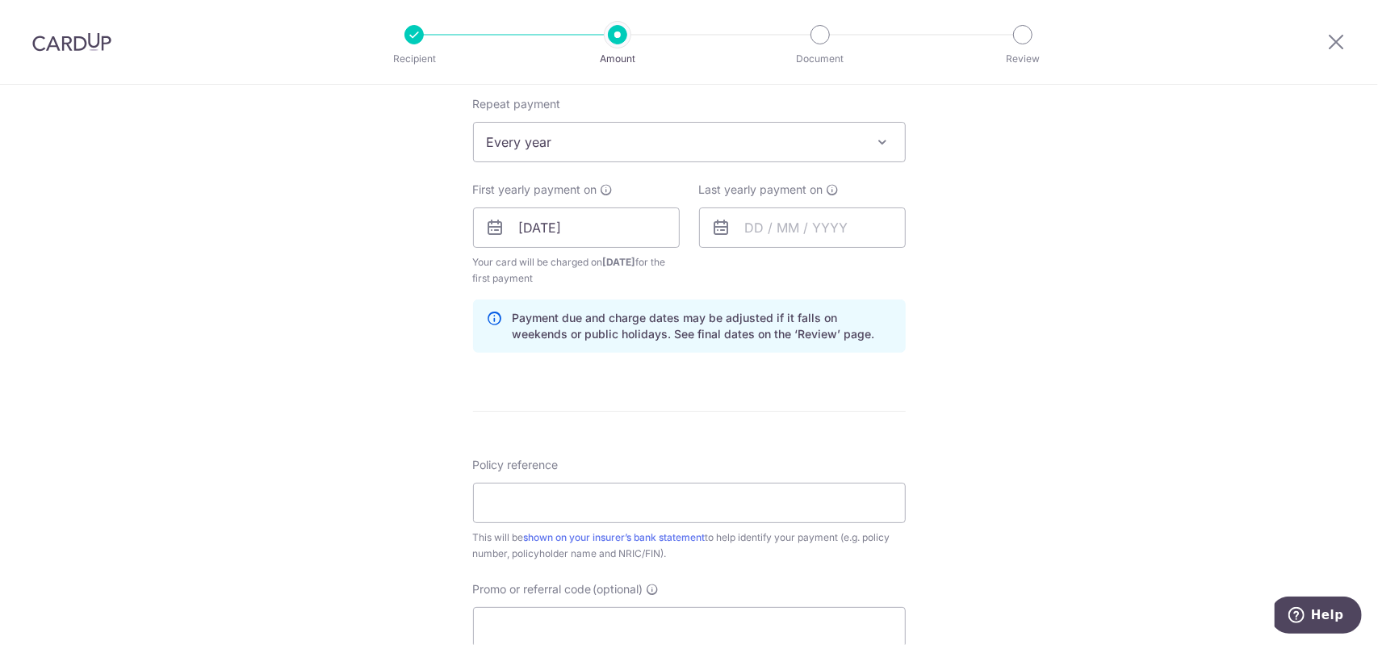
click at [712, 228] on icon at bounding box center [721, 227] width 19 height 19
click at [732, 227] on input "text" at bounding box center [802, 227] width 207 height 40
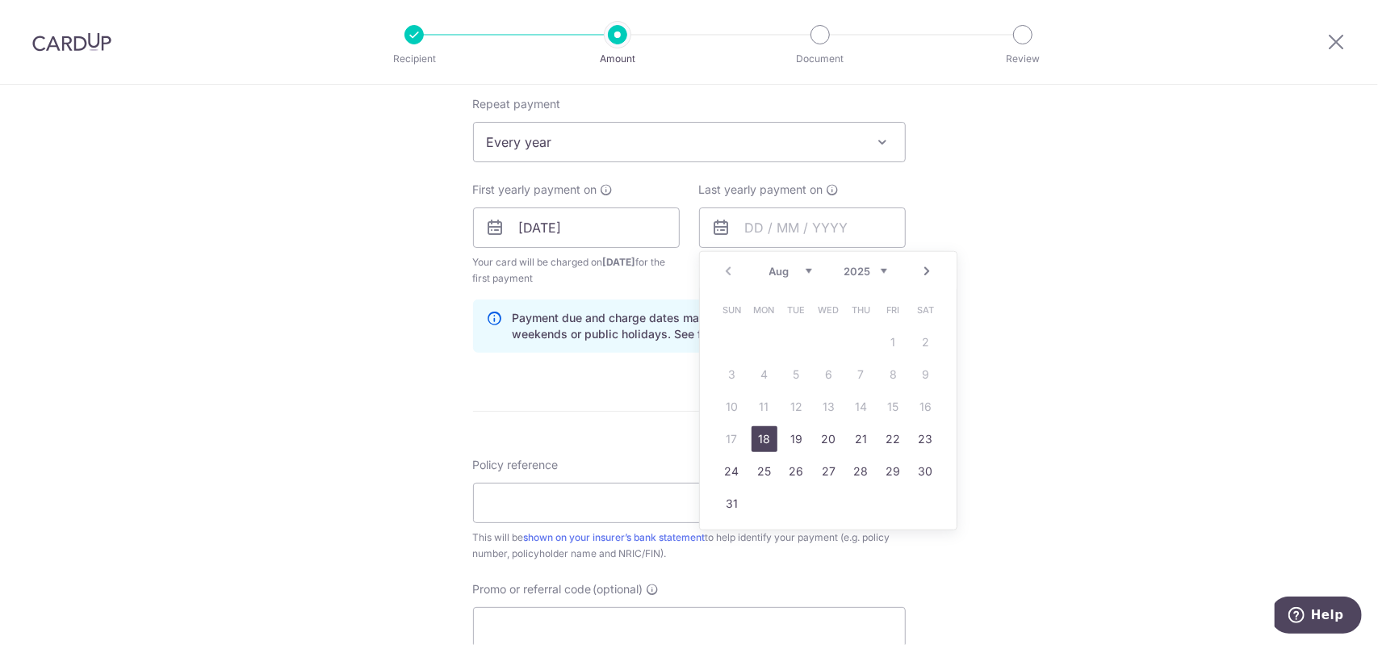
click at [876, 274] on select "2025 2026 2027 2028 2029 2030 2031 2032 2033 2034 2035" at bounding box center [865, 271] width 43 height 13
click at [929, 408] on link "18" at bounding box center [926, 407] width 26 height 26
type input "18/08/2035"
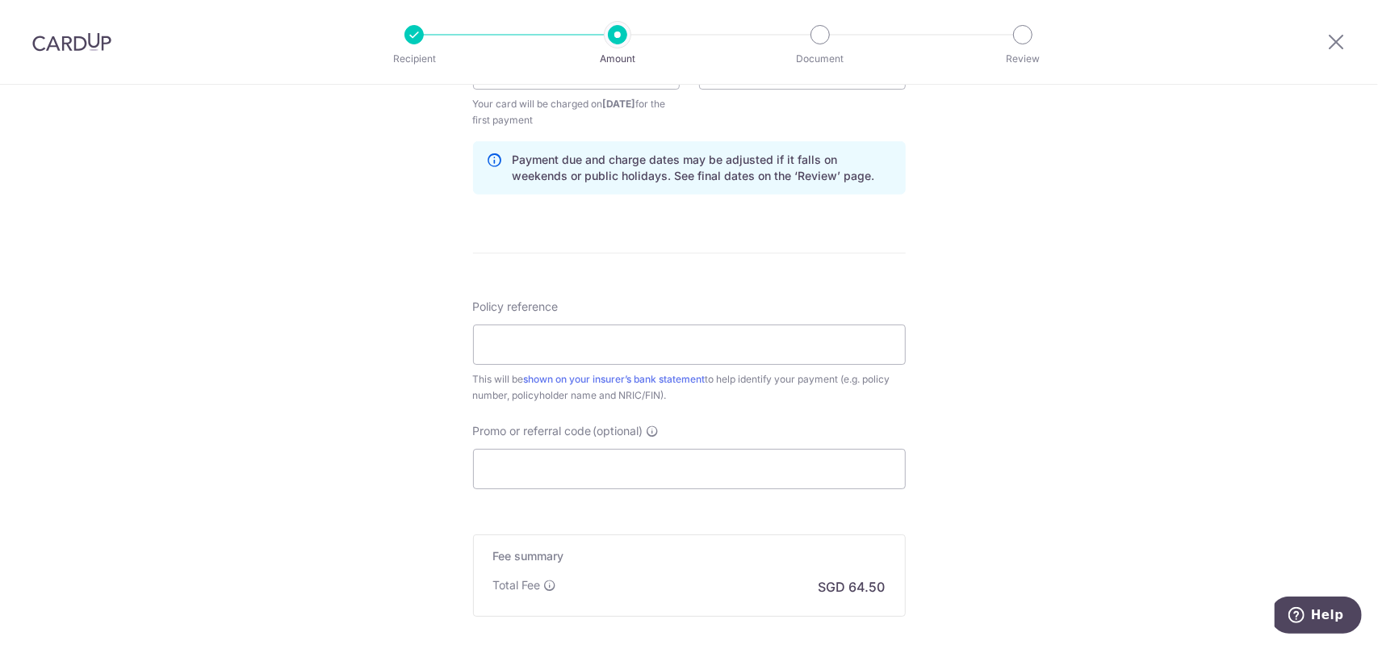
scroll to position [807, 0]
click at [720, 332] on input "Policy reference" at bounding box center [689, 341] width 433 height 40
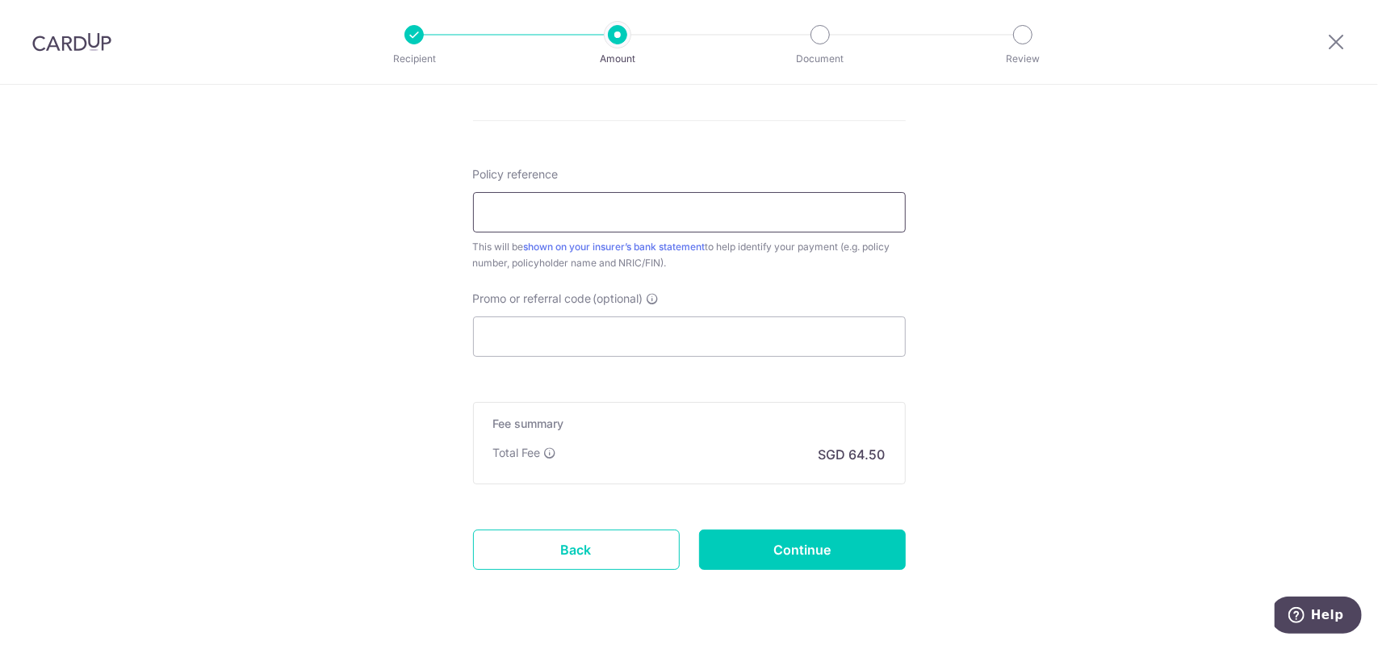
scroll to position [969, 0]
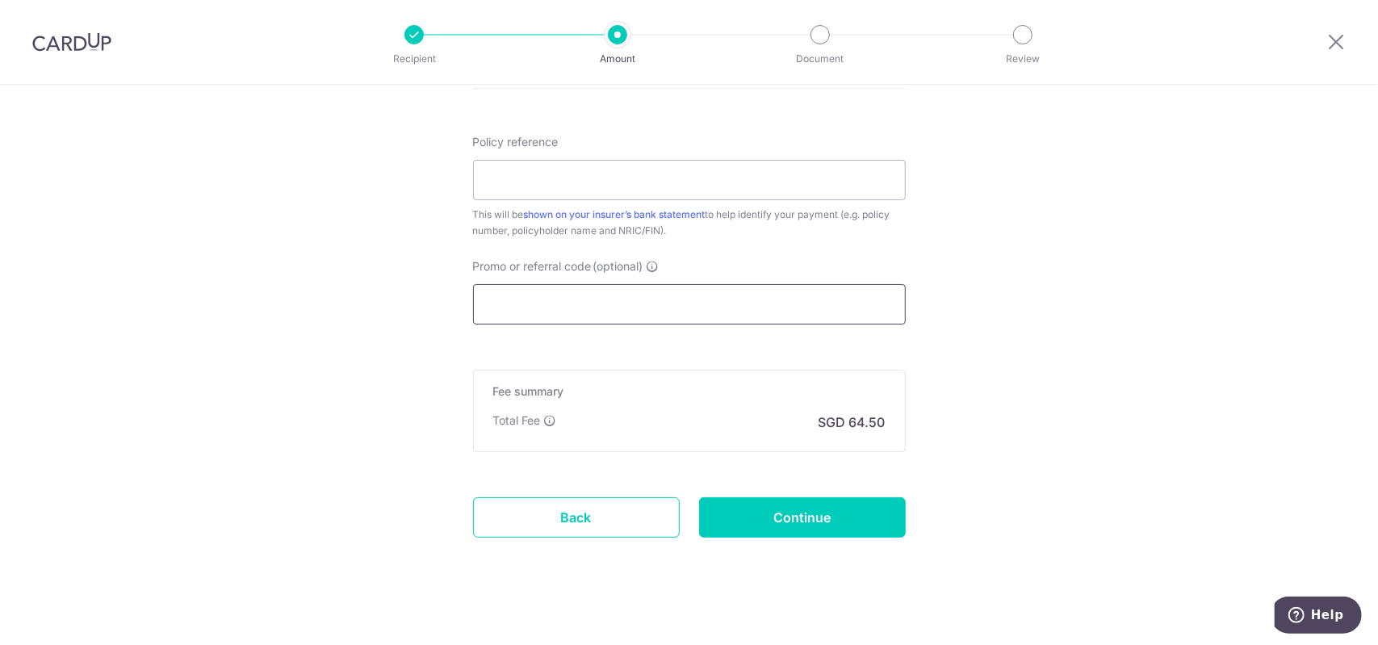
click at [489, 316] on input "Promo or referral code (optional)" at bounding box center [689, 304] width 433 height 40
paste input "REC185"
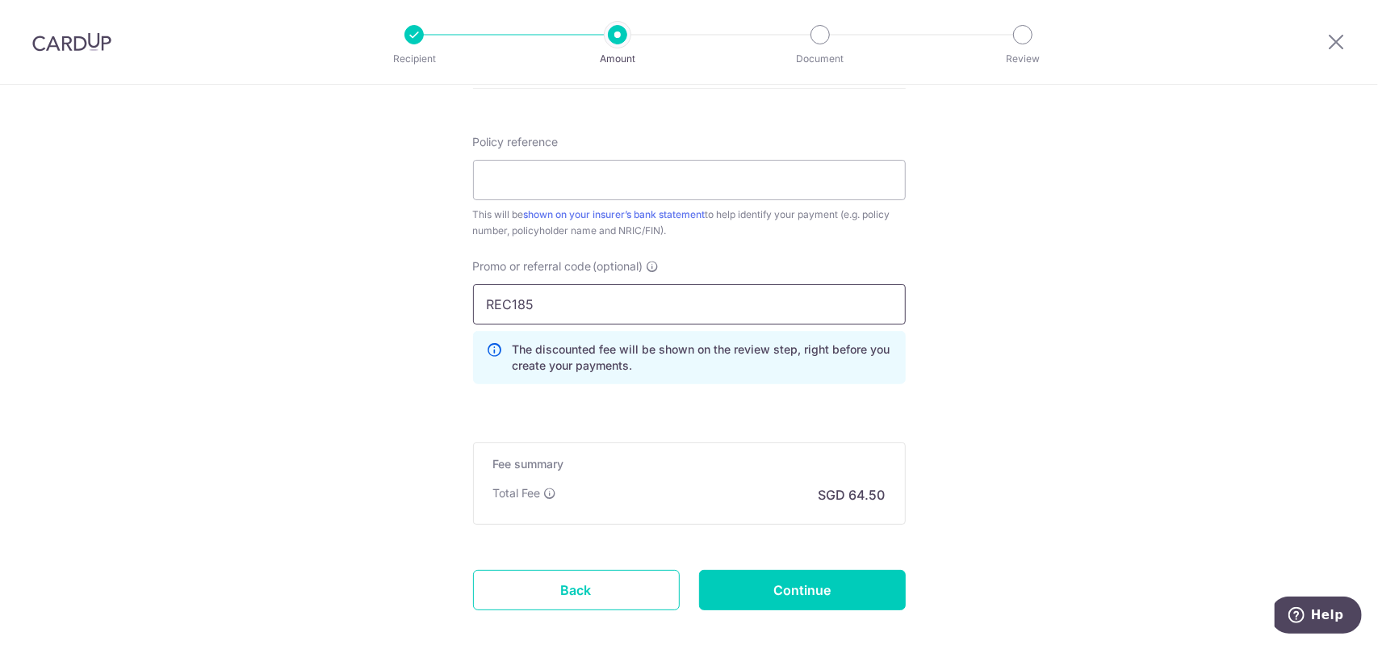
type input "REC185"
click at [549, 181] on input "Policy reference" at bounding box center [689, 180] width 433 height 40
paste input "83713122"
type input "83713122"
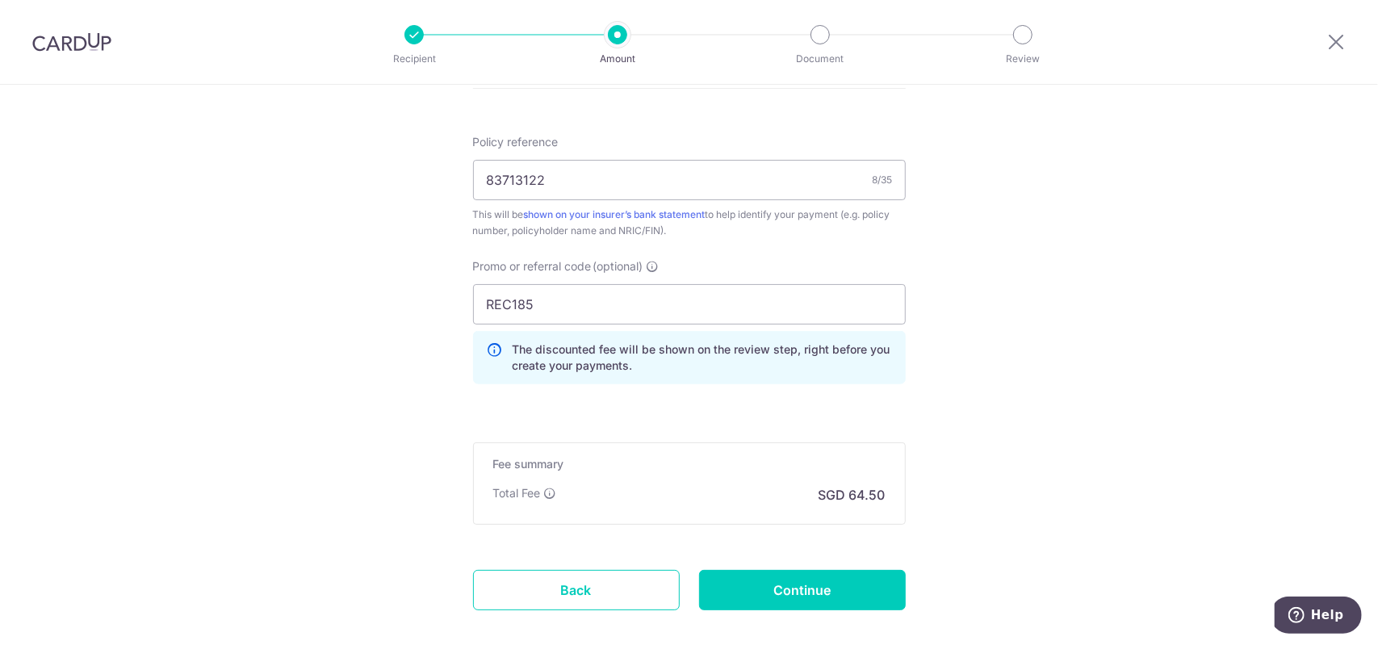
click at [747, 596] on input "Continue" at bounding box center [802, 590] width 207 height 40
type input "Create Schedule"
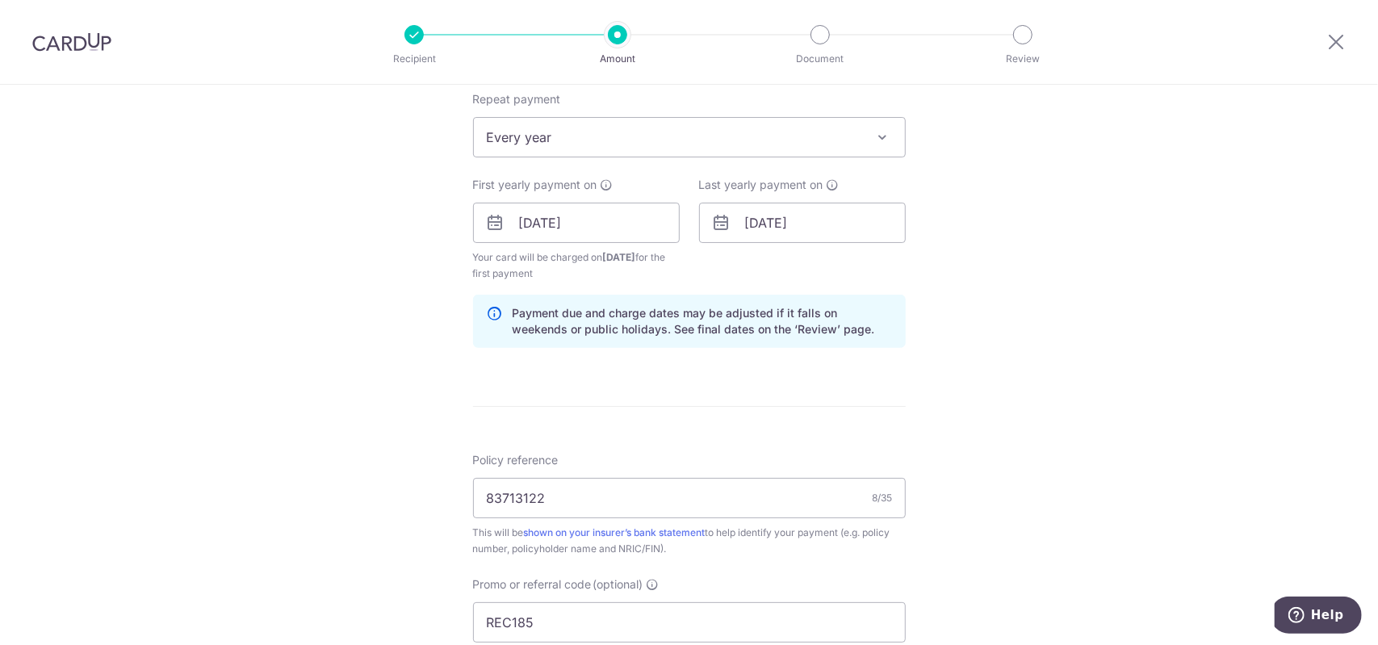
scroll to position [646, 0]
click at [772, 325] on p "Payment due and charge dates may be adjusted if it falls on weekends or public …" at bounding box center [701, 326] width 379 height 32
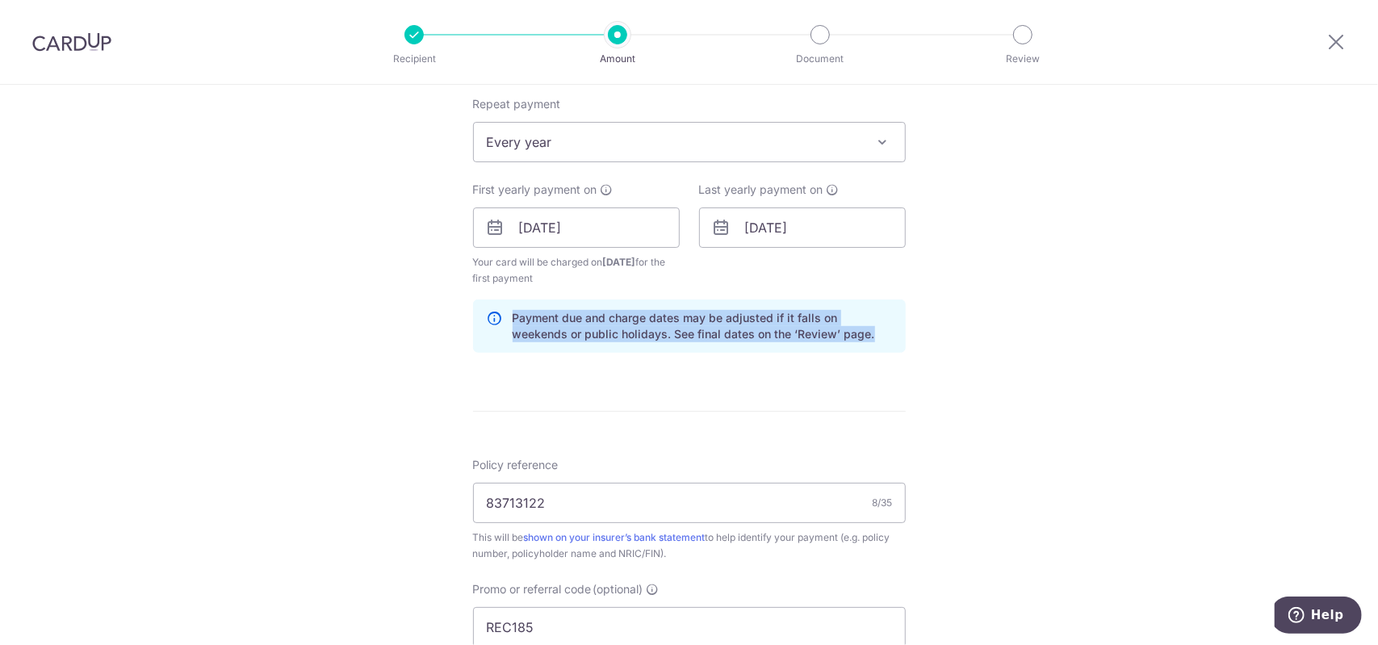
click at [772, 325] on p "Payment due and charge dates may be adjusted if it falls on weekends or public …" at bounding box center [701, 326] width 379 height 32
click at [1027, 379] on div "Tell us more about your payment Enter payment amount SGD 2,480.60 2480.60 Selec…" at bounding box center [689, 246] width 1378 height 1615
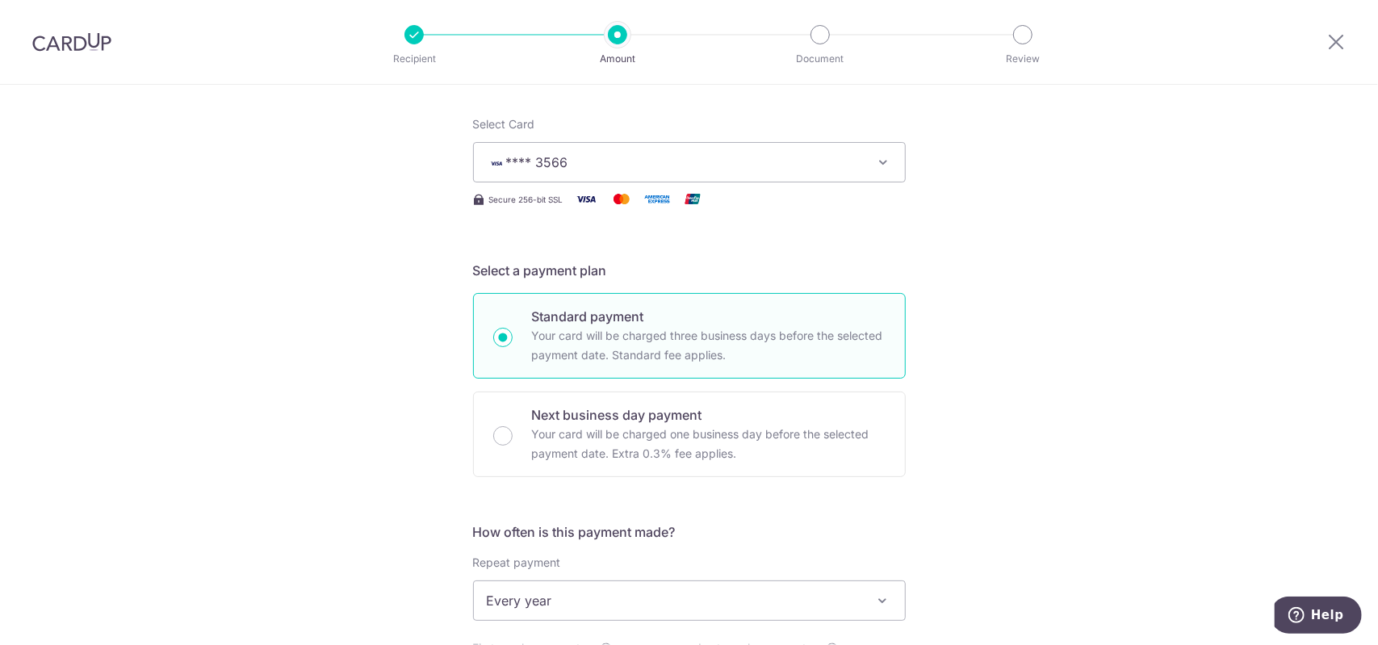
scroll to position [0, 0]
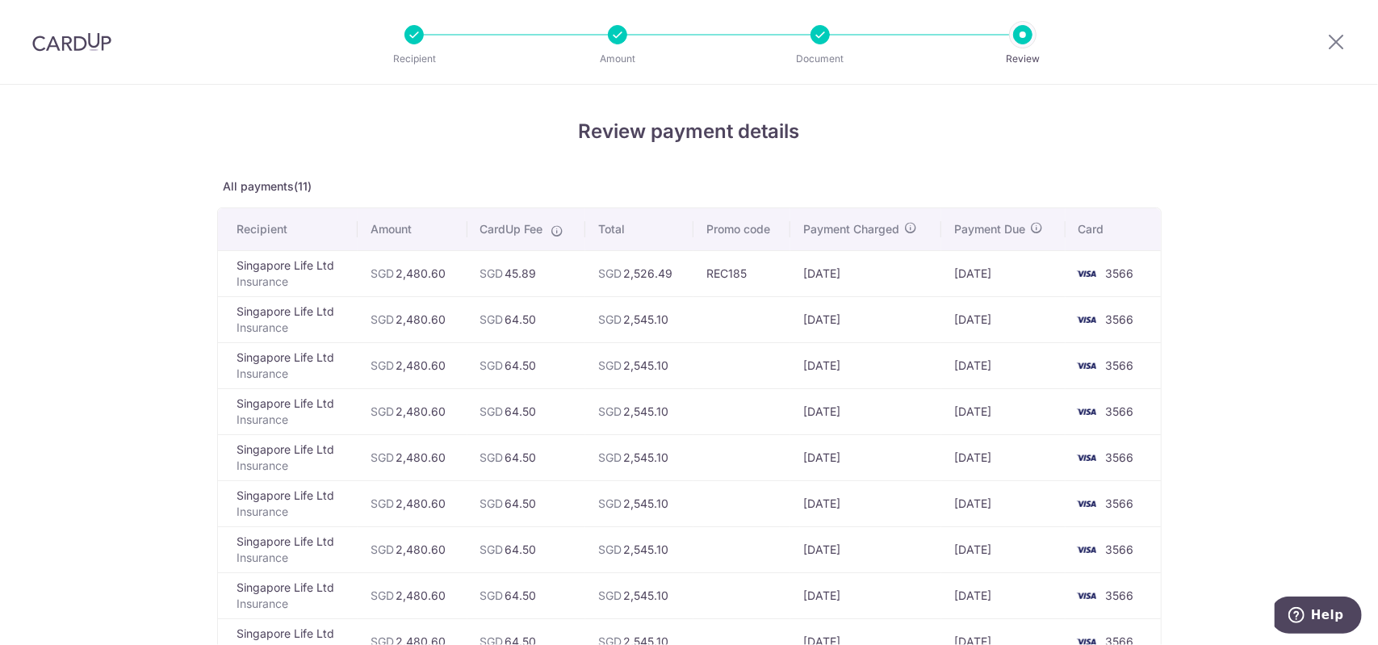
click at [726, 277] on td "REC185" at bounding box center [741, 273] width 97 height 46
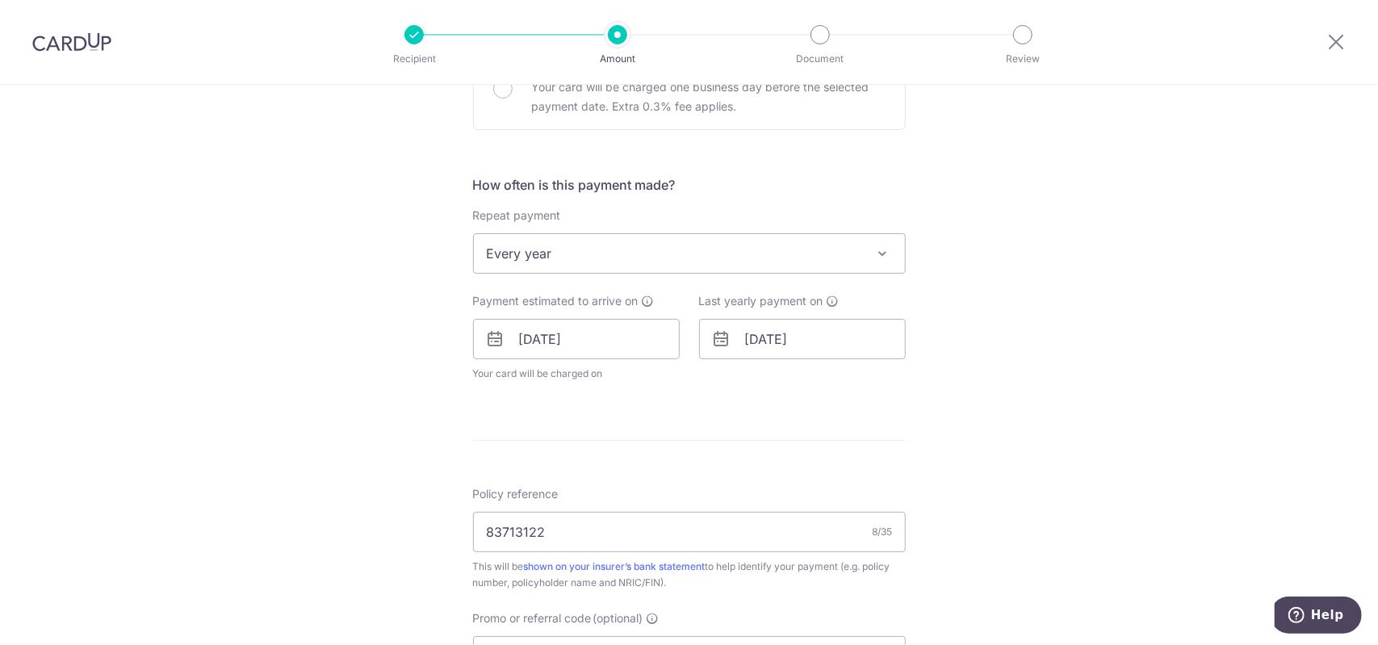
scroll to position [565, 0]
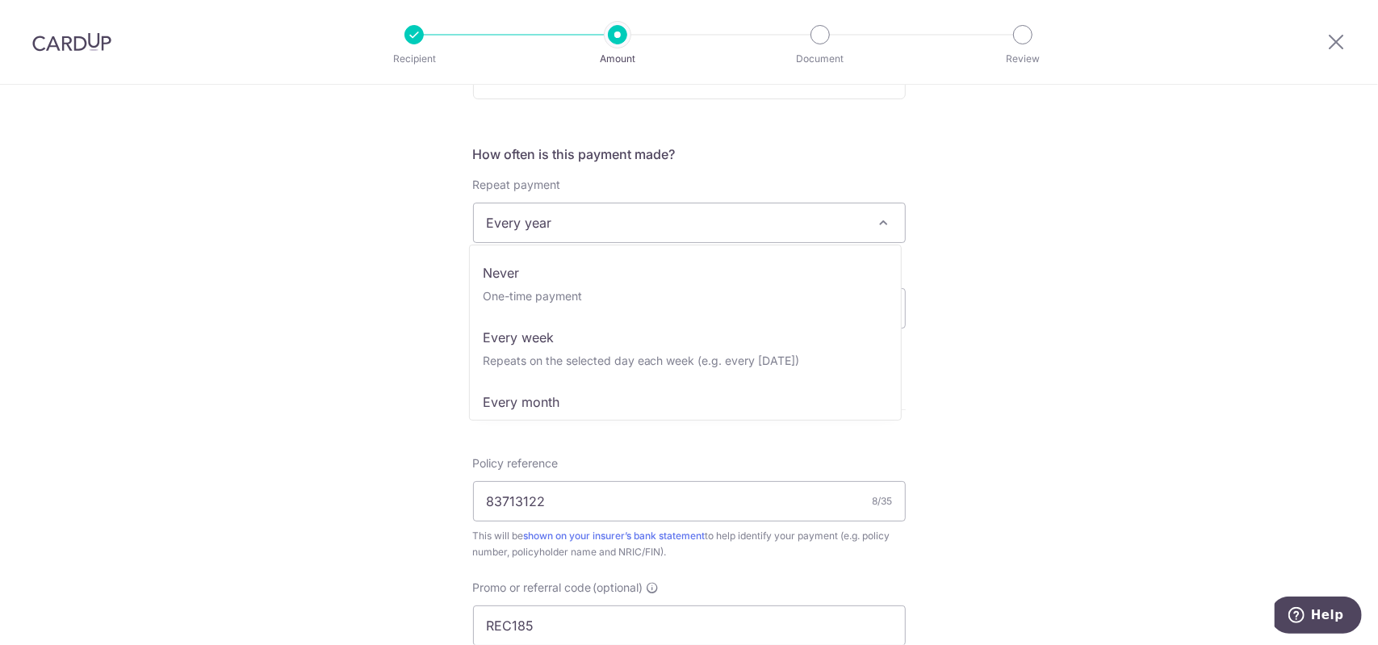
click at [648, 203] on span "Every year" at bounding box center [689, 222] width 431 height 39
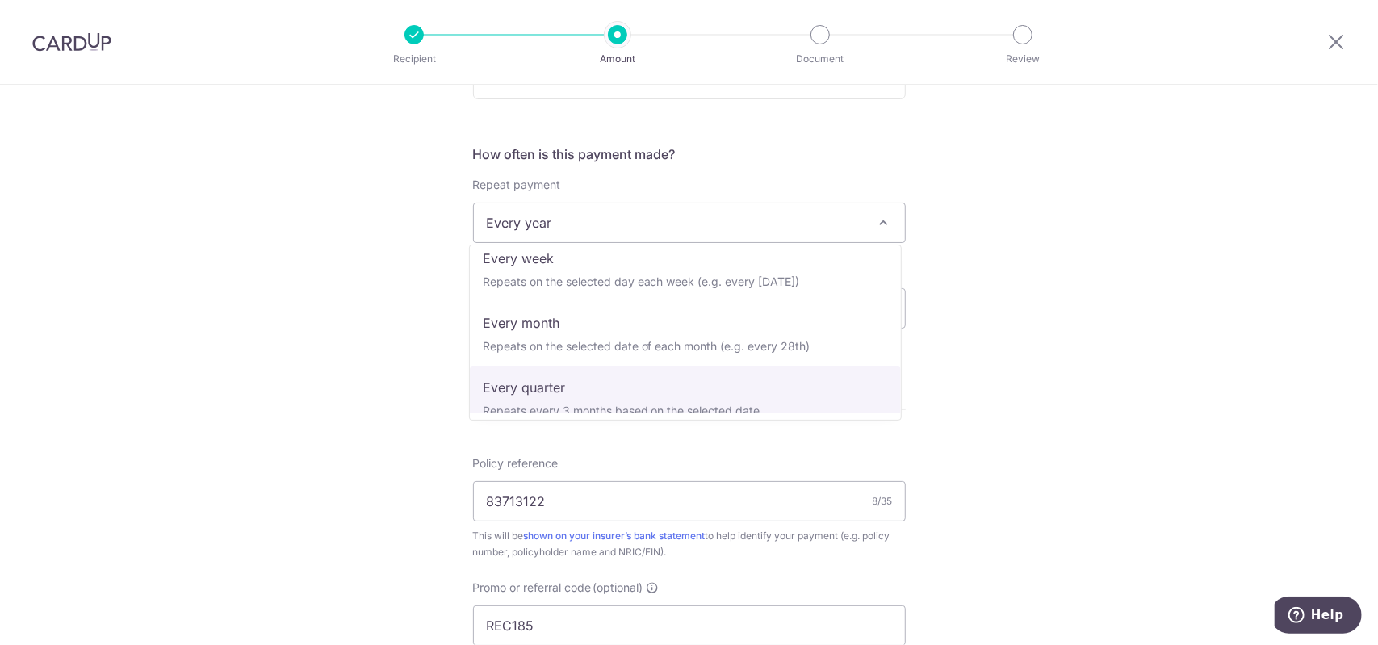
scroll to position [0, 0]
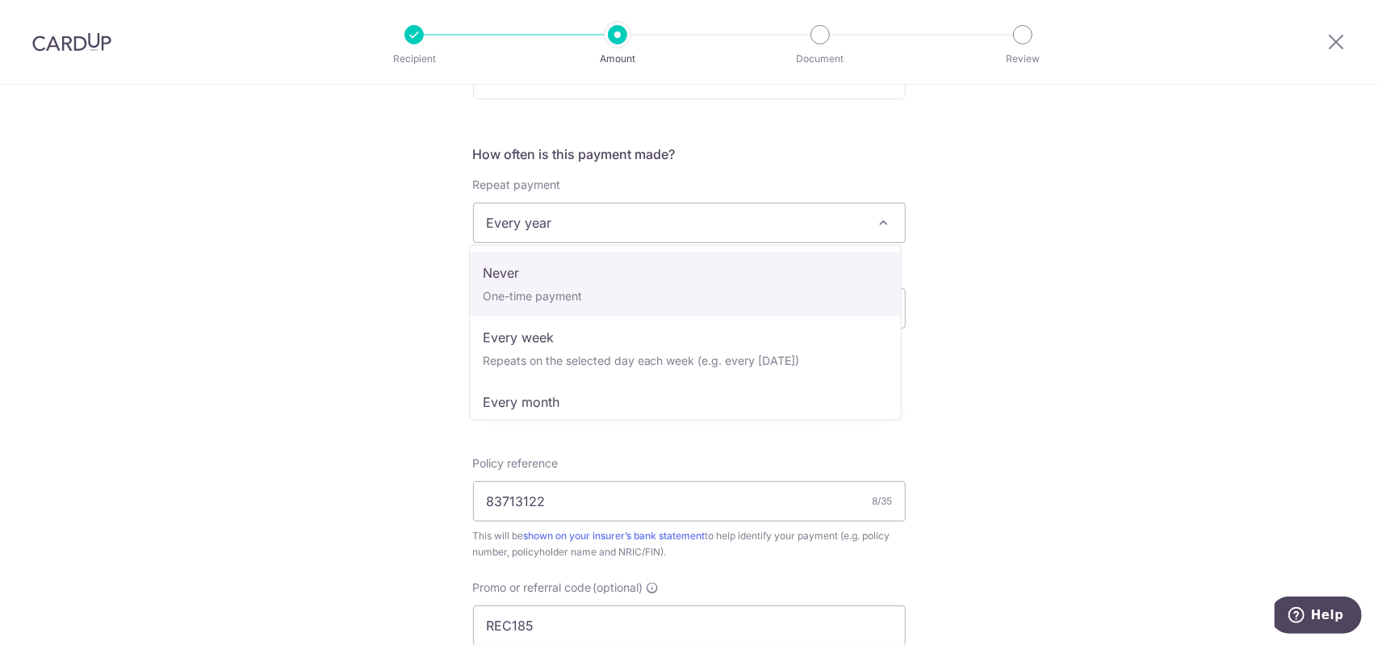
select select "1"
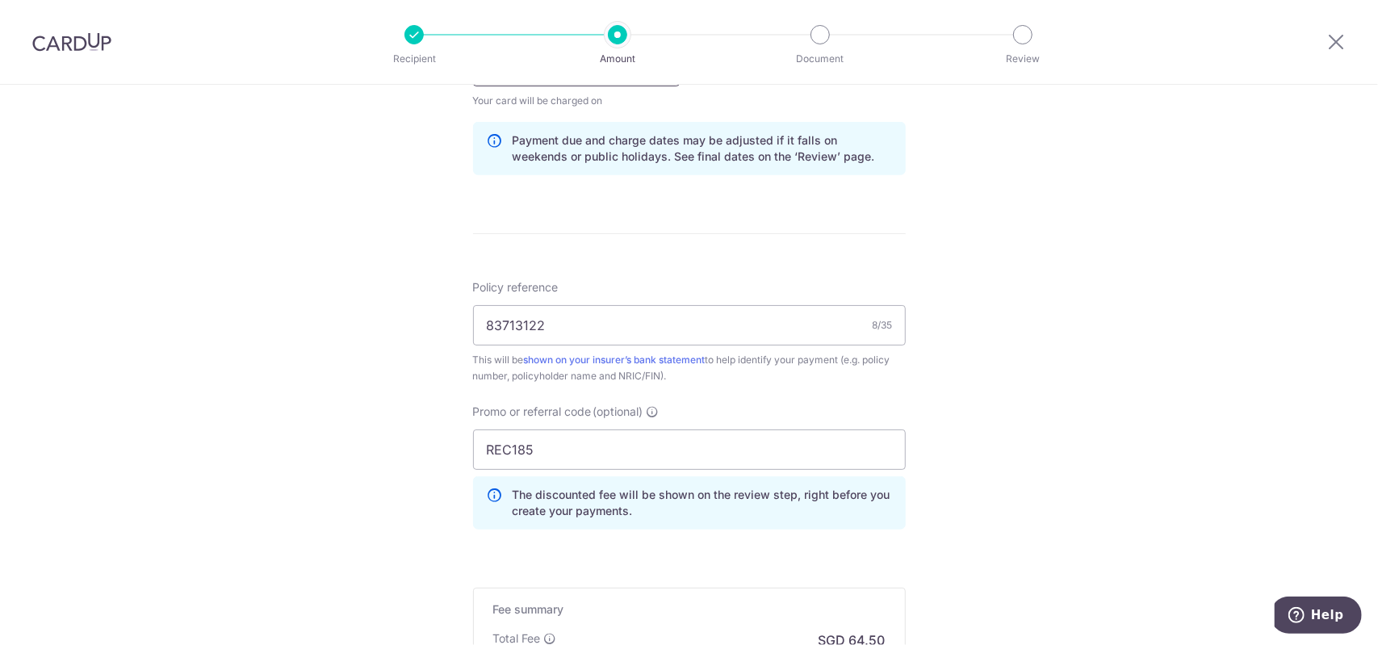
scroll to position [565, 0]
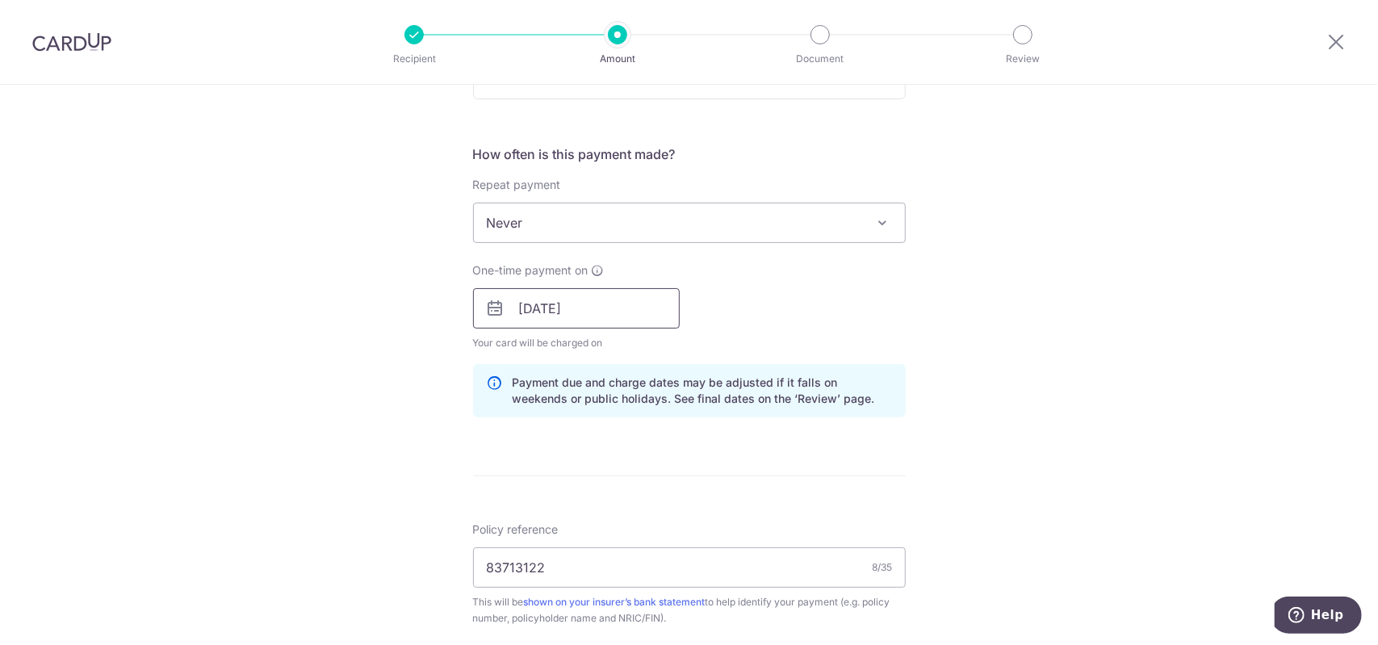
click at [546, 301] on input "[DATE]" at bounding box center [576, 308] width 207 height 40
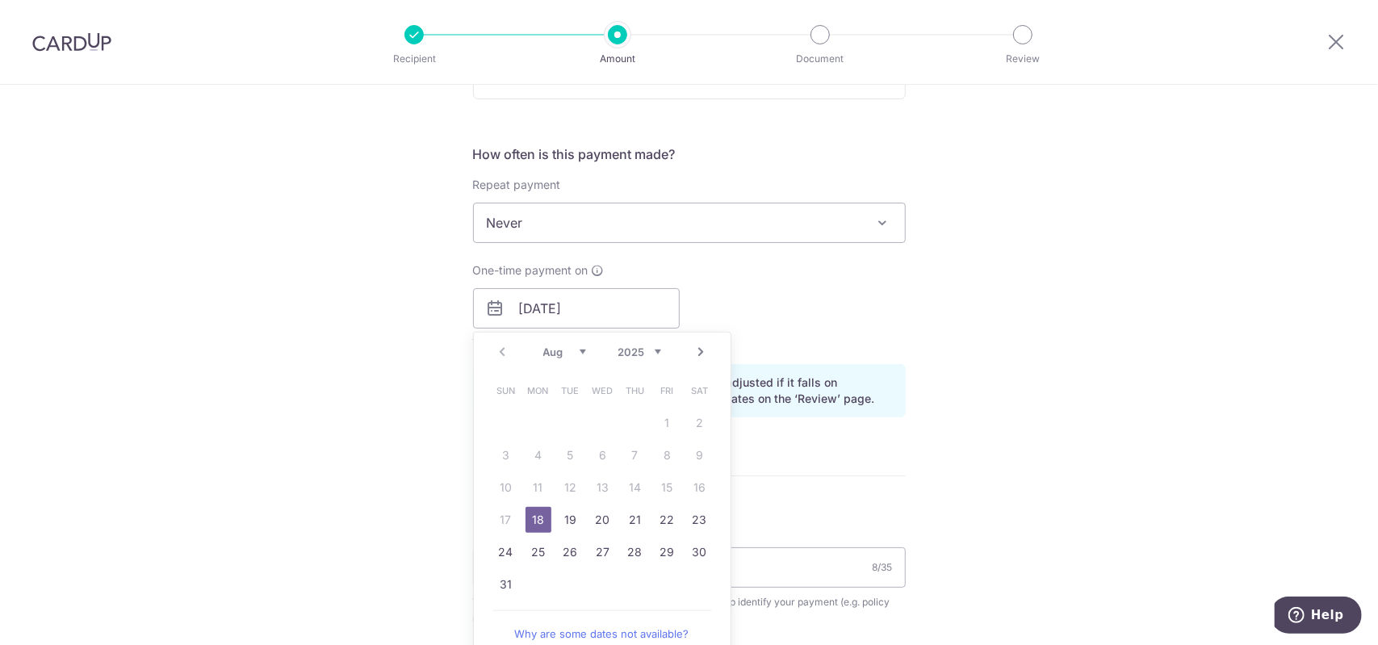
click at [529, 521] on link "18" at bounding box center [538, 520] width 26 height 26
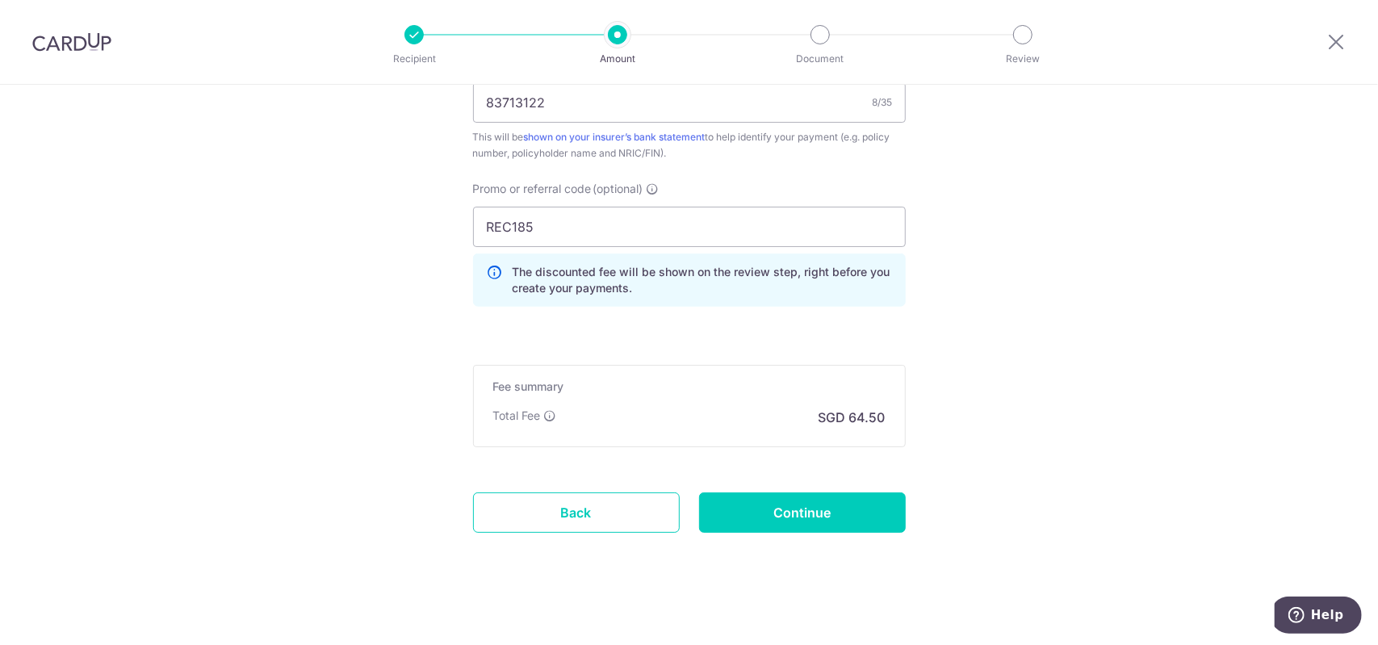
scroll to position [1034, 0]
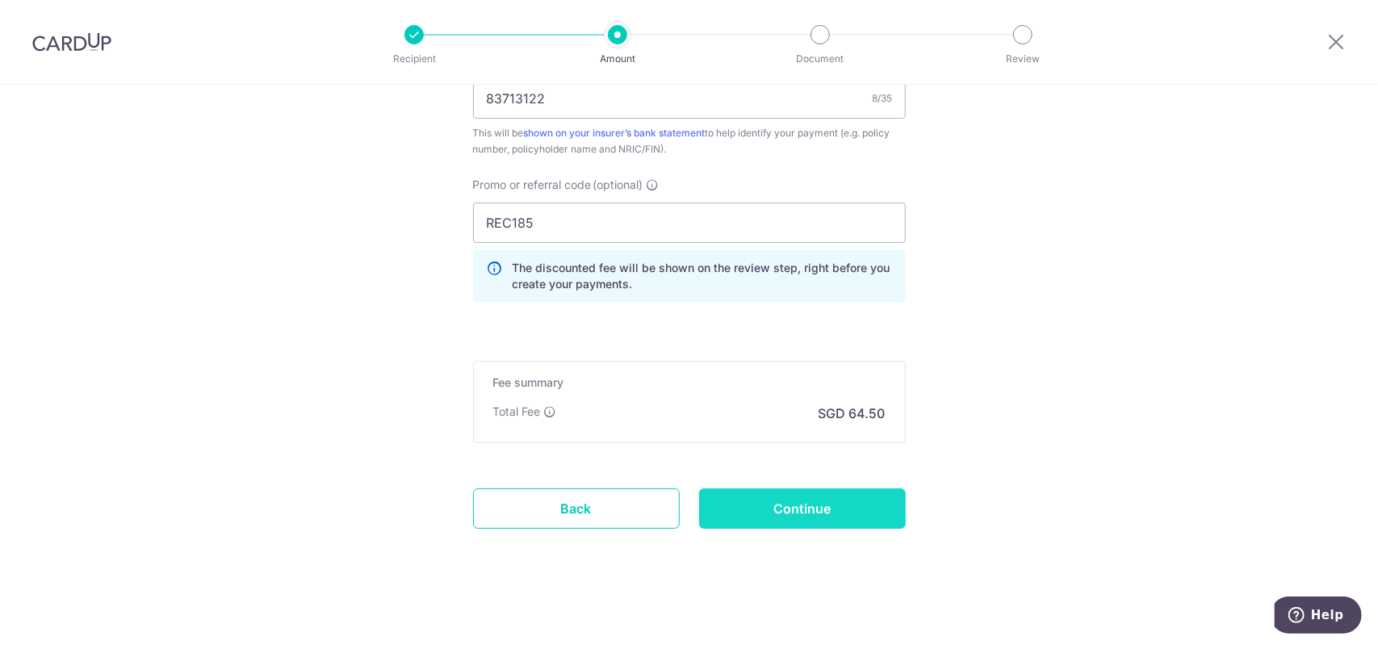
click at [838, 503] on input "Continue" at bounding box center [802, 508] width 207 height 40
type input "Update Schedule"
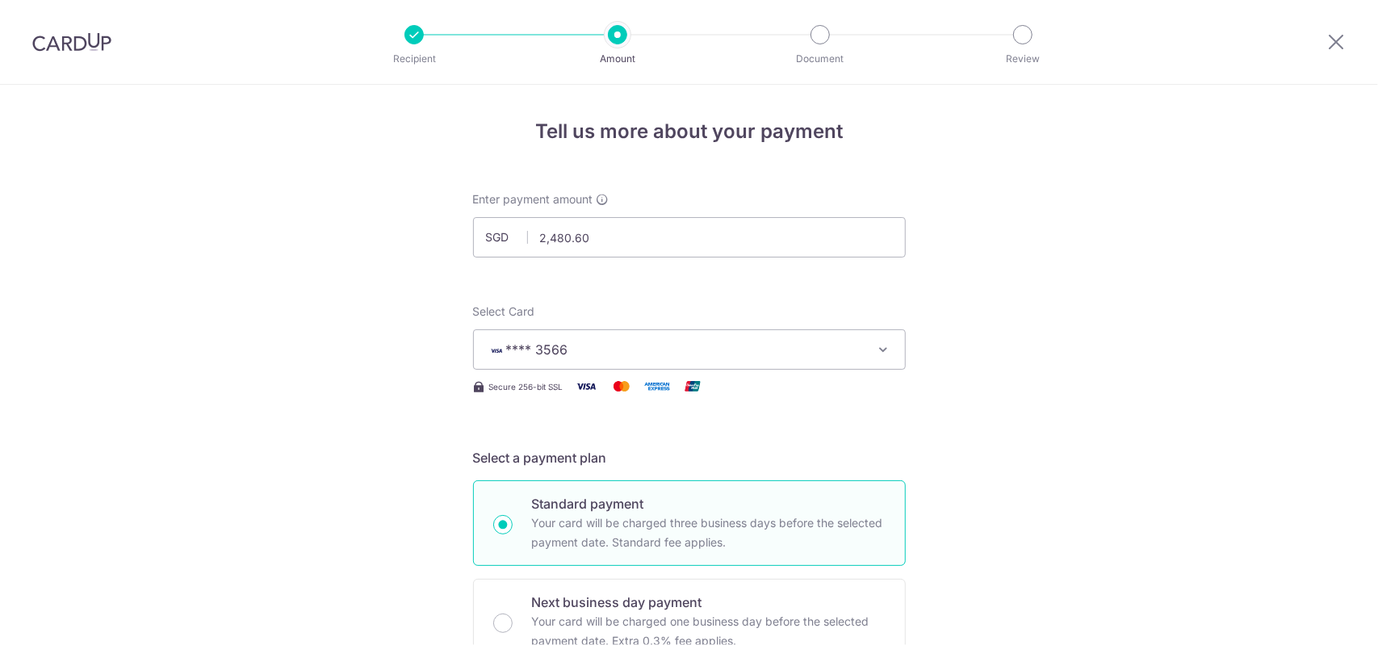
scroll to position [1056, 0]
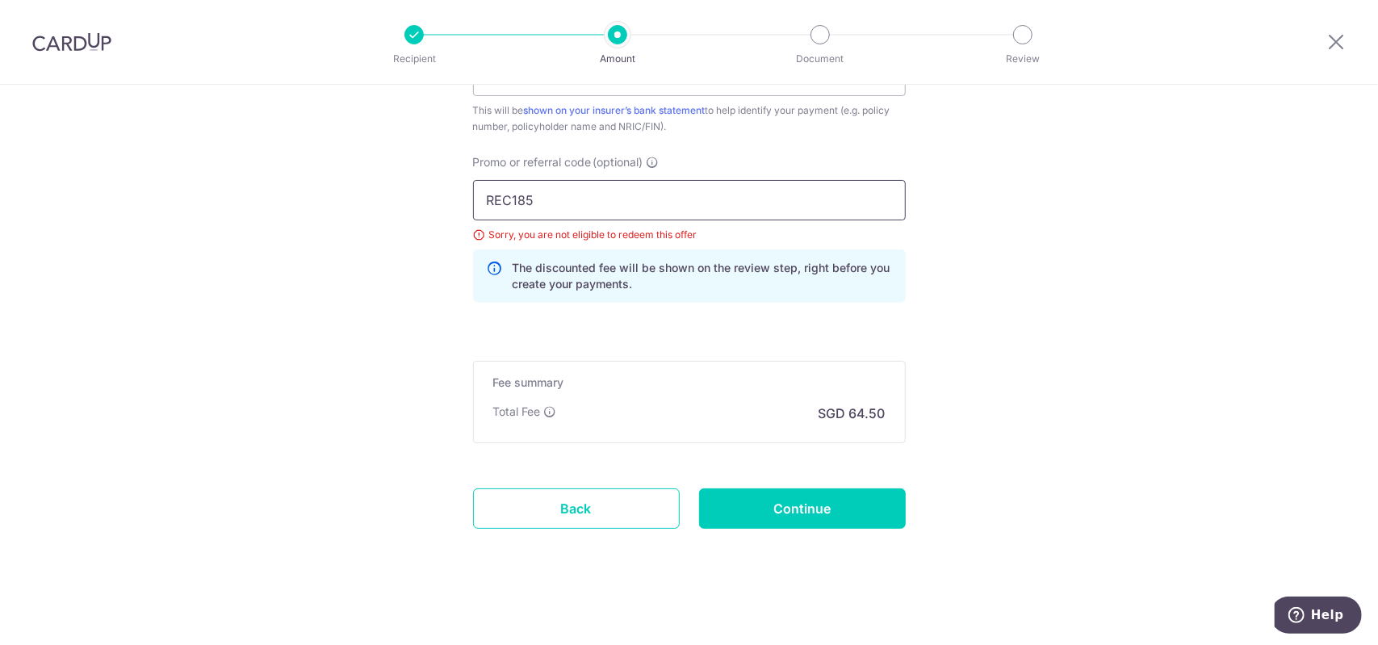
click at [562, 193] on input "REC185" at bounding box center [689, 200] width 433 height 40
paste input "OFF22"
type input "OFF225"
click at [823, 517] on input "Continue" at bounding box center [802, 508] width 207 height 40
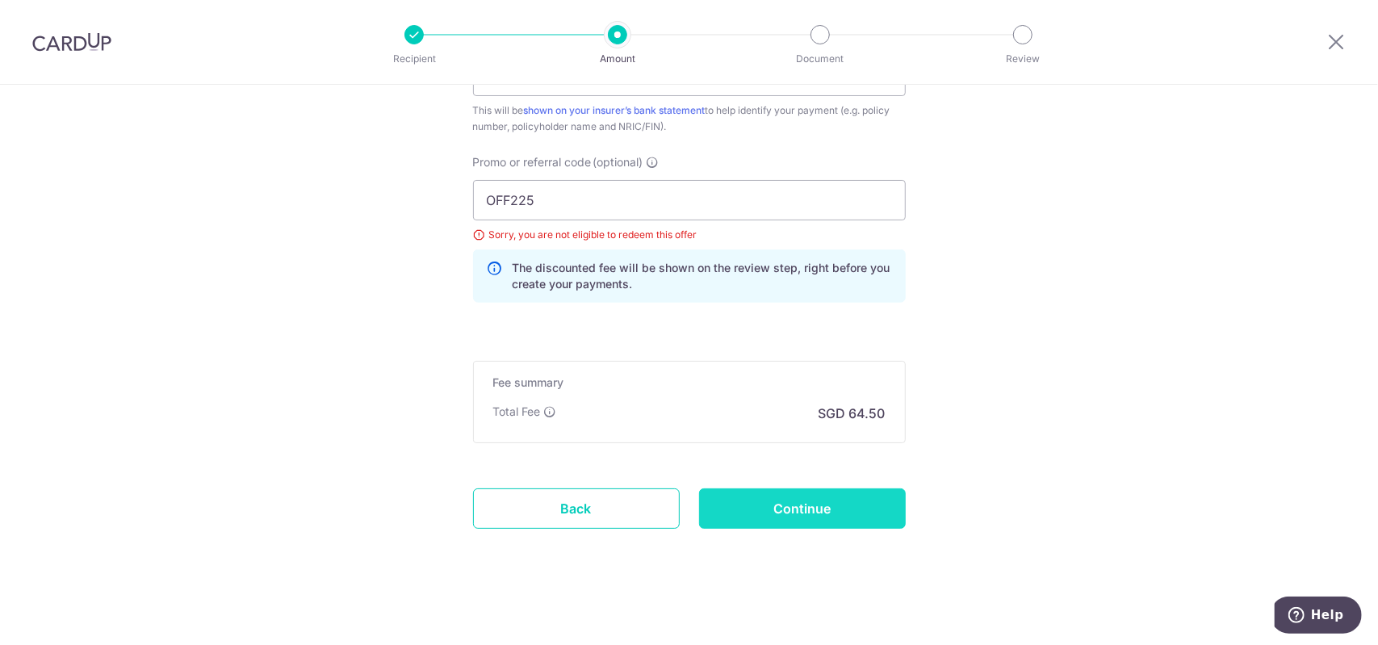
type input "Update Schedule"
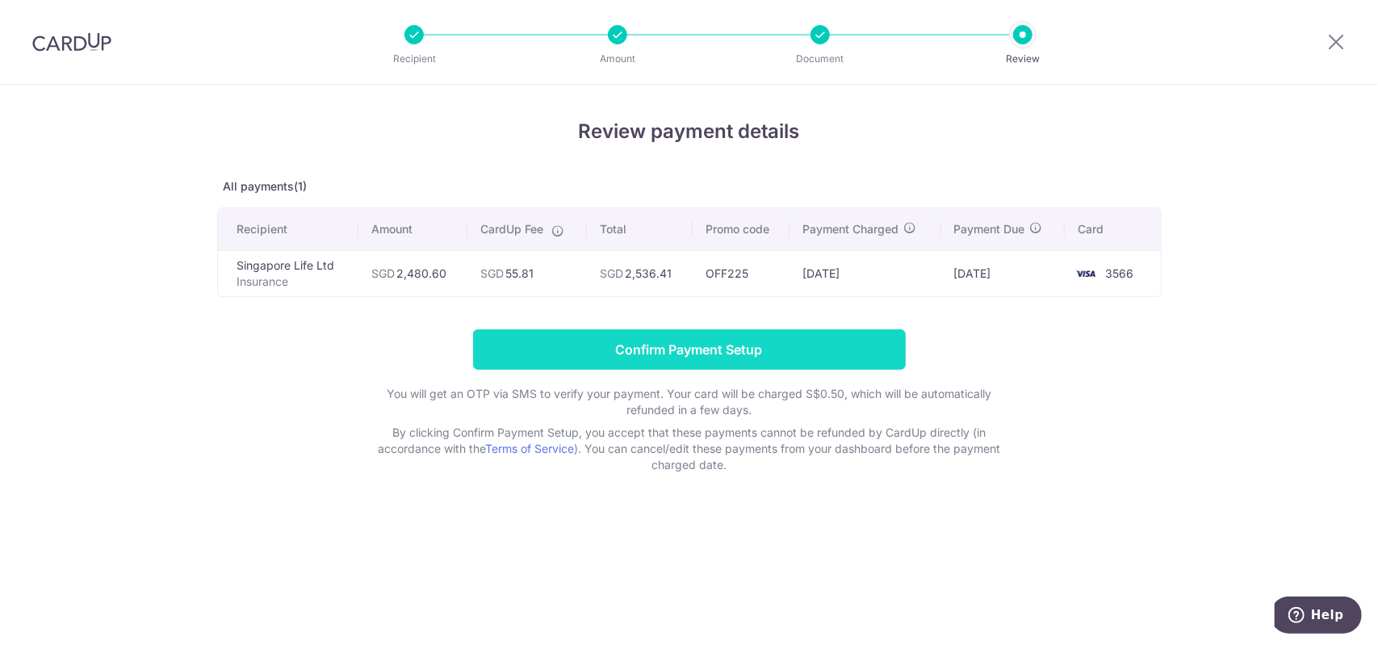
click at [893, 340] on input "Confirm Payment Setup" at bounding box center [689, 349] width 433 height 40
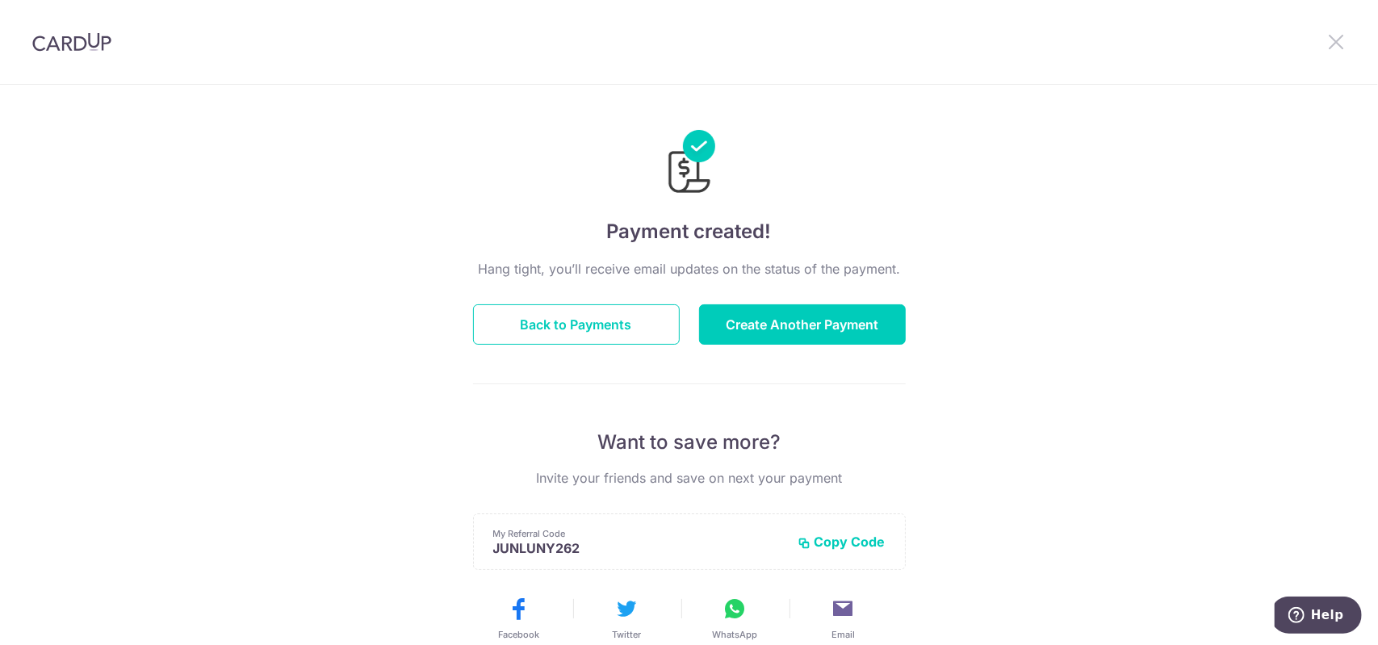
click at [1333, 35] on icon at bounding box center [1335, 41] width 19 height 20
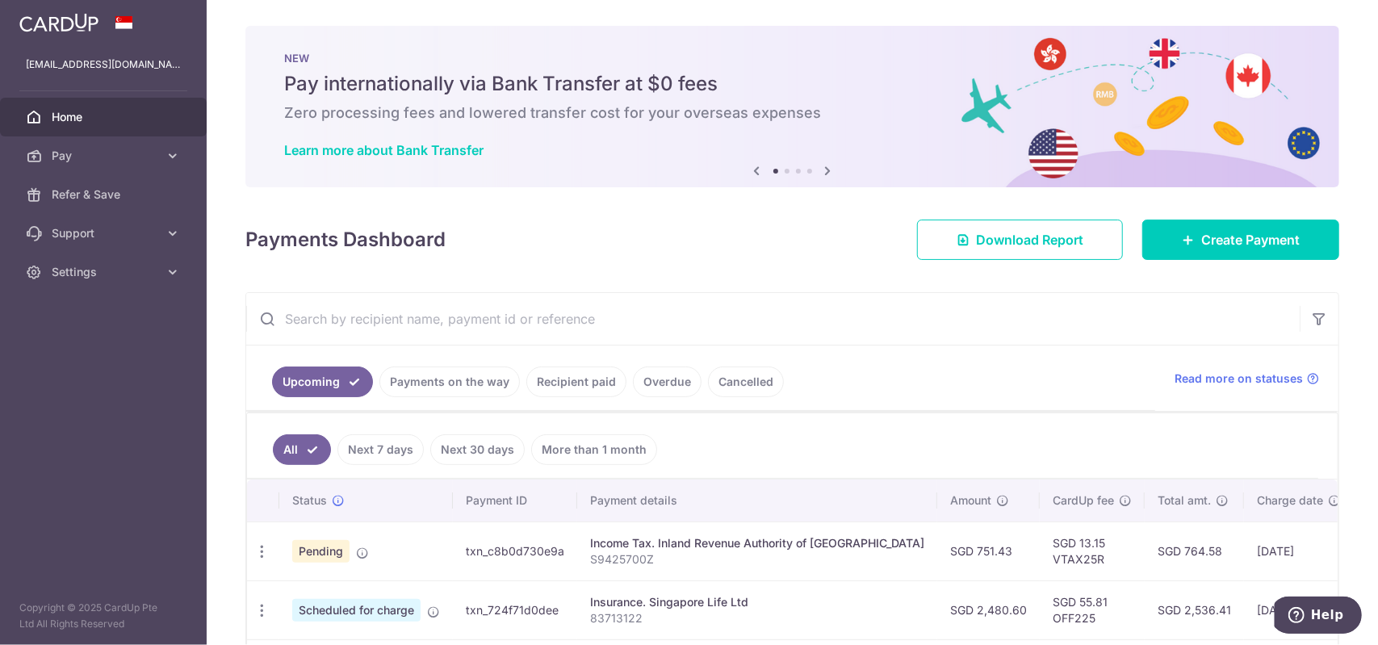
click at [822, 168] on icon at bounding box center [827, 171] width 19 height 20
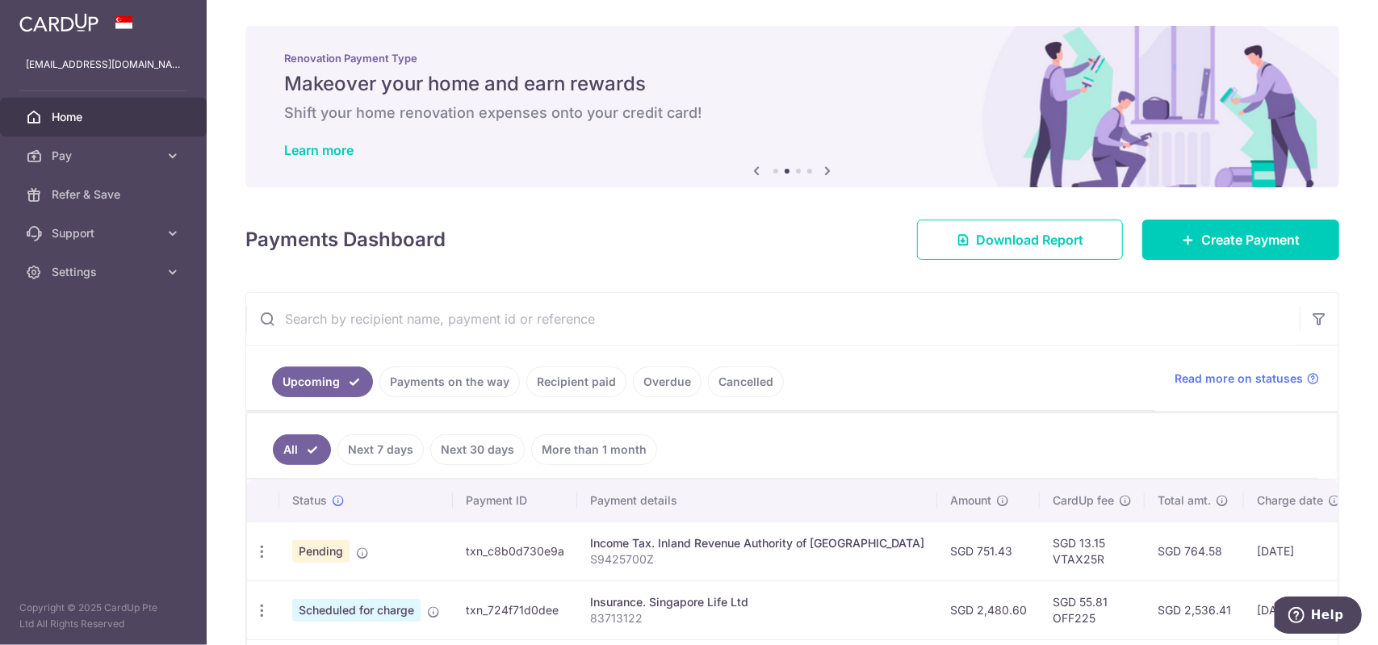
click at [822, 168] on icon at bounding box center [827, 171] width 19 height 20
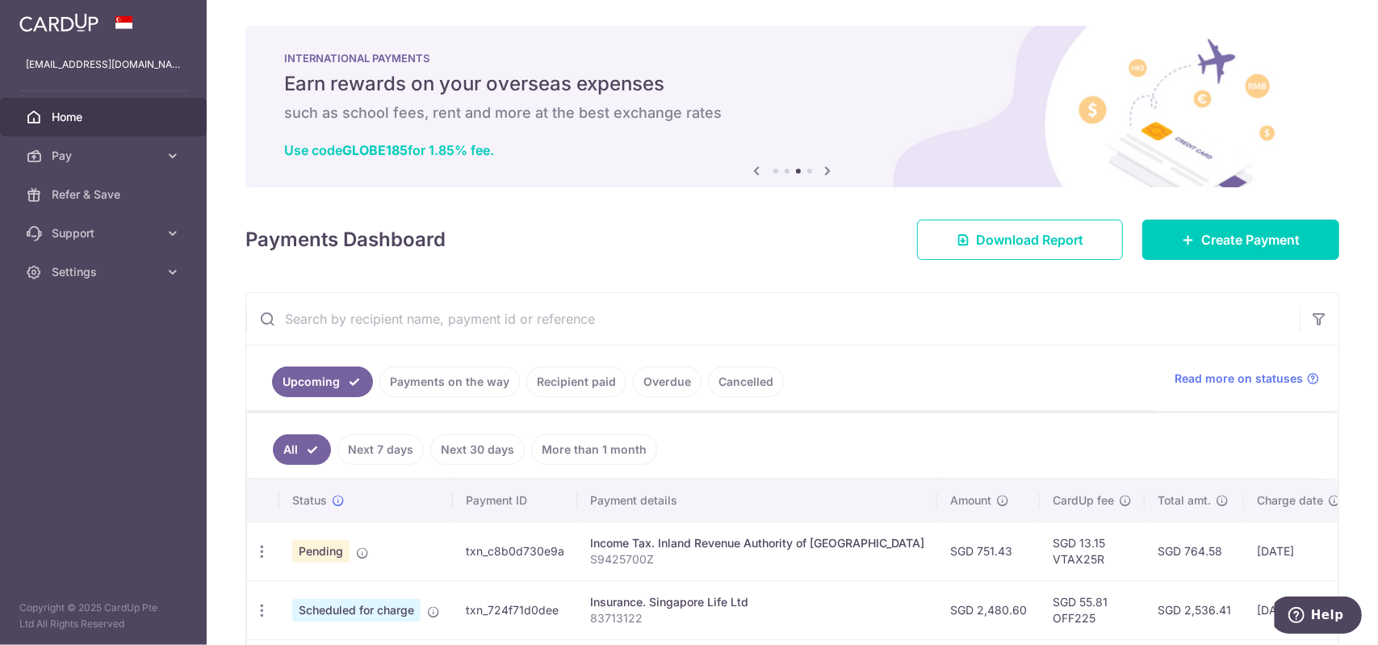
click at [822, 168] on icon at bounding box center [827, 171] width 19 height 20
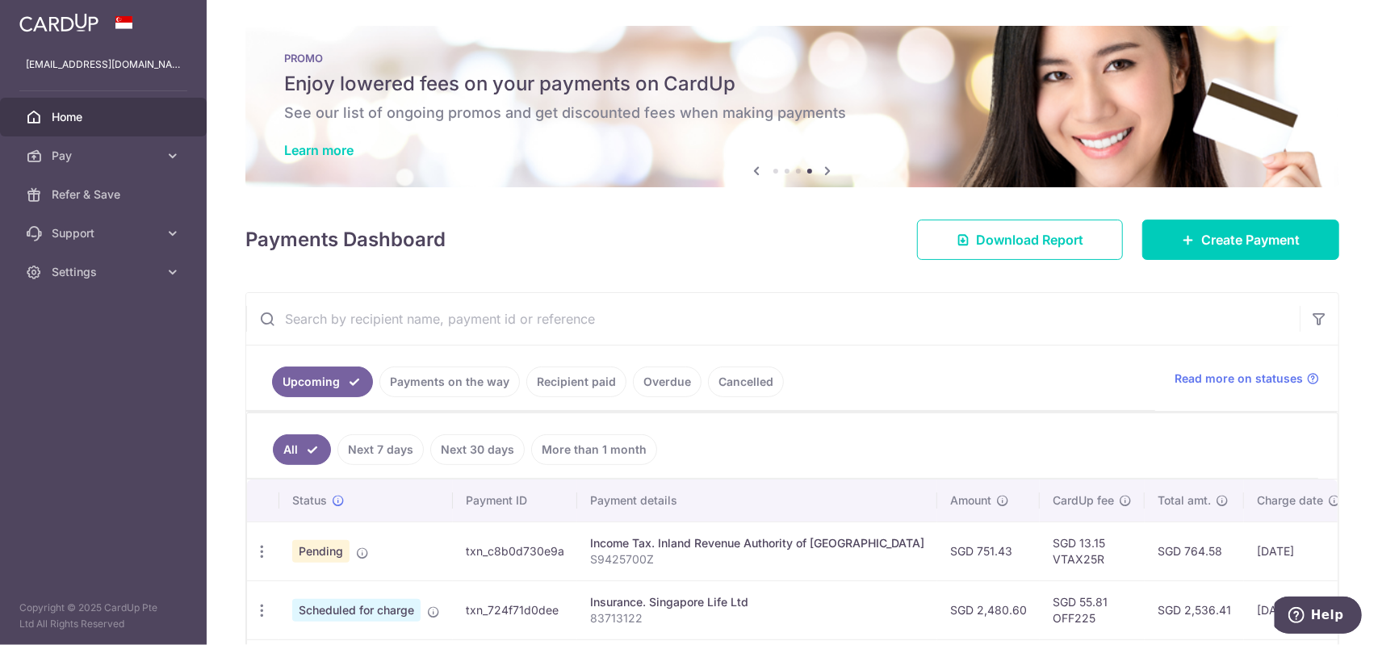
click at [822, 168] on icon at bounding box center [827, 171] width 19 height 20
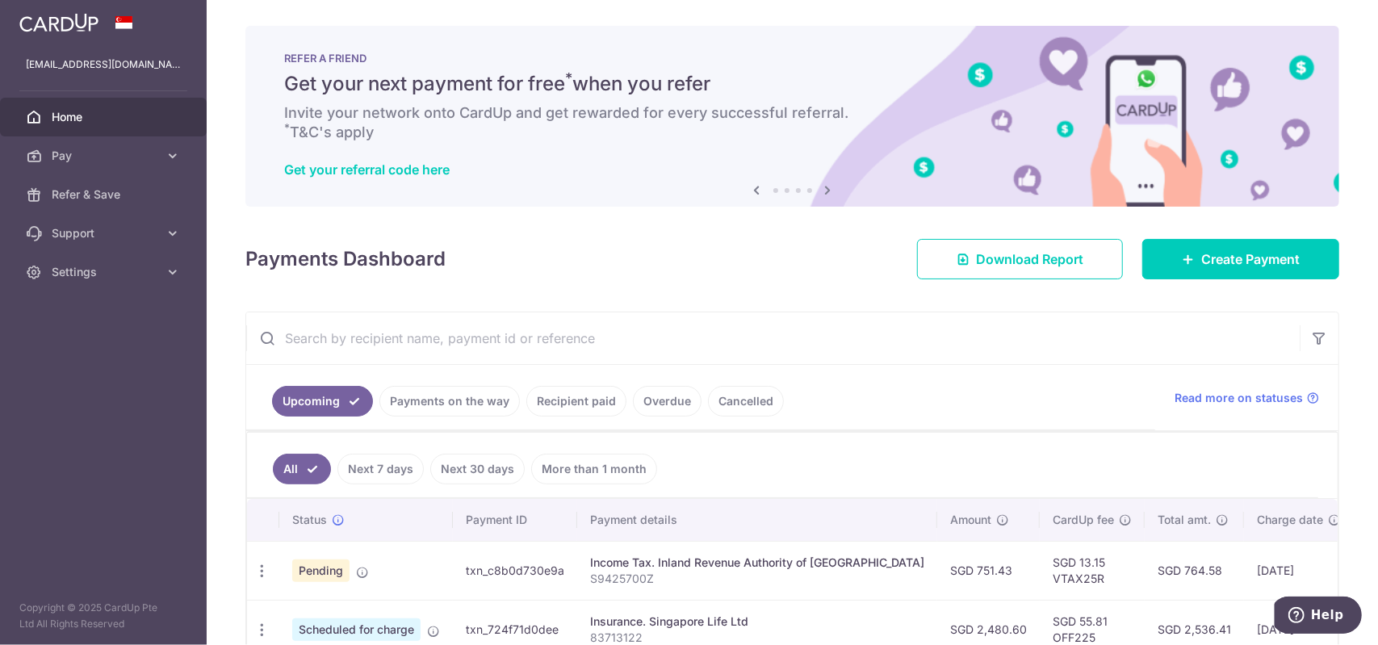
click at [826, 186] on icon at bounding box center [827, 190] width 19 height 20
